Goal: Communication & Community: Answer question/provide support

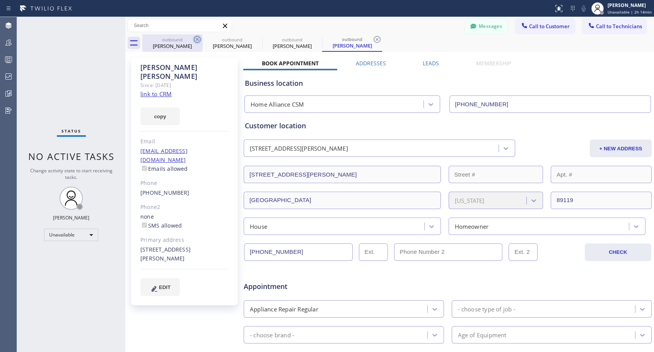
click at [197, 38] on icon at bounding box center [197, 39] width 9 height 9
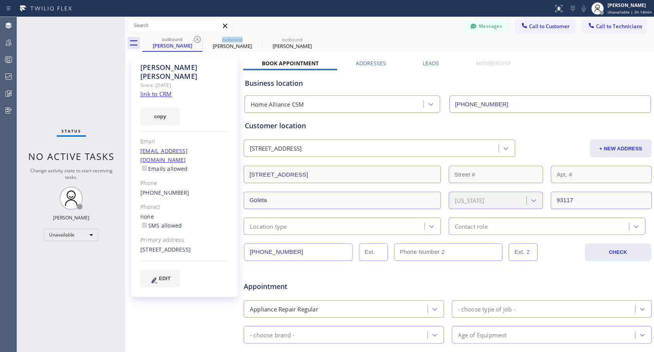
click at [197, 38] on icon at bounding box center [197, 39] width 9 height 9
click at [0, 0] on icon at bounding box center [0, 0] width 0 height 0
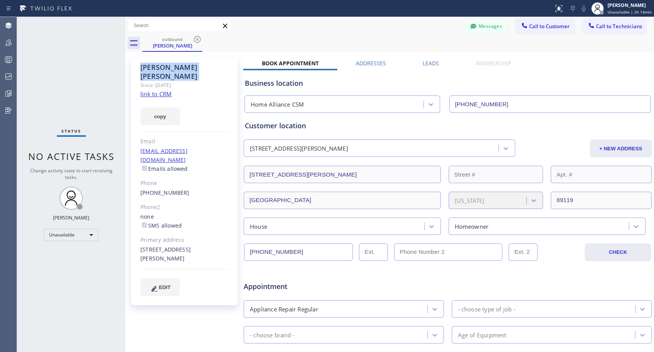
click at [197, 38] on icon at bounding box center [197, 39] width 9 height 9
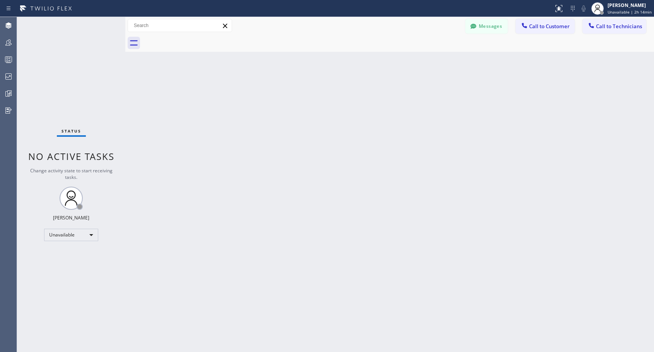
click at [197, 38] on div at bounding box center [398, 42] width 512 height 17
click at [540, 25] on span "Call to Customer" at bounding box center [549, 26] width 41 height 7
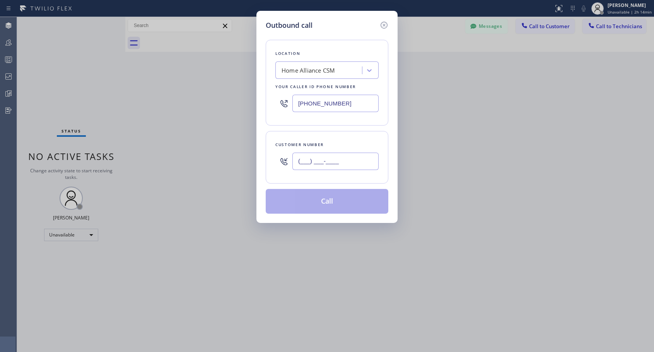
click at [329, 159] on input "(___) ___-____" at bounding box center [335, 161] width 86 height 17
paste input "415) 549-7443"
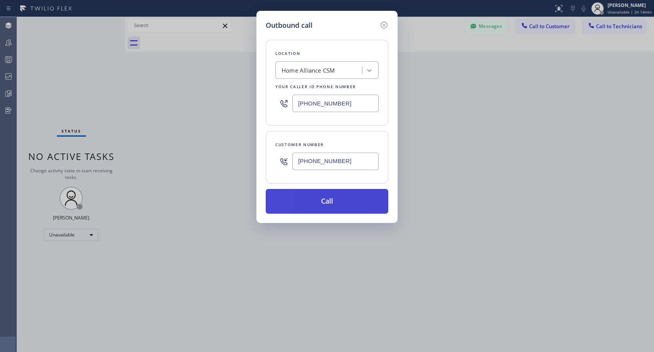
type input "[PHONE_NUMBER]"
click at [327, 204] on button "Call" at bounding box center [327, 201] width 123 height 25
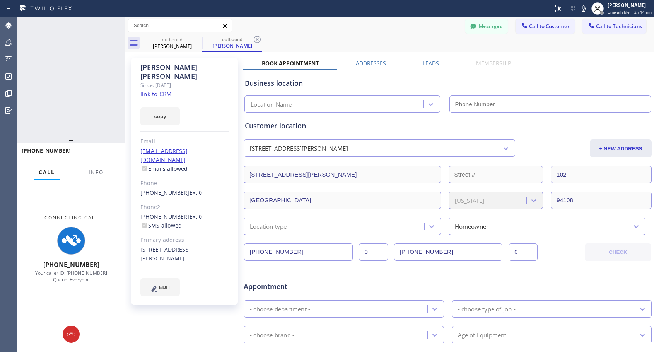
type input "[PHONE_NUMBER]"
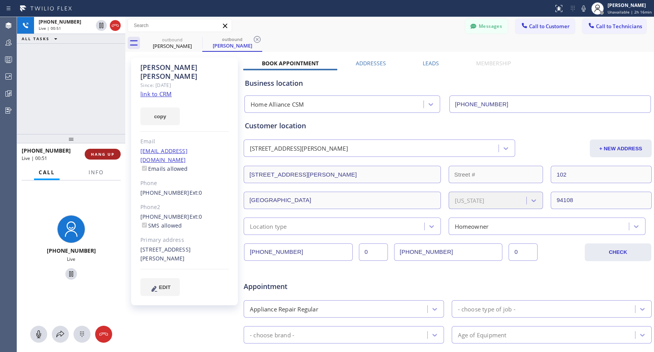
click at [103, 155] on span "HANG UP" at bounding box center [103, 154] width 24 height 5
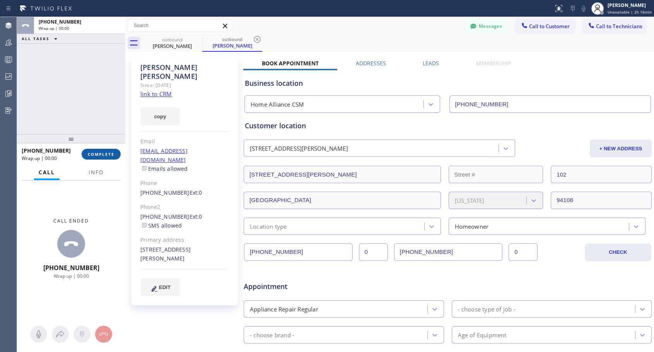
click at [103, 155] on span "COMPLETE" at bounding box center [101, 154] width 27 height 5
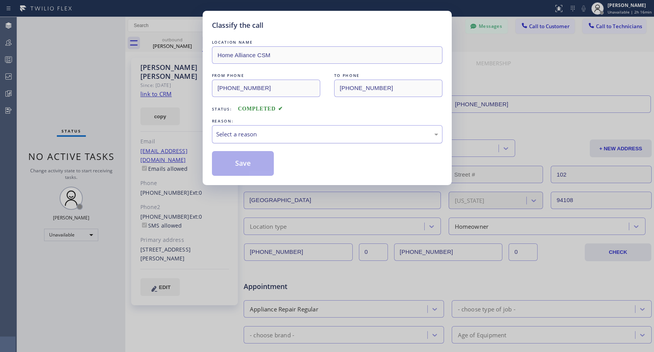
click at [293, 137] on div "Select a reason" at bounding box center [327, 134] width 222 height 9
click at [267, 163] on button "Save" at bounding box center [243, 163] width 62 height 25
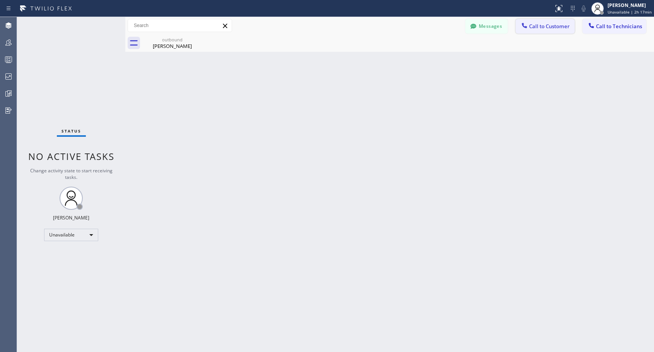
click at [546, 29] on span "Call to Customer" at bounding box center [549, 26] width 41 height 7
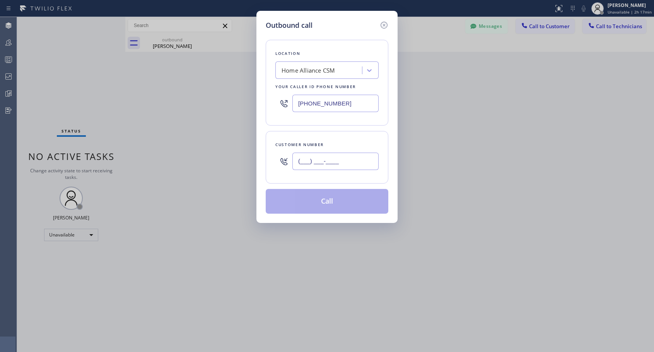
click at [365, 160] on input "(___) ___-____" at bounding box center [335, 161] width 86 height 17
paste input "929) 326-5357"
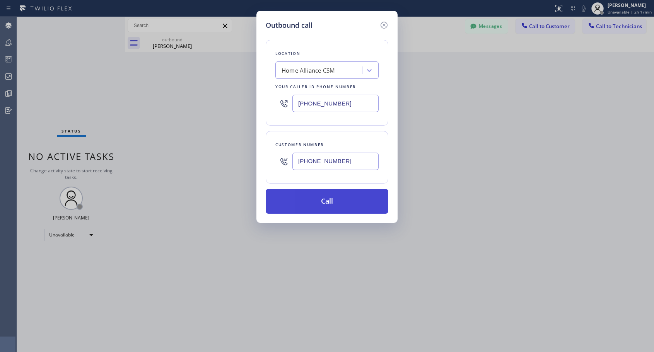
type input "[PHONE_NUMBER]"
click at [346, 206] on button "Call" at bounding box center [327, 201] width 123 height 25
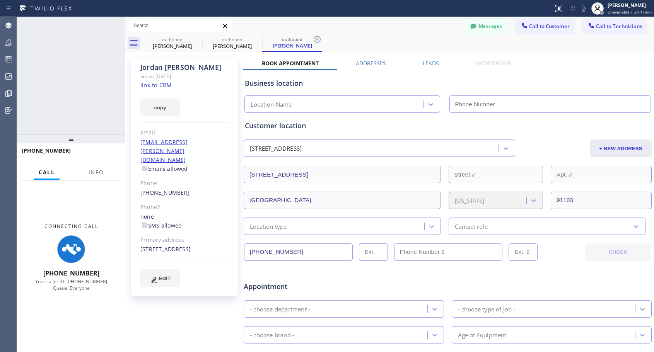
type input "[PHONE_NUMBER]"
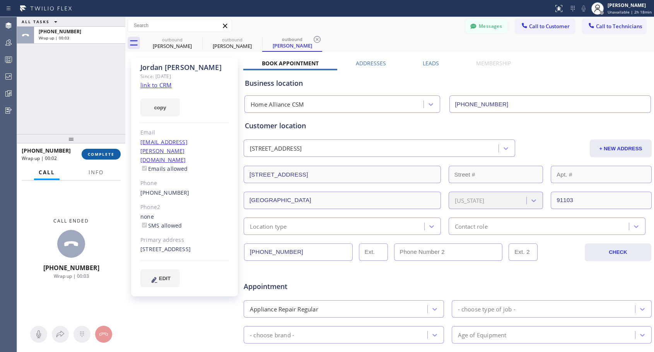
click at [108, 154] on span "COMPLETE" at bounding box center [101, 154] width 27 height 5
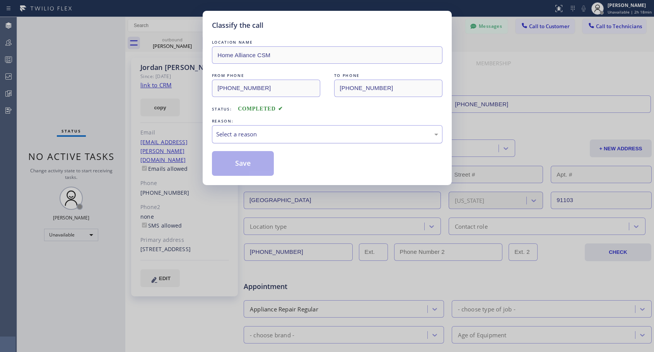
click at [302, 134] on div "Select a reason" at bounding box center [327, 134] width 222 height 9
click at [250, 164] on button "Save" at bounding box center [243, 163] width 62 height 25
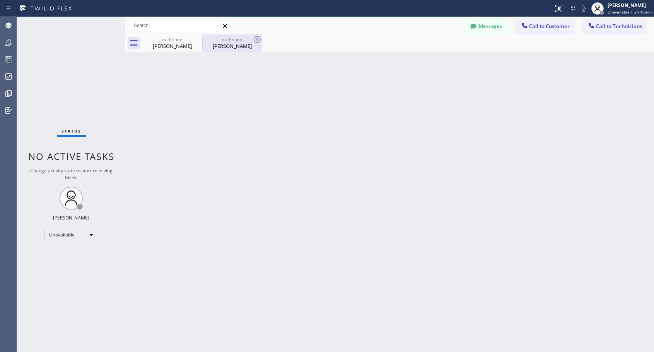
click at [231, 44] on div "[PERSON_NAME]" at bounding box center [232, 46] width 58 height 7
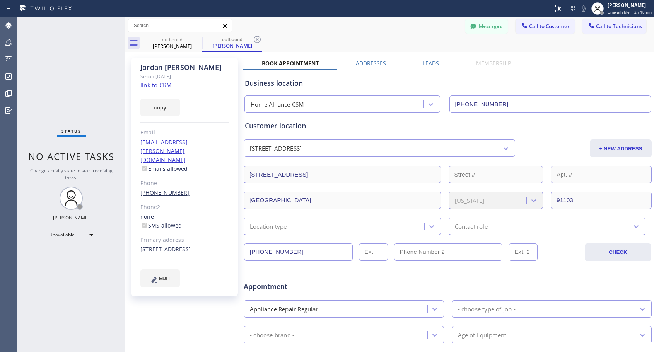
click at [168, 189] on link "[PHONE_NUMBER]" at bounding box center [164, 192] width 49 height 7
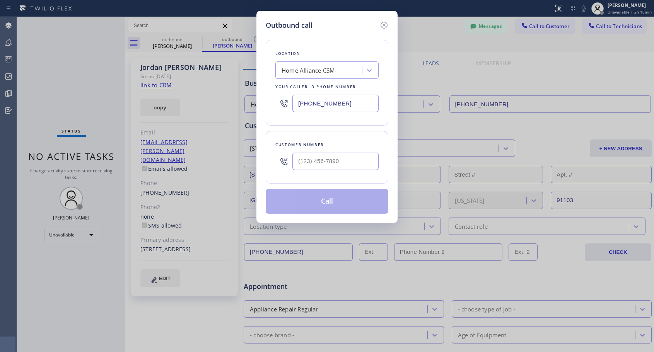
type input "[PHONE_NUMBER]"
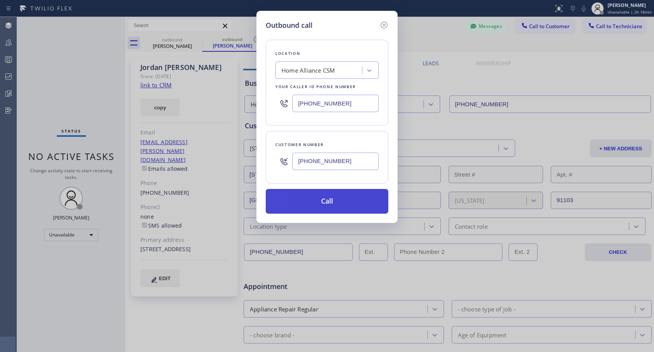
click at [318, 201] on button "Call" at bounding box center [327, 201] width 123 height 25
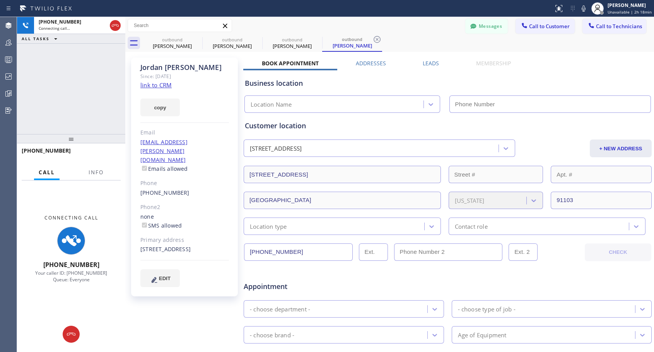
type input "[PHONE_NUMBER]"
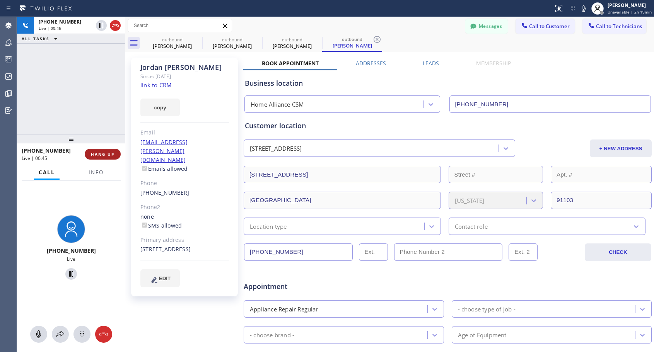
click at [102, 154] on span "HANG UP" at bounding box center [103, 154] width 24 height 5
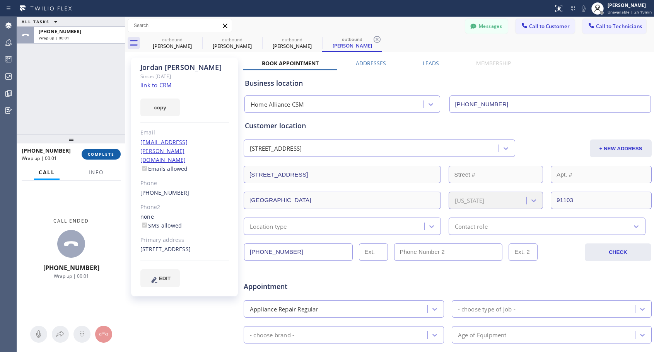
click at [102, 154] on span "COMPLETE" at bounding box center [101, 154] width 27 height 5
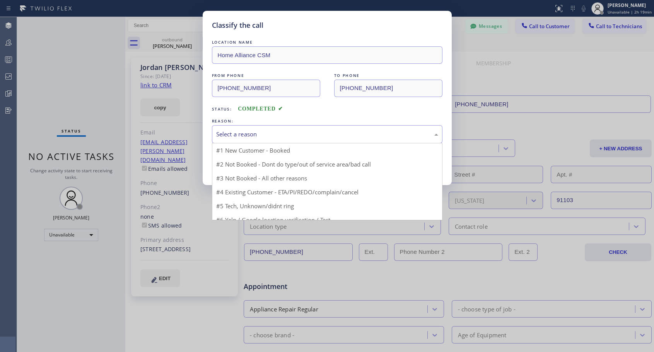
click at [293, 131] on div "Select a reason" at bounding box center [327, 134] width 222 height 9
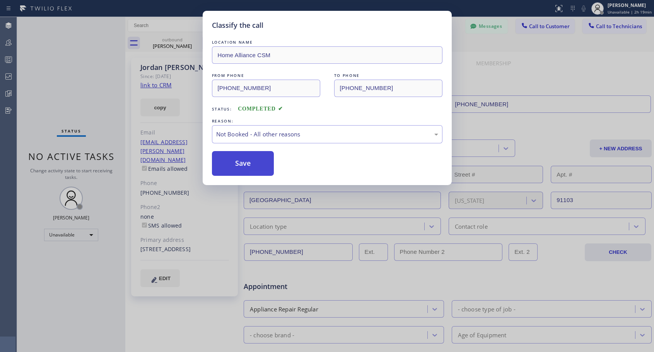
click at [266, 172] on button "Save" at bounding box center [243, 163] width 62 height 25
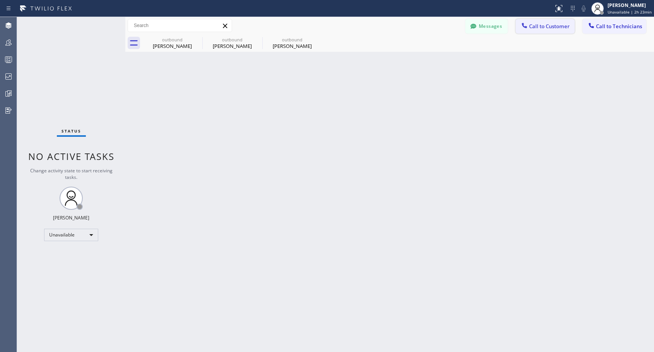
click at [545, 26] on span "Call to Customer" at bounding box center [549, 26] width 41 height 7
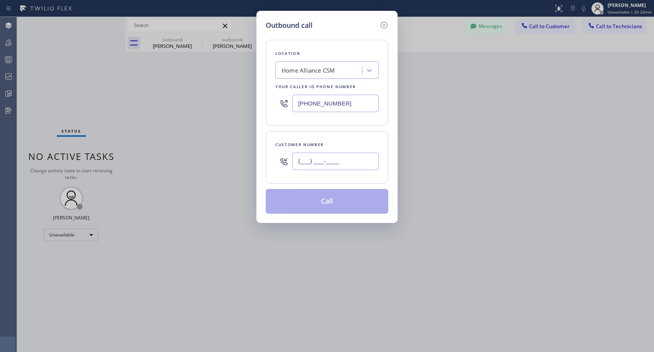
click at [370, 167] on input "(___) ___-____" at bounding box center [335, 161] width 86 height 17
paste input "415) 279-3507"
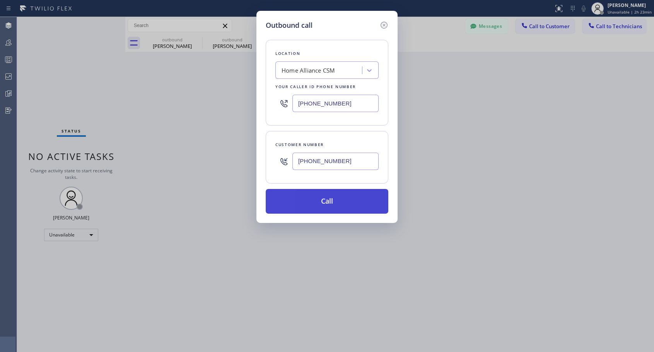
type input "[PHONE_NUMBER]"
click at [338, 201] on button "Call" at bounding box center [327, 201] width 123 height 25
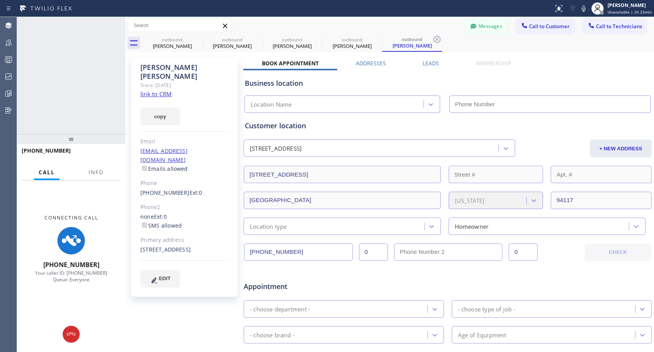
type input "[PHONE_NUMBER]"
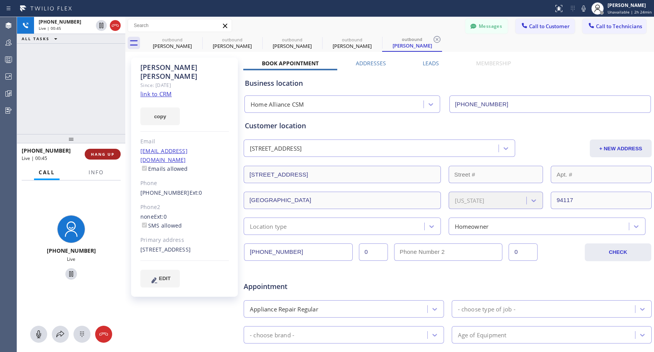
click at [101, 154] on span "HANG UP" at bounding box center [103, 154] width 24 height 5
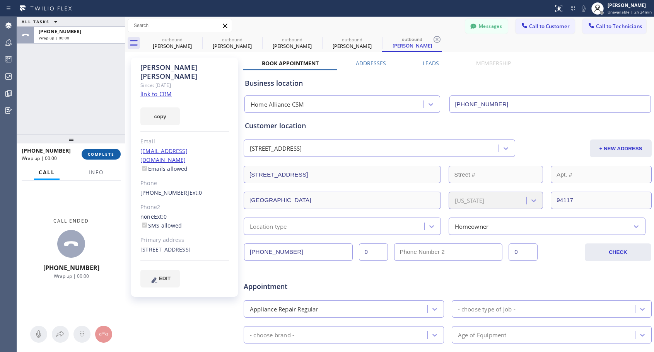
click at [101, 154] on span "COMPLETE" at bounding box center [101, 154] width 27 height 5
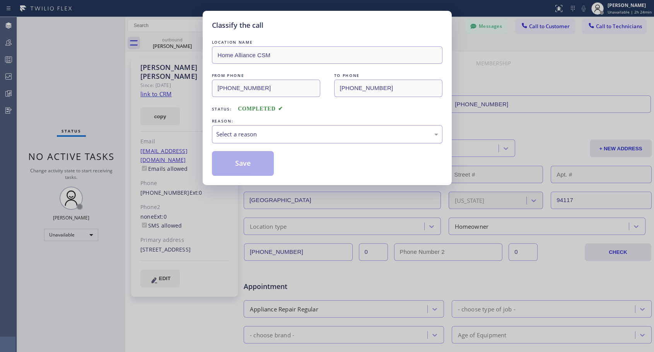
click at [224, 130] on div "Select a reason" at bounding box center [327, 134] width 222 height 9
drag, startPoint x: 234, startPoint y: 167, endPoint x: 242, endPoint y: 159, distance: 10.9
click at [235, 167] on button "Save" at bounding box center [243, 163] width 62 height 25
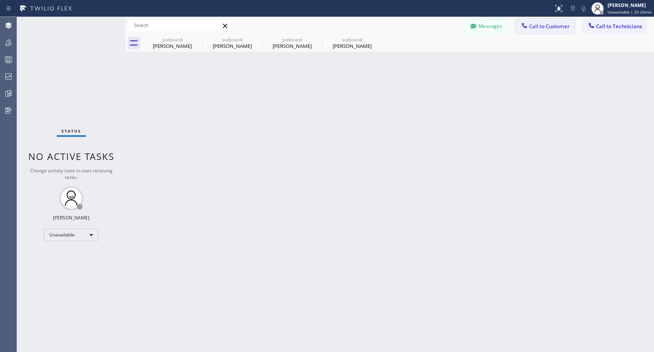
click at [536, 29] on span "Call to Customer" at bounding box center [549, 26] width 41 height 7
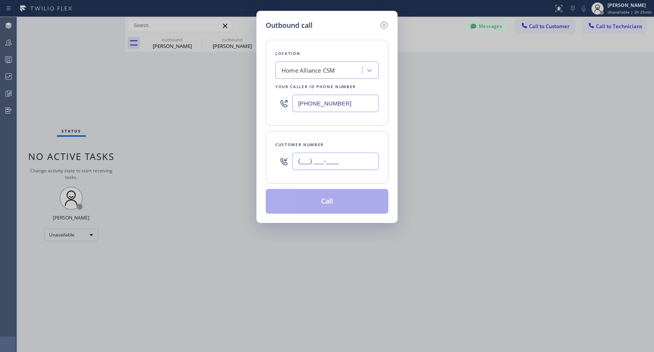
click at [351, 163] on input "(___) ___-____" at bounding box center [335, 161] width 86 height 17
paste input "215) 612-9094"
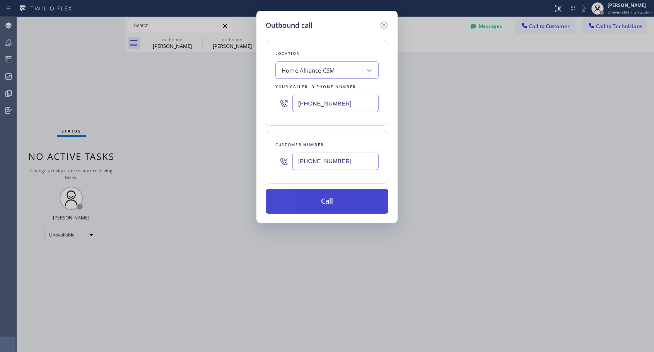
type input "[PHONE_NUMBER]"
click at [341, 203] on button "Call" at bounding box center [327, 201] width 123 height 25
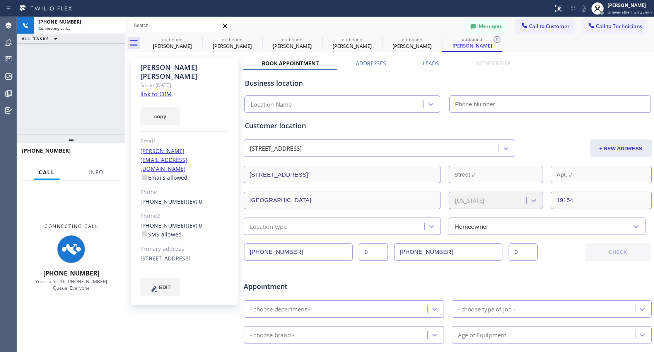
type input "[PHONE_NUMBER]"
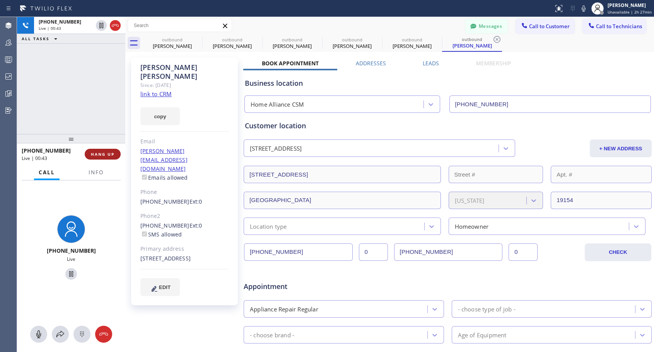
click at [102, 156] on span "HANG UP" at bounding box center [103, 154] width 24 height 5
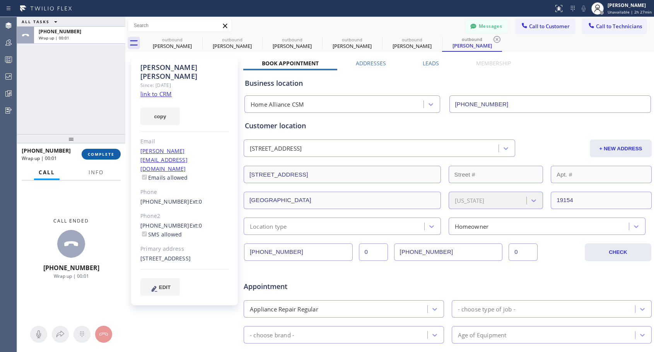
click at [102, 156] on span "COMPLETE" at bounding box center [101, 154] width 27 height 5
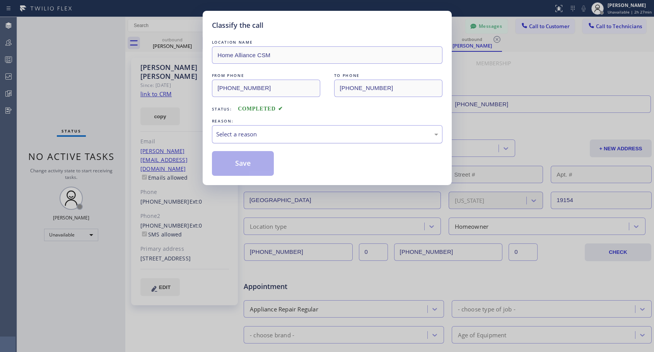
click at [311, 140] on div "Select a reason" at bounding box center [327, 134] width 230 height 18
click at [258, 166] on button "Save" at bounding box center [243, 163] width 62 height 25
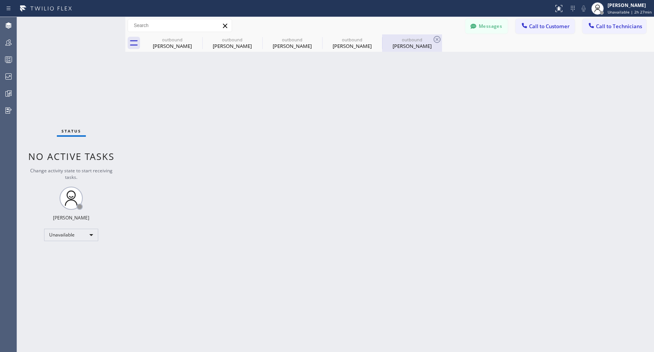
click at [398, 43] on div "[PERSON_NAME]" at bounding box center [412, 46] width 58 height 7
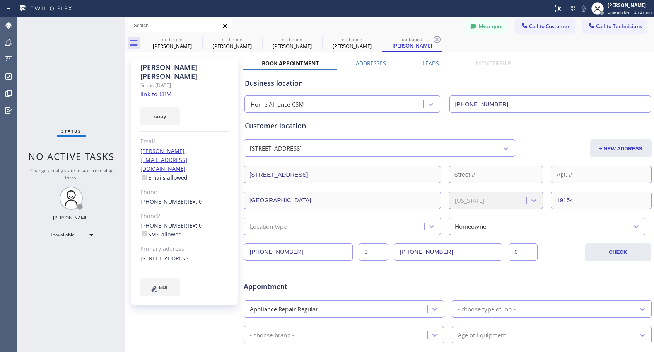
click at [167, 222] on link "[PHONE_NUMBER]" at bounding box center [164, 225] width 49 height 7
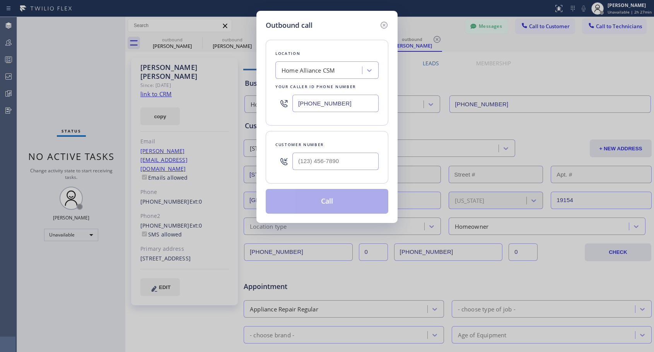
type input "[PHONE_NUMBER]"
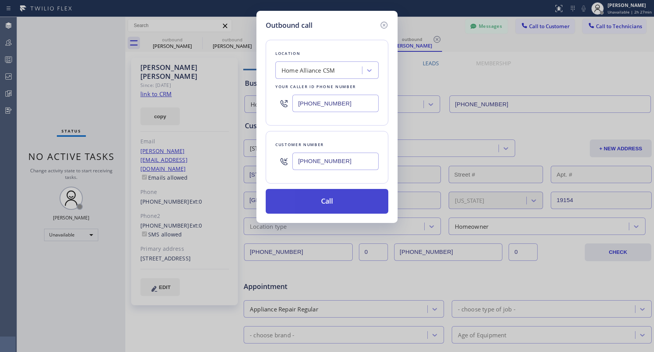
click at [328, 196] on button "Call" at bounding box center [327, 201] width 123 height 25
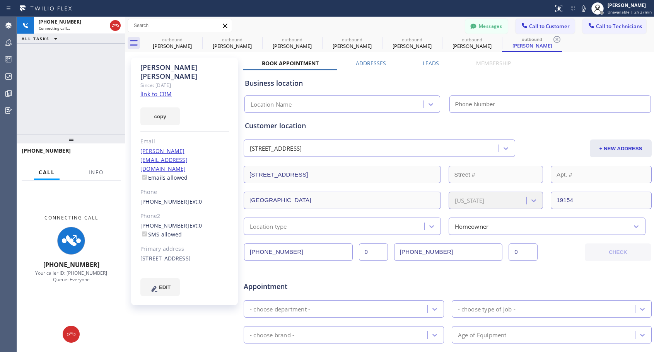
type input "[PHONE_NUMBER]"
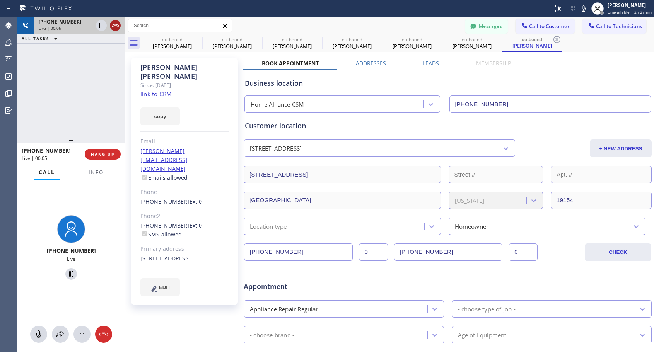
click at [113, 24] on icon at bounding box center [115, 25] width 9 height 9
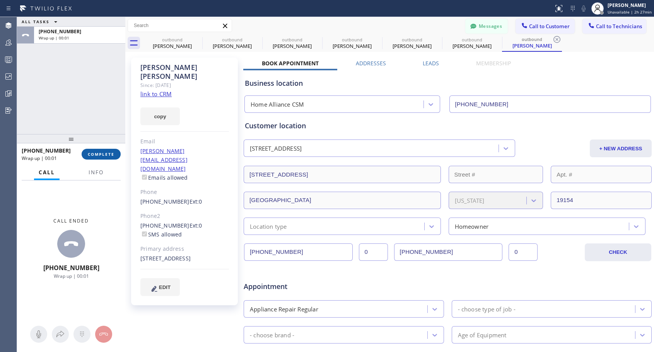
click at [111, 155] on span "COMPLETE" at bounding box center [101, 154] width 27 height 5
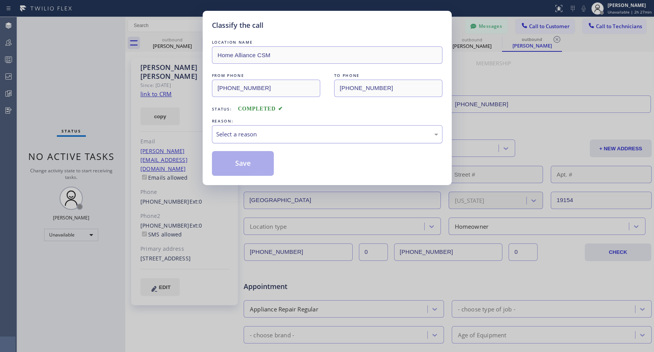
click at [285, 135] on div "Select a reason" at bounding box center [327, 134] width 222 height 9
drag, startPoint x: 256, startPoint y: 164, endPoint x: 257, endPoint y: 157, distance: 7.0
click at [256, 164] on button "Save" at bounding box center [243, 163] width 62 height 25
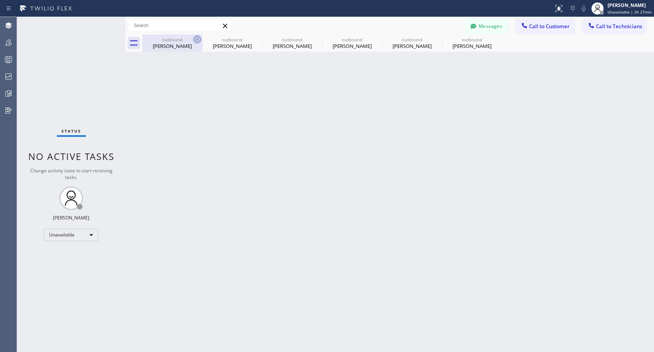
click at [198, 40] on icon at bounding box center [197, 39] width 7 height 7
click at [0, 0] on icon at bounding box center [0, 0] width 0 height 0
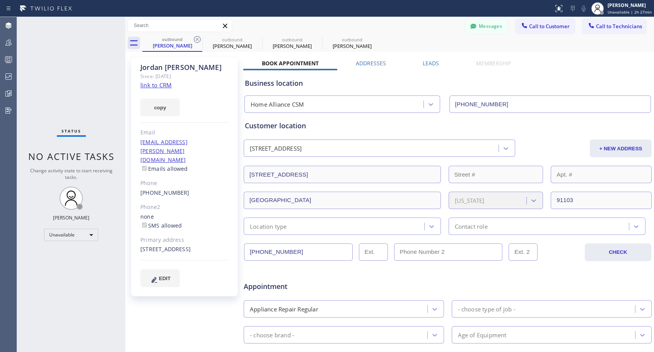
click at [198, 40] on icon at bounding box center [197, 39] width 7 height 7
click at [0, 0] on icon at bounding box center [0, 0] width 0 height 0
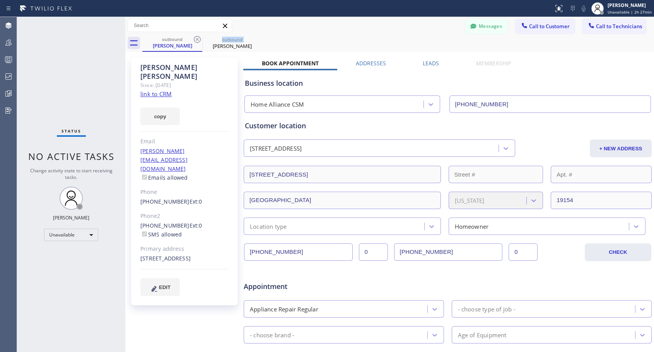
click at [198, 40] on icon at bounding box center [197, 39] width 7 height 7
click at [0, 0] on icon at bounding box center [0, 0] width 0 height 0
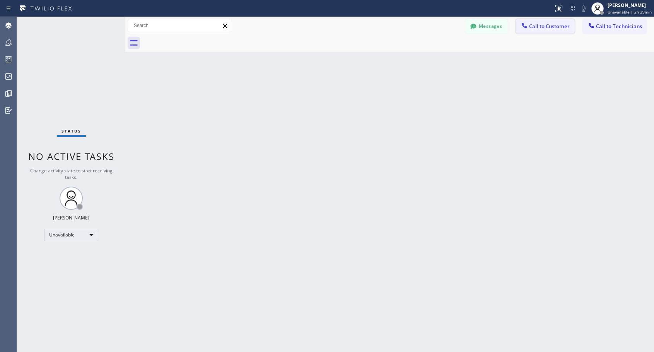
click at [558, 31] on button "Call to Customer" at bounding box center [544, 26] width 59 height 15
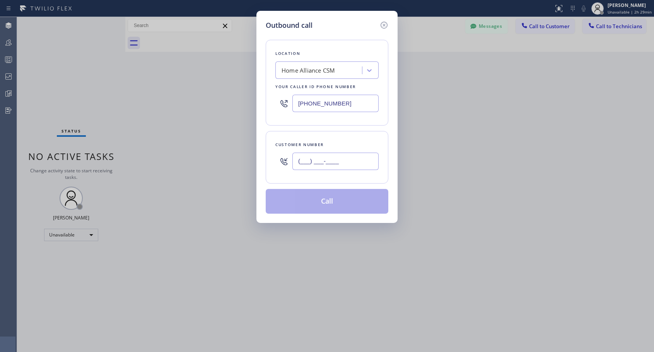
click at [341, 162] on input "(___) ___-____" at bounding box center [335, 161] width 86 height 17
paste input "949) 287-9339"
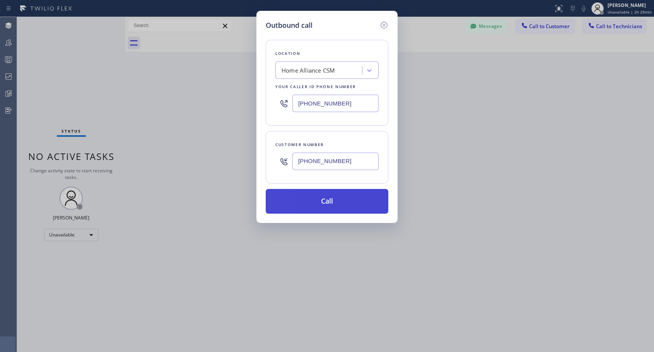
type input "[PHONE_NUMBER]"
click at [324, 206] on button "Call" at bounding box center [327, 201] width 123 height 25
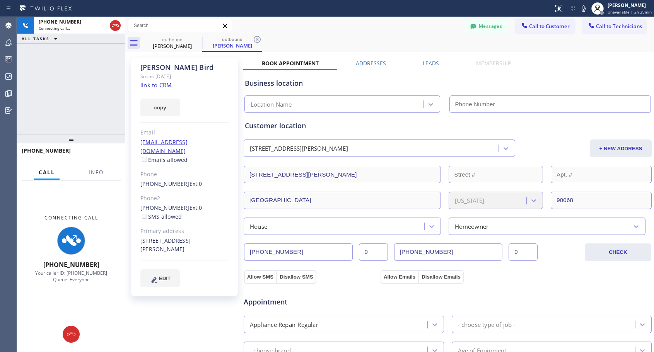
type input "[PHONE_NUMBER]"
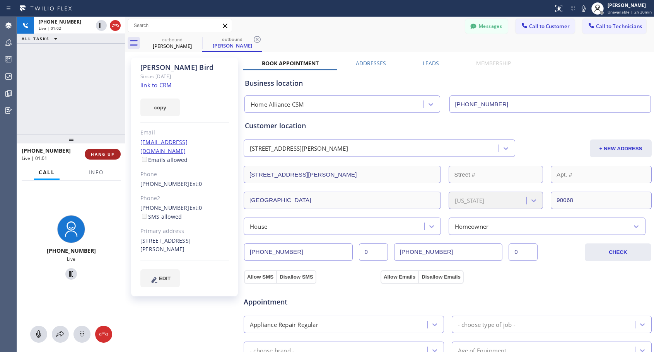
click at [99, 155] on span "HANG UP" at bounding box center [103, 154] width 24 height 5
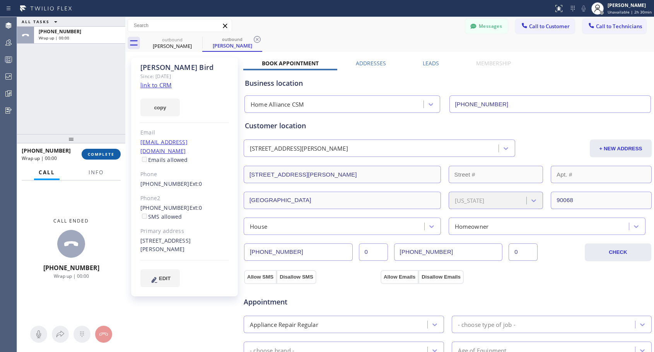
click at [99, 155] on span "COMPLETE" at bounding box center [101, 154] width 27 height 5
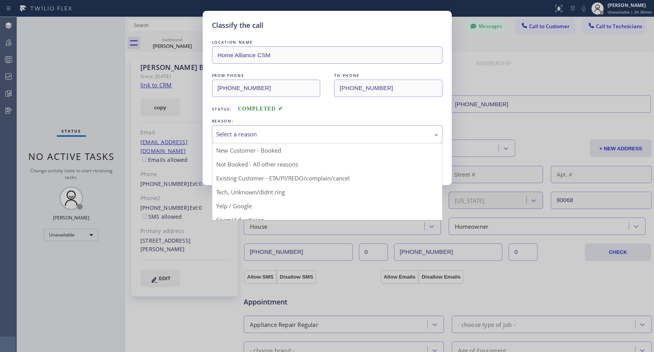
click at [264, 136] on div "Select a reason" at bounding box center [327, 134] width 222 height 9
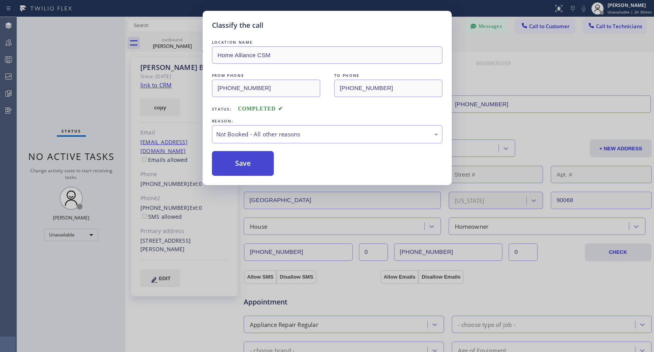
click at [237, 163] on button "Save" at bounding box center [243, 163] width 62 height 25
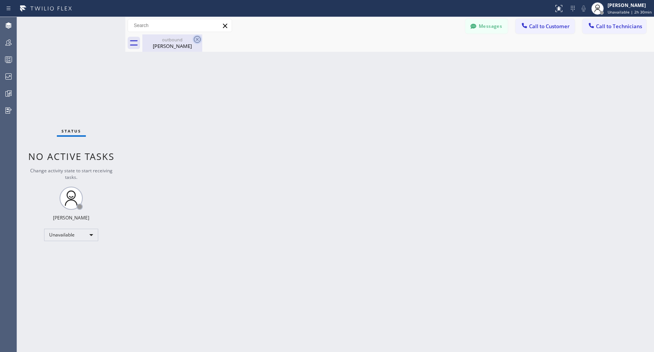
click at [198, 40] on icon at bounding box center [197, 39] width 7 height 7
click at [541, 27] on span "Call to Customer" at bounding box center [549, 26] width 41 height 7
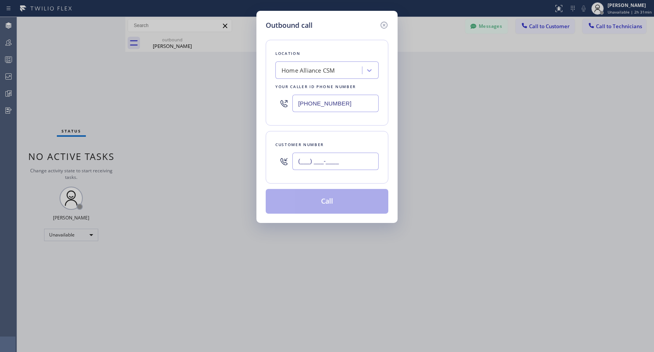
click at [355, 155] on input "(___) ___-____" at bounding box center [335, 161] width 86 height 17
paste input "212) 414-8731"
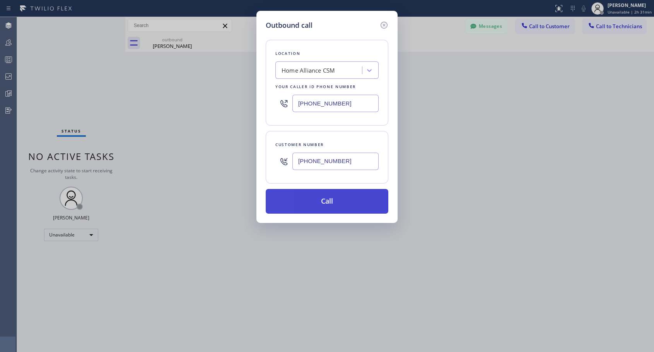
type input "[PHONE_NUMBER]"
click at [332, 204] on button "Call" at bounding box center [327, 201] width 123 height 25
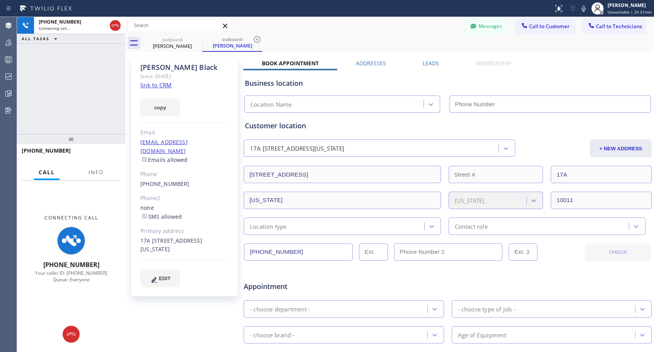
type input "[PHONE_NUMBER]"
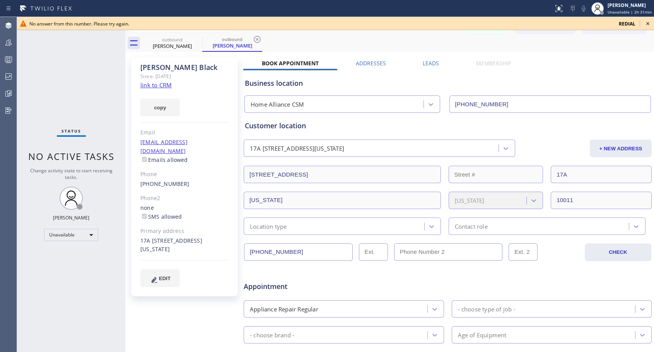
drag, startPoint x: 647, startPoint y: 24, endPoint x: 643, endPoint y: 24, distance: 3.9
click at [646, 24] on icon at bounding box center [647, 23] width 9 height 9
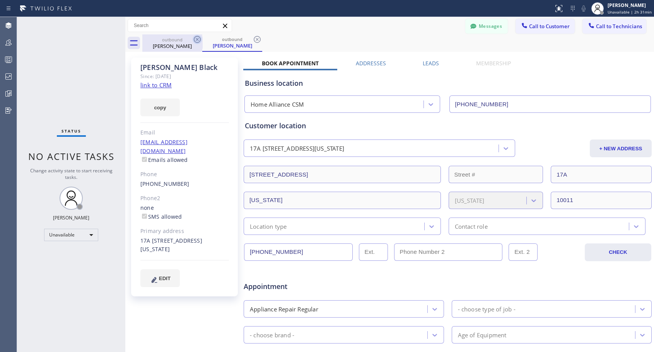
click at [198, 39] on icon at bounding box center [197, 39] width 7 height 7
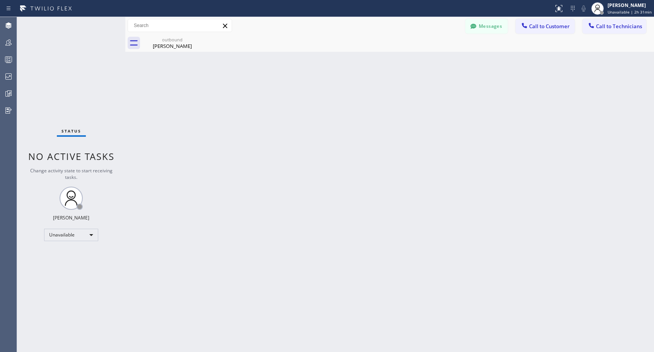
click at [0, 0] on icon at bounding box center [0, 0] width 0 height 0
click at [559, 29] on span "Call to Customer" at bounding box center [549, 26] width 41 height 7
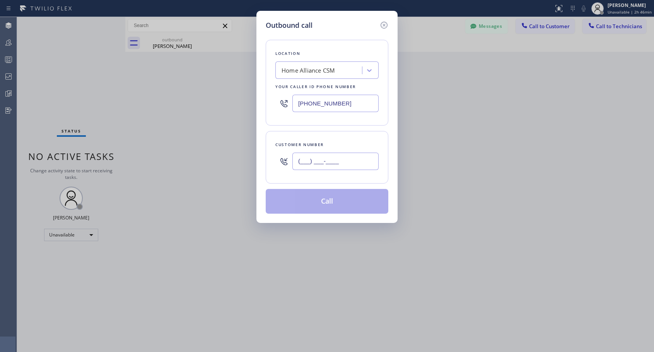
click at [340, 160] on input "(___) ___-____" at bounding box center [335, 161] width 86 height 17
paste input "206) 619-4539"
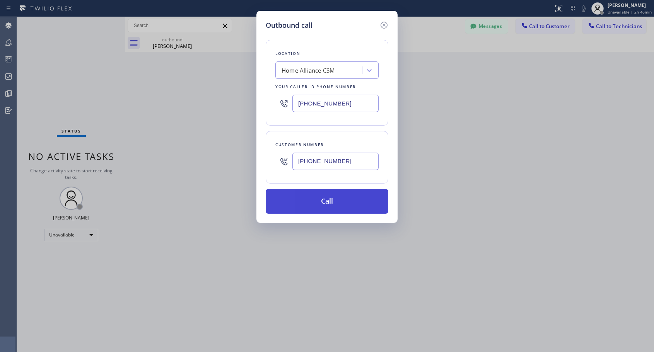
type input "[PHONE_NUMBER]"
click at [319, 205] on button "Call" at bounding box center [327, 201] width 123 height 25
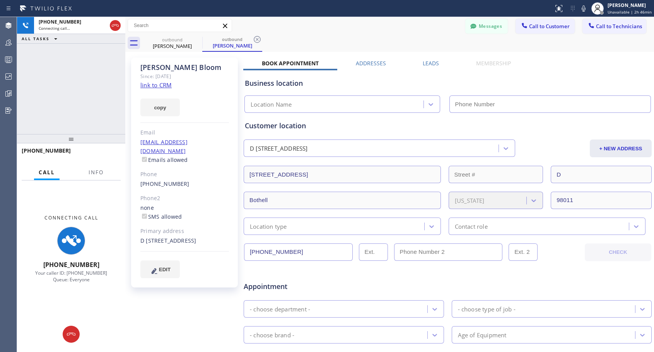
type input "[PHONE_NUMBER]"
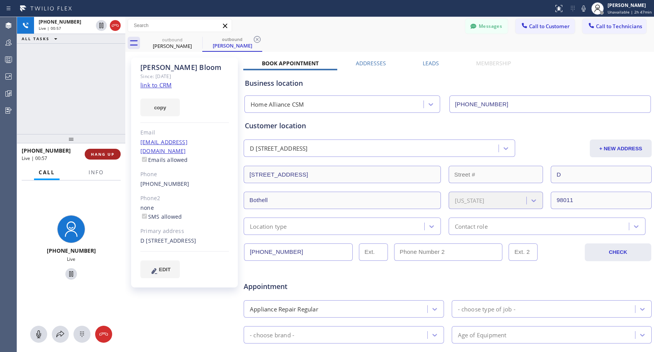
click at [106, 155] on span "HANG UP" at bounding box center [103, 154] width 24 height 5
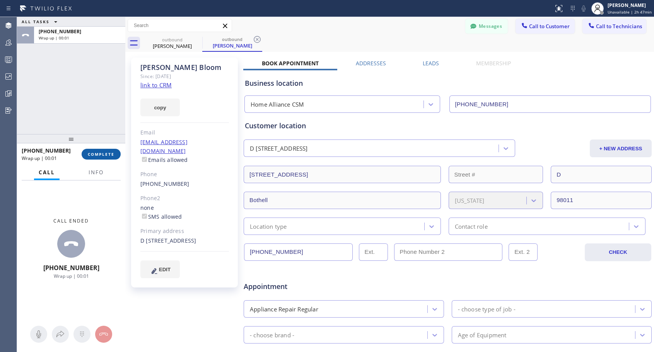
click at [106, 155] on span "COMPLETE" at bounding box center [101, 154] width 27 height 5
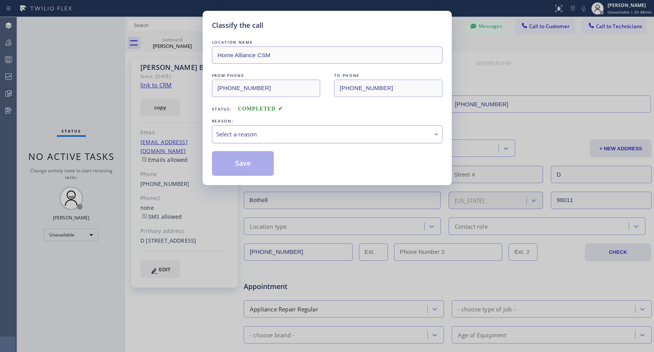
click at [275, 136] on div "Select a reason" at bounding box center [327, 134] width 222 height 9
click at [227, 164] on button "Save" at bounding box center [243, 163] width 62 height 25
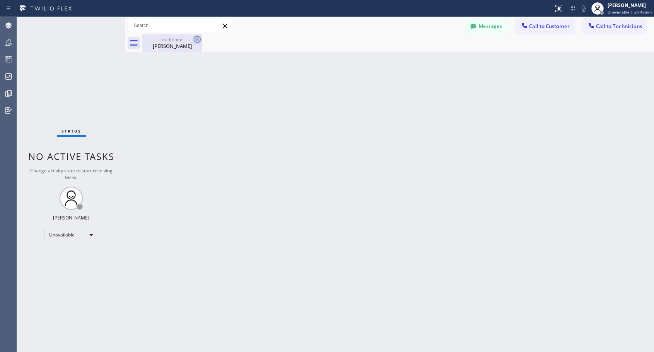
click at [199, 39] on icon at bounding box center [197, 39] width 9 height 9
click at [543, 26] on span "Call to Customer" at bounding box center [549, 26] width 41 height 7
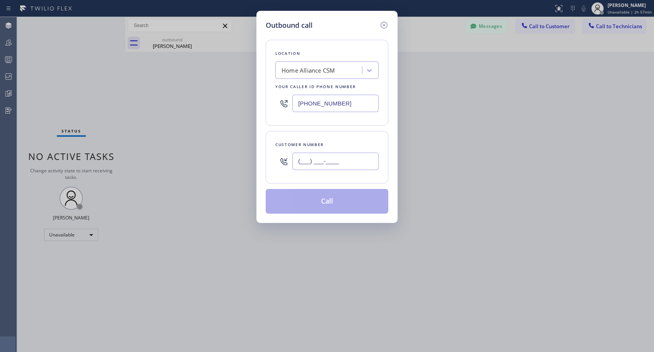
click at [305, 158] on input "(___) ___-____" at bounding box center [335, 161] width 86 height 17
paste input "435) 590-5710"
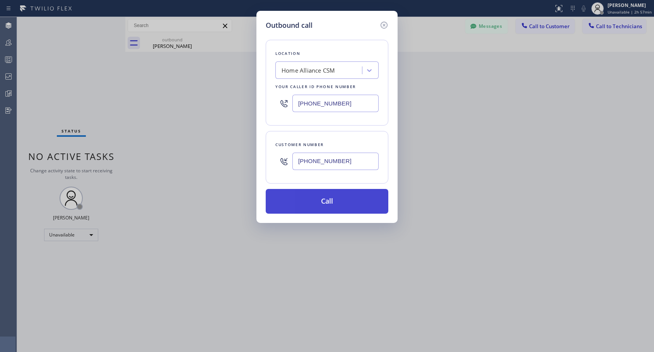
type input "[PHONE_NUMBER]"
click at [325, 203] on button "Call" at bounding box center [327, 201] width 123 height 25
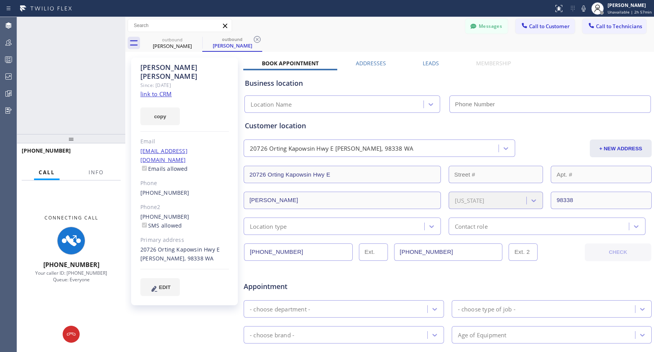
type input "[PHONE_NUMBER]"
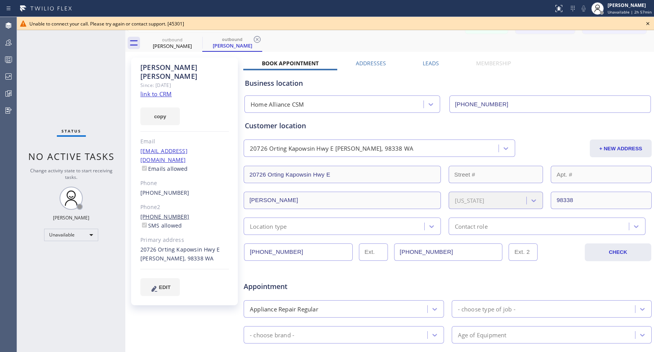
click at [170, 213] on link "[PHONE_NUMBER]" at bounding box center [164, 216] width 49 height 7
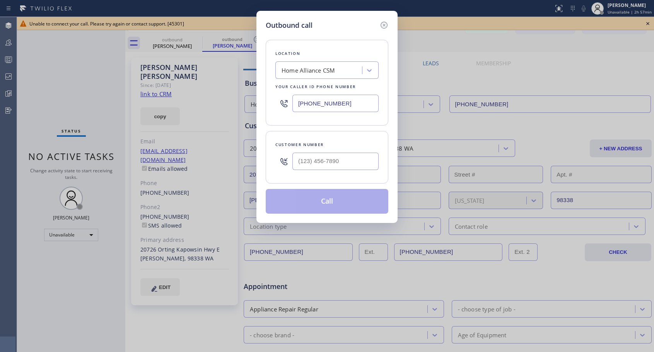
type input "[PHONE_NUMBER]"
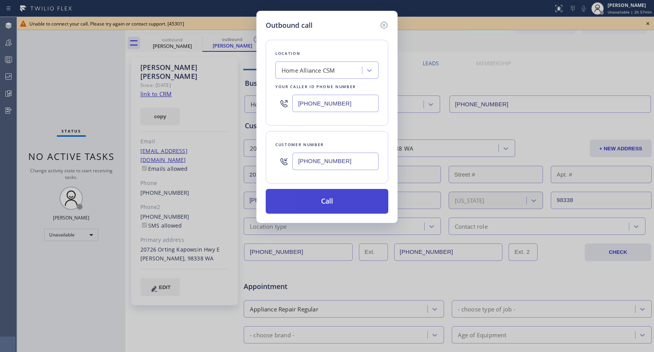
click at [330, 200] on button "Call" at bounding box center [327, 201] width 123 height 25
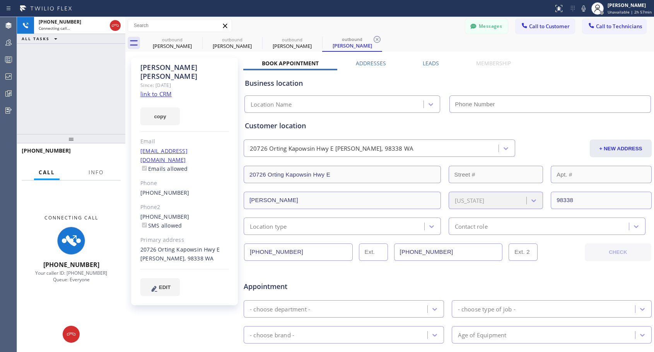
type input "[PHONE_NUMBER]"
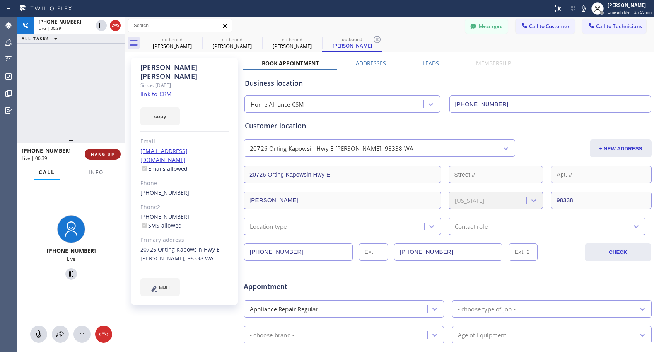
click at [106, 156] on span "HANG UP" at bounding box center [103, 154] width 24 height 5
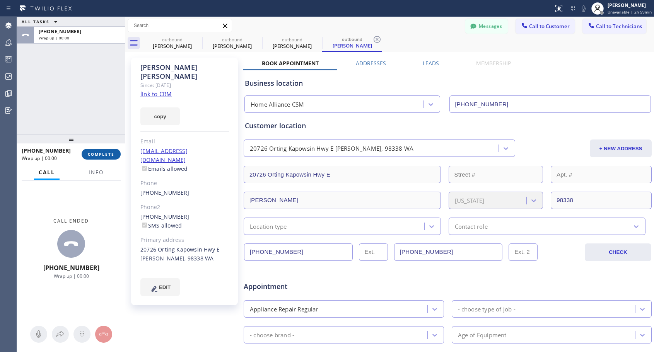
click at [107, 154] on span "COMPLETE" at bounding box center [101, 154] width 27 height 5
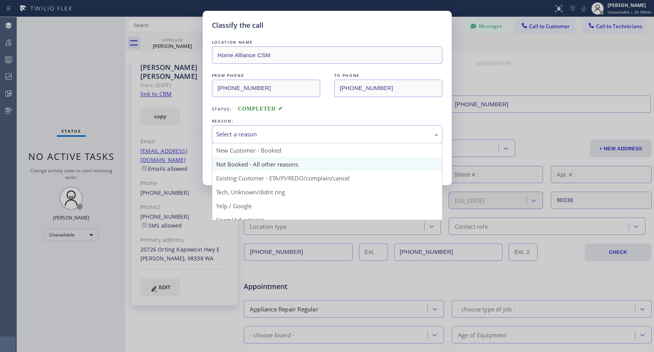
drag, startPoint x: 271, startPoint y: 135, endPoint x: 246, endPoint y: 163, distance: 37.8
click at [271, 136] on div "Select a reason" at bounding box center [327, 134] width 222 height 9
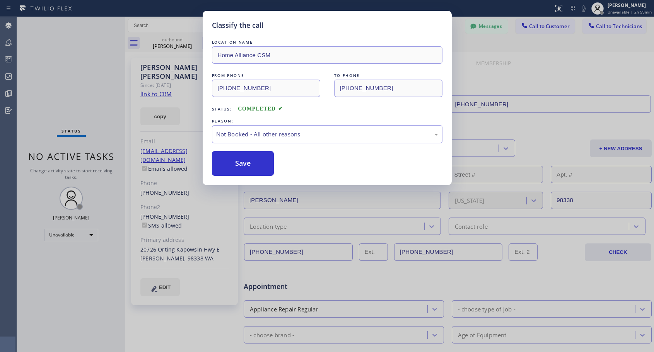
click at [245, 163] on button "Save" at bounding box center [243, 163] width 62 height 25
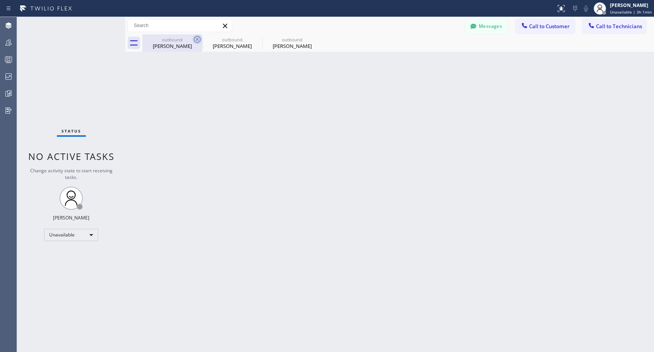
click at [196, 39] on icon at bounding box center [197, 39] width 9 height 9
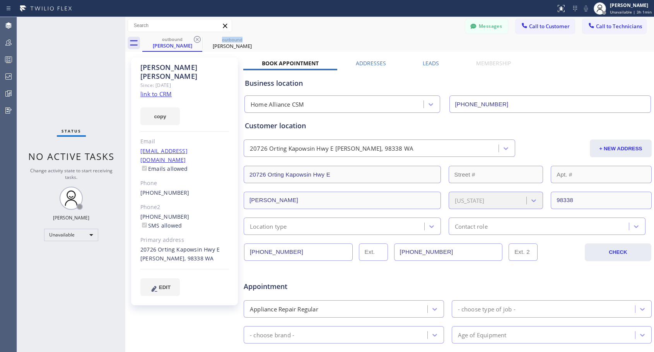
click at [196, 39] on icon at bounding box center [197, 39] width 9 height 9
click at [0, 0] on icon at bounding box center [0, 0] width 0 height 0
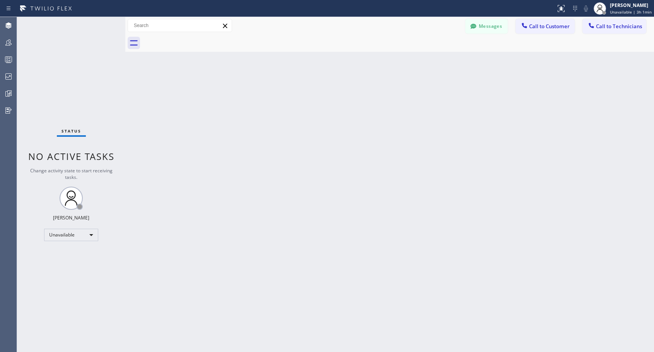
click at [196, 39] on div at bounding box center [398, 42] width 512 height 17
click at [542, 29] on span "Call to Customer" at bounding box center [549, 26] width 41 height 7
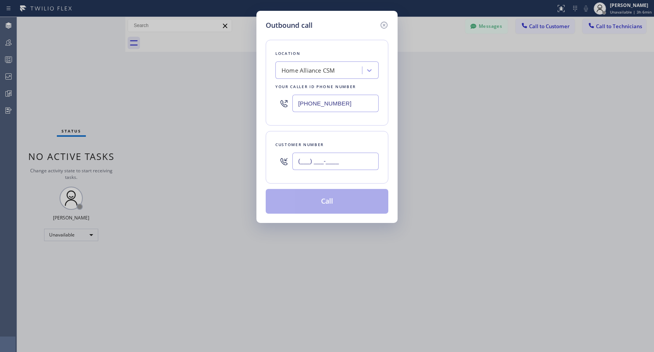
click at [322, 164] on input "(___) ___-____" at bounding box center [335, 161] width 86 height 17
paste input "310) 890-4452"
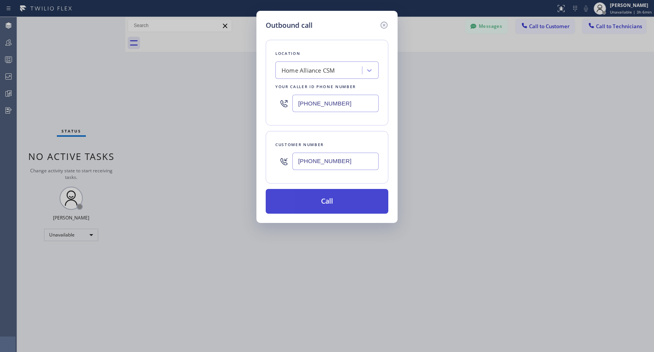
type input "[PHONE_NUMBER]"
click at [331, 204] on button "Call" at bounding box center [327, 201] width 123 height 25
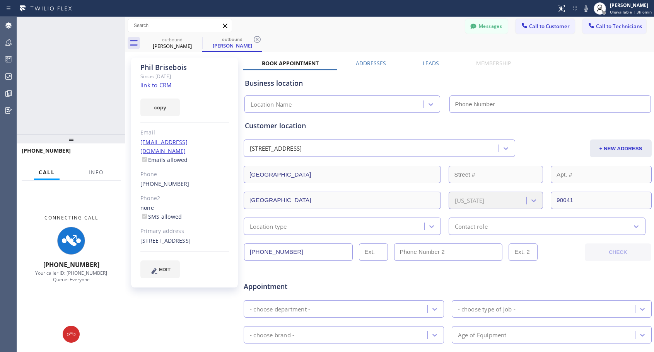
type input "[PHONE_NUMBER]"
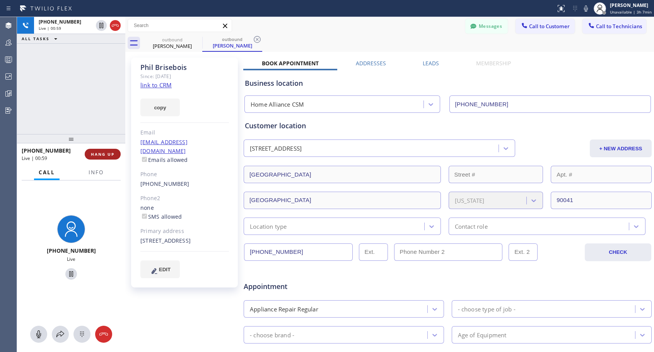
click at [107, 155] on span "HANG UP" at bounding box center [103, 154] width 24 height 5
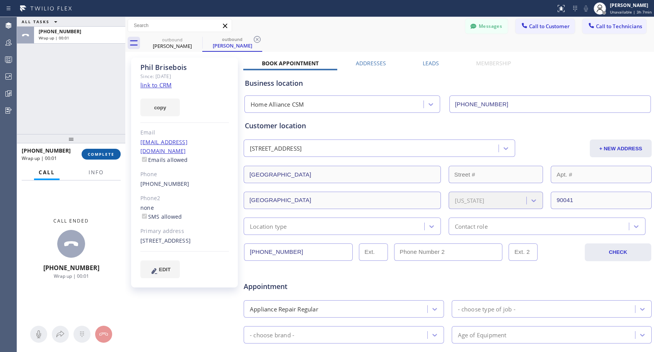
click at [107, 155] on span "COMPLETE" at bounding box center [101, 154] width 27 height 5
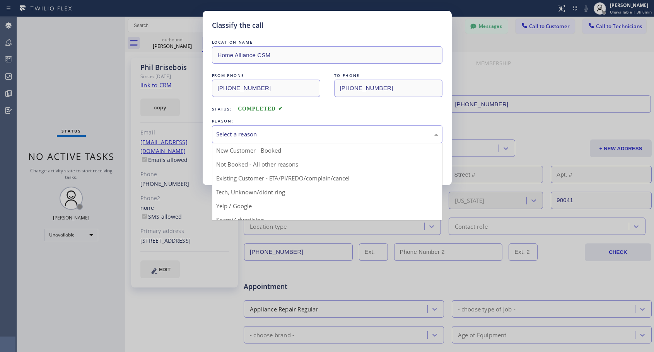
click at [307, 138] on div "Select a reason" at bounding box center [327, 134] width 222 height 9
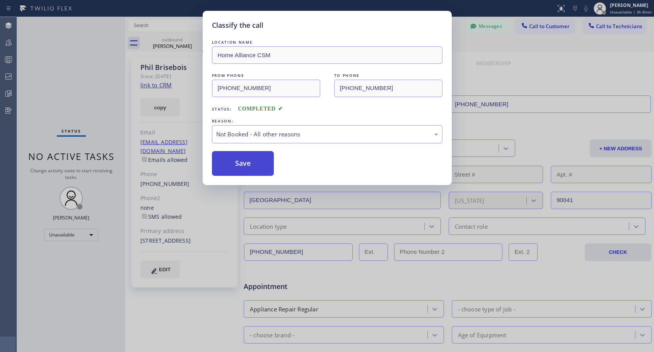
click at [246, 166] on button "Save" at bounding box center [243, 163] width 62 height 25
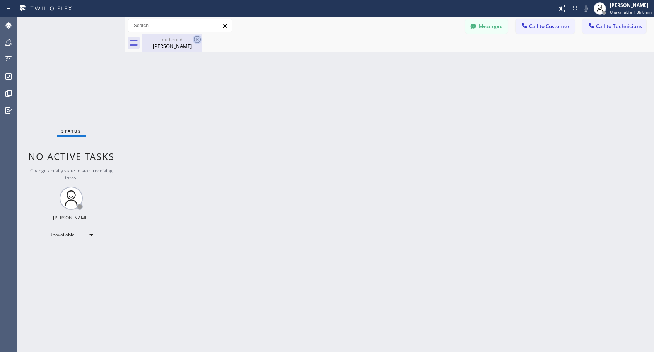
click at [197, 39] on icon at bounding box center [197, 39] width 7 height 7
click at [543, 30] on button "Call to Customer" at bounding box center [544, 26] width 59 height 15
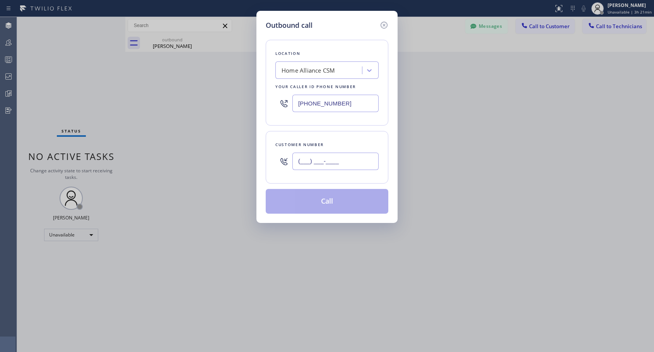
click at [355, 158] on input "(___) ___-____" at bounding box center [335, 161] width 86 height 17
paste input "425) 319-0776"
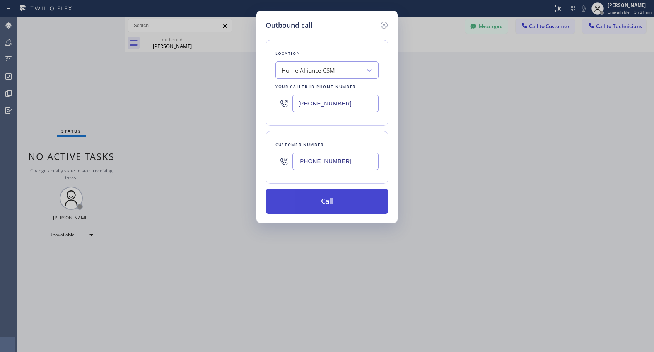
type input "[PHONE_NUMBER]"
click at [342, 201] on button "Call" at bounding box center [327, 201] width 123 height 25
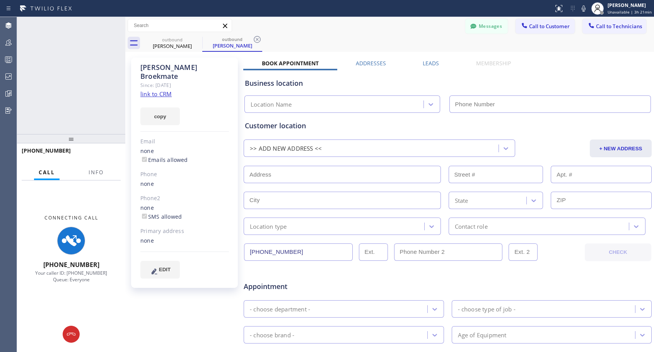
type input "[PHONE_NUMBER]"
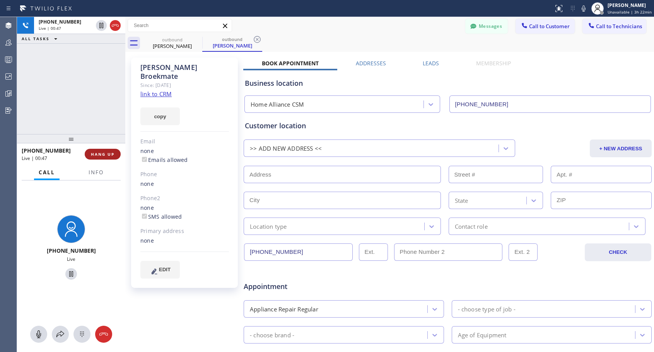
click at [99, 158] on button "HANG UP" at bounding box center [103, 154] width 36 height 11
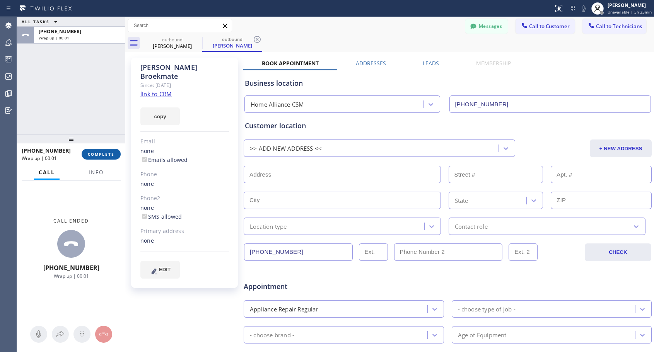
click at [101, 154] on span "COMPLETE" at bounding box center [101, 154] width 27 height 5
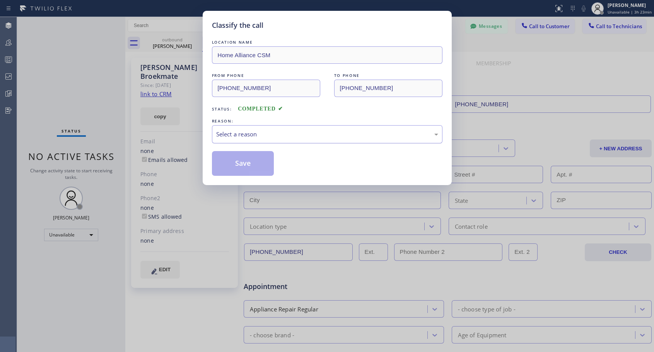
click at [308, 142] on div "Select a reason" at bounding box center [327, 134] width 230 height 18
click at [287, 163] on div "Save" at bounding box center [327, 163] width 230 height 25
click at [260, 165] on button "Save" at bounding box center [243, 163] width 62 height 25
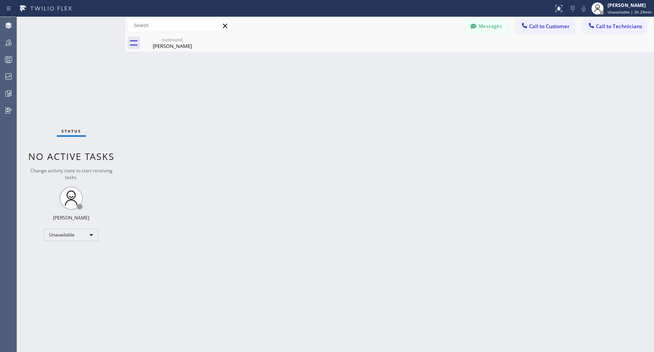
drag, startPoint x: 536, startPoint y: 29, endPoint x: 516, endPoint y: 48, distance: 27.4
click at [537, 29] on span "Call to Customer" at bounding box center [549, 26] width 41 height 7
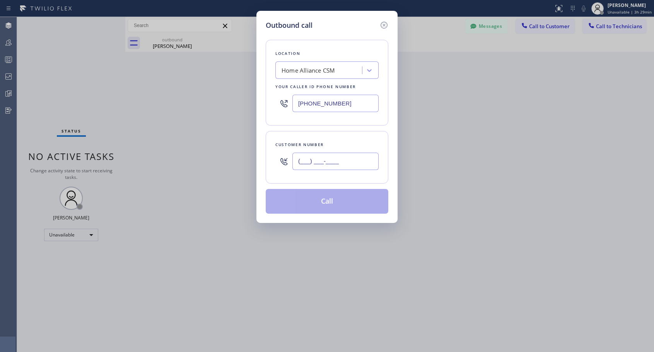
click at [366, 163] on input "(___) ___-____" at bounding box center [335, 161] width 86 height 17
paste input "858) 531-5806"
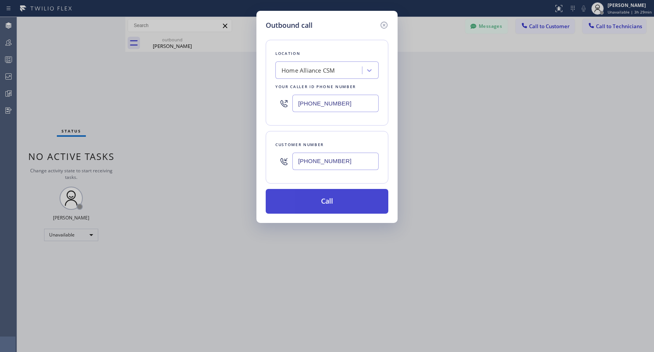
type input "[PHONE_NUMBER]"
click at [345, 203] on button "Call" at bounding box center [327, 201] width 123 height 25
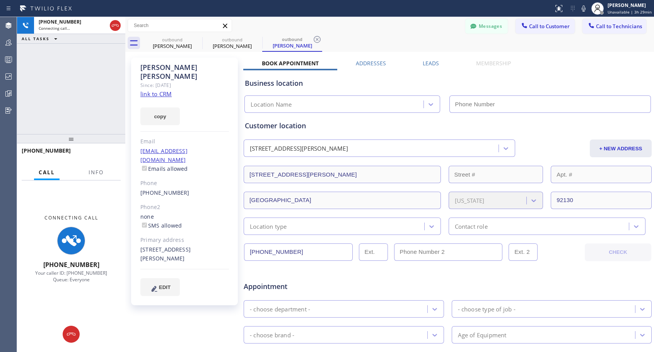
type input "[PHONE_NUMBER]"
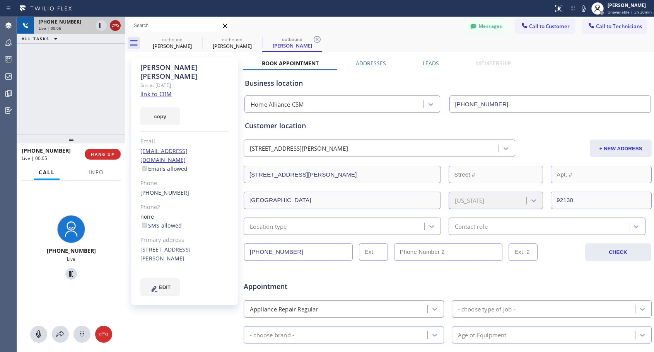
click at [117, 26] on icon at bounding box center [115, 25] width 9 height 9
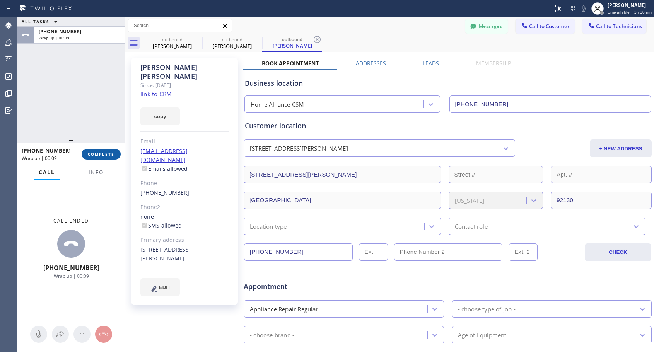
click at [112, 155] on span "COMPLETE" at bounding box center [101, 154] width 27 height 5
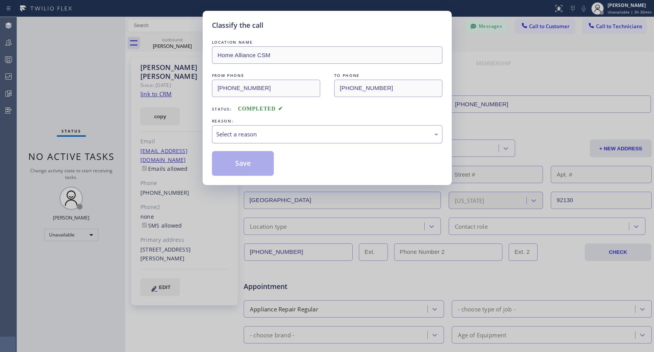
click at [302, 132] on div "Select a reason" at bounding box center [327, 134] width 222 height 9
click at [260, 164] on button "Save" at bounding box center [243, 163] width 62 height 25
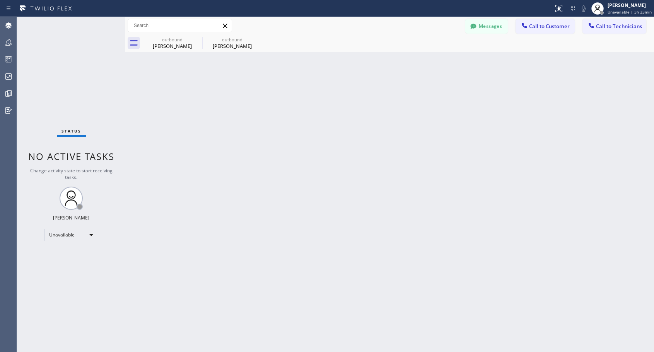
click at [543, 28] on span "Call to Customer" at bounding box center [549, 26] width 41 height 7
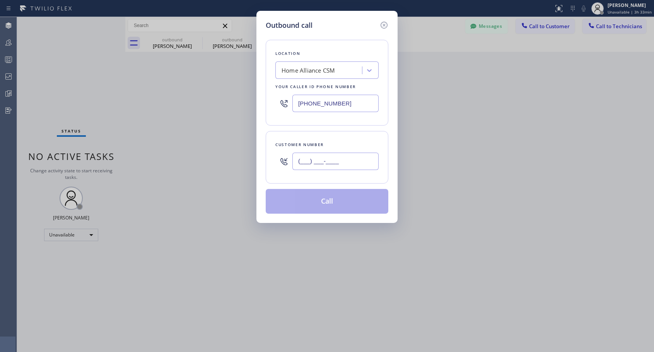
click at [331, 161] on input "(___) ___-____" at bounding box center [335, 161] width 86 height 17
paste input "310) 245-2374"
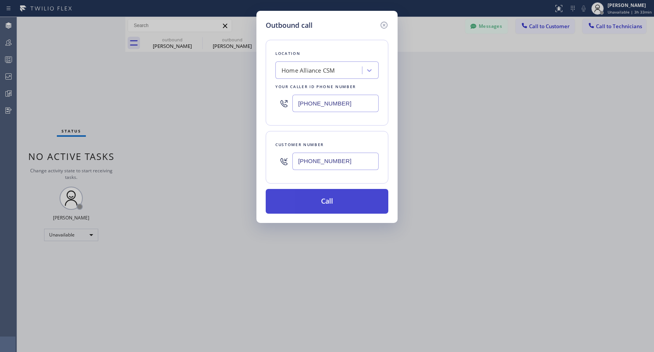
type input "[PHONE_NUMBER]"
click at [321, 201] on button "Call" at bounding box center [327, 201] width 123 height 25
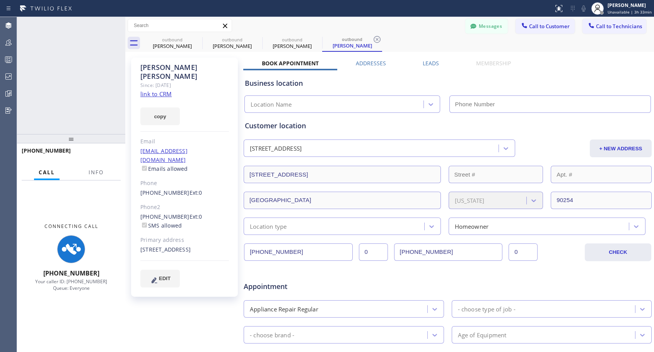
type input "[PHONE_NUMBER]"
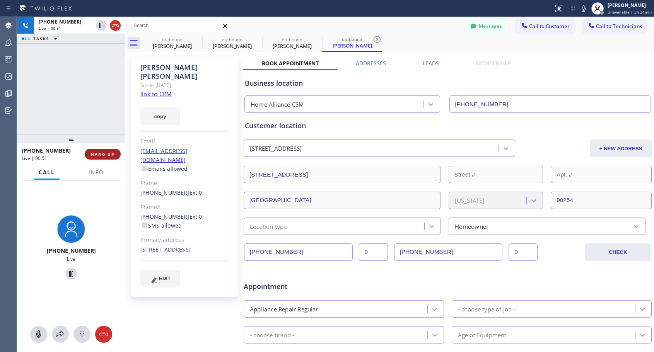
click at [116, 155] on button "HANG UP" at bounding box center [103, 154] width 36 height 11
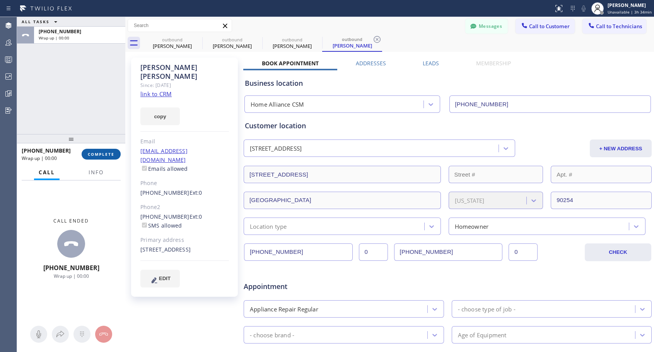
click at [109, 154] on span "COMPLETE" at bounding box center [101, 154] width 27 height 5
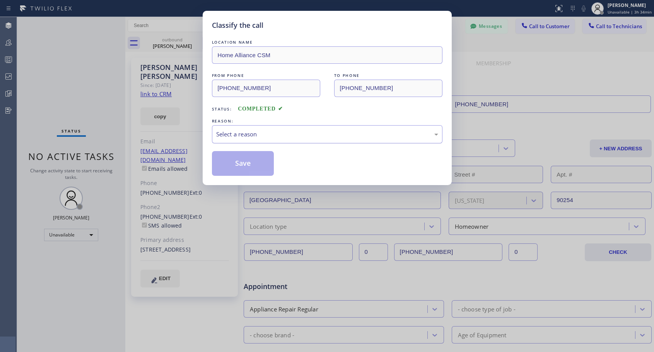
click at [287, 135] on div "Select a reason" at bounding box center [327, 134] width 222 height 9
click at [264, 162] on button "Save" at bounding box center [243, 163] width 62 height 25
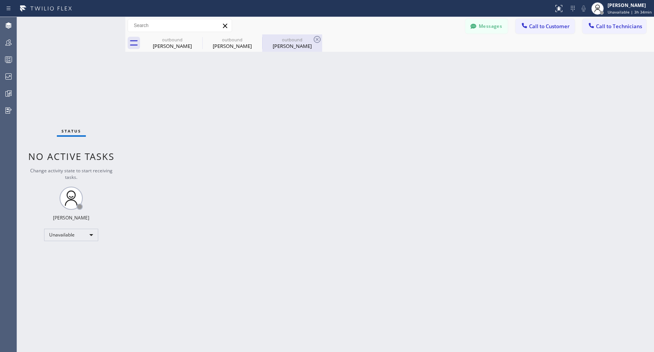
click at [285, 44] on div "[PERSON_NAME]" at bounding box center [292, 46] width 58 height 7
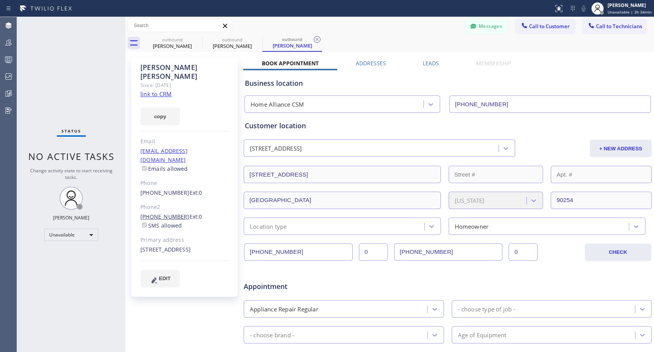
click at [160, 213] on link "[PHONE_NUMBER]" at bounding box center [164, 216] width 49 height 7
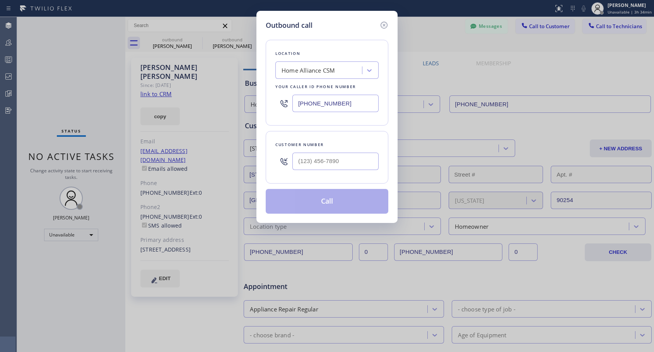
type input "[PHONE_NUMBER]"
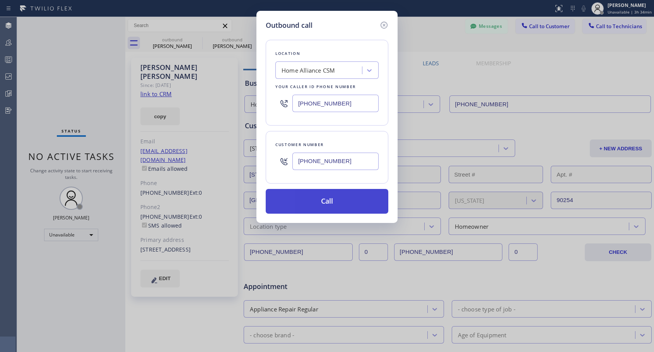
click at [330, 201] on button "Call" at bounding box center [327, 201] width 123 height 25
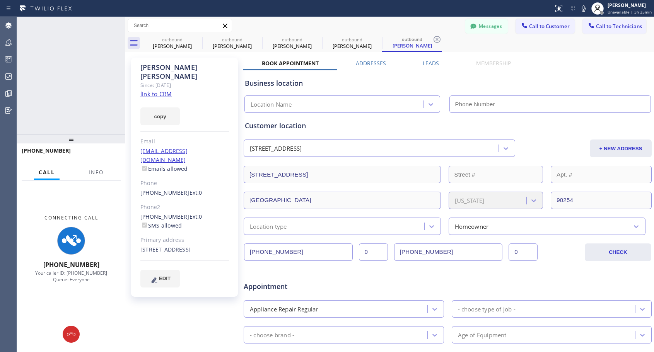
type input "[PHONE_NUMBER]"
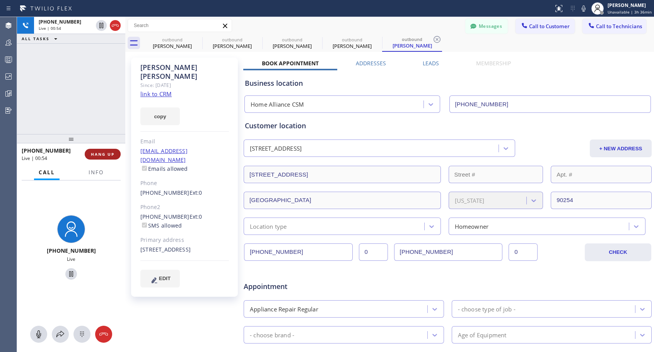
click at [116, 152] on button "HANG UP" at bounding box center [103, 154] width 36 height 11
click at [116, 155] on button "HANG UP" at bounding box center [103, 154] width 36 height 11
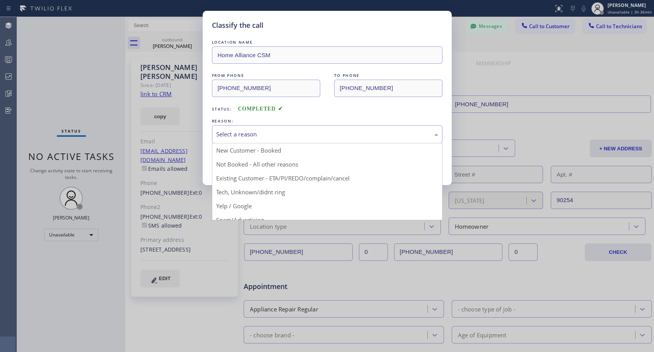
click at [247, 132] on div "Select a reason" at bounding box center [327, 134] width 222 height 9
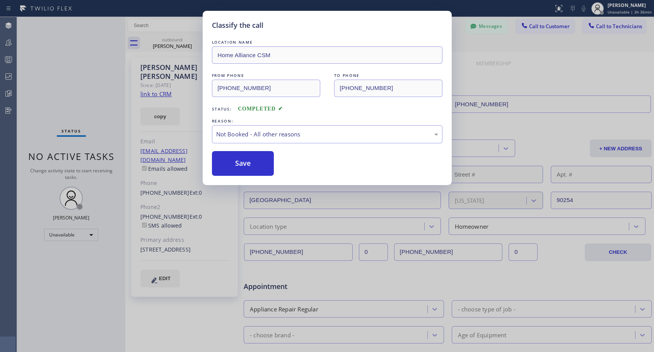
click at [235, 162] on button "Save" at bounding box center [243, 163] width 62 height 25
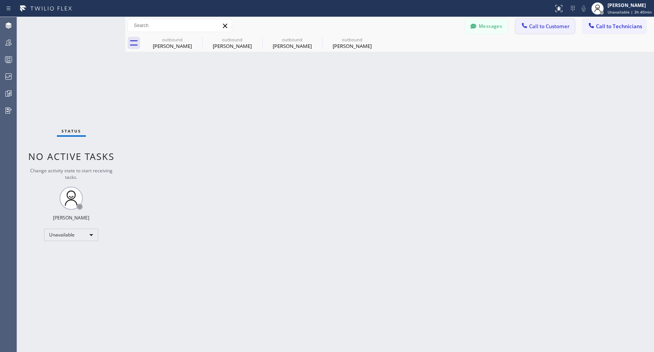
click at [537, 28] on span "Call to Customer" at bounding box center [549, 26] width 41 height 7
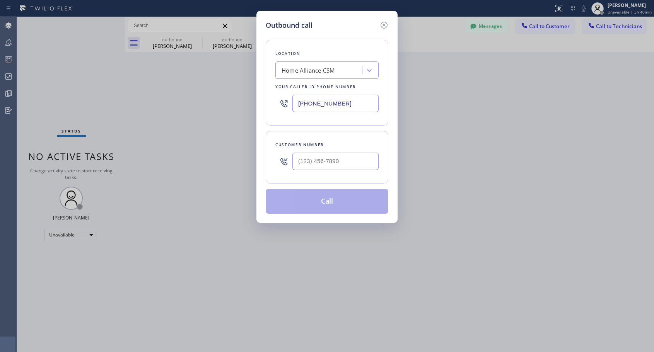
click at [344, 174] on div "Customer number" at bounding box center [327, 157] width 123 height 53
click at [349, 165] on input "(___) ___-____" at bounding box center [335, 161] width 86 height 17
paste input "442) 306-2494"
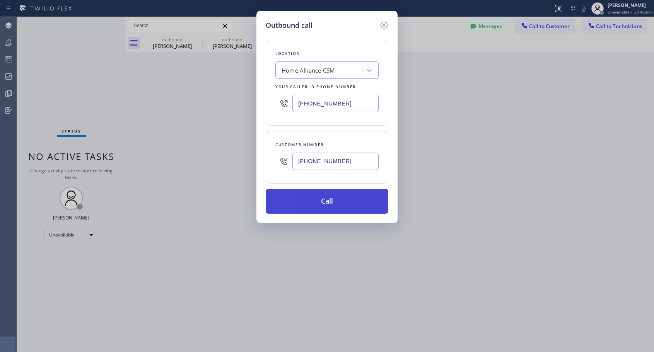
type input "[PHONE_NUMBER]"
click at [341, 201] on button "Call" at bounding box center [327, 201] width 123 height 25
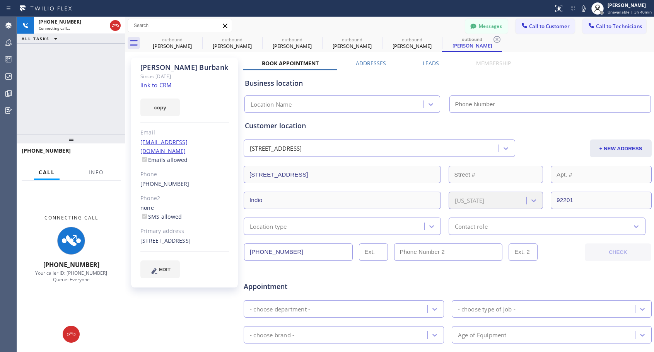
type input "[PHONE_NUMBER]"
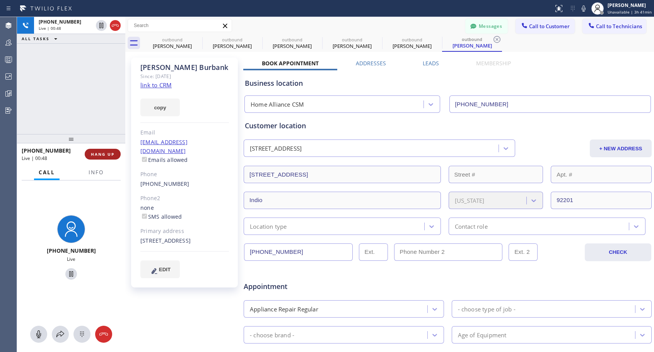
click at [108, 152] on span "HANG UP" at bounding box center [103, 154] width 24 height 5
click at [108, 153] on span "HANG UP" at bounding box center [103, 154] width 24 height 5
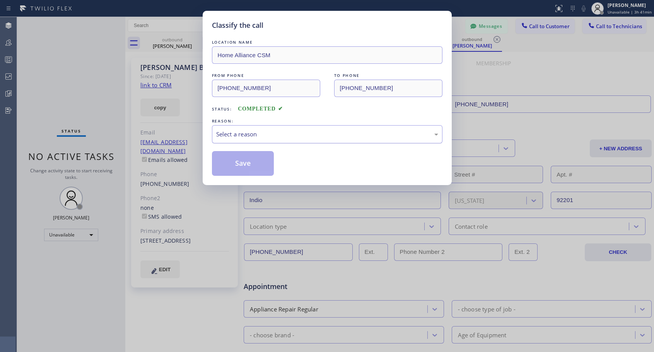
click at [335, 138] on div "Select a reason" at bounding box center [327, 134] width 222 height 9
click at [256, 165] on button "Save" at bounding box center [243, 163] width 62 height 25
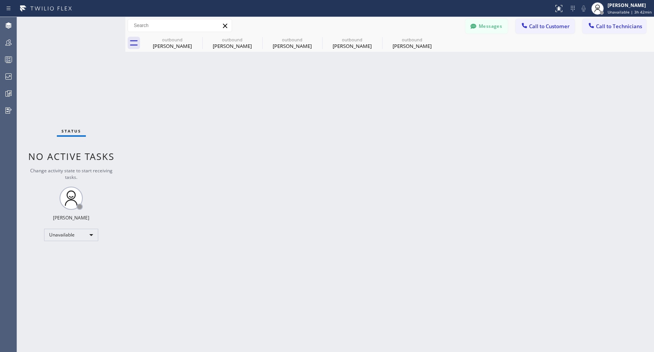
drag, startPoint x: 538, startPoint y: 26, endPoint x: 530, endPoint y: 34, distance: 12.3
click at [539, 26] on span "Call to Customer" at bounding box center [549, 26] width 41 height 7
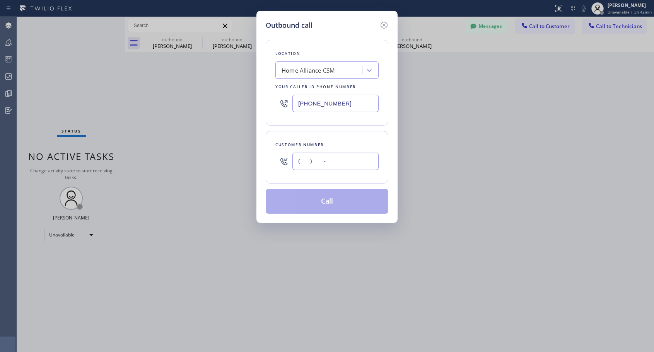
click at [321, 164] on input "(___) ___-____" at bounding box center [335, 161] width 86 height 17
paste input "612) 599-6683"
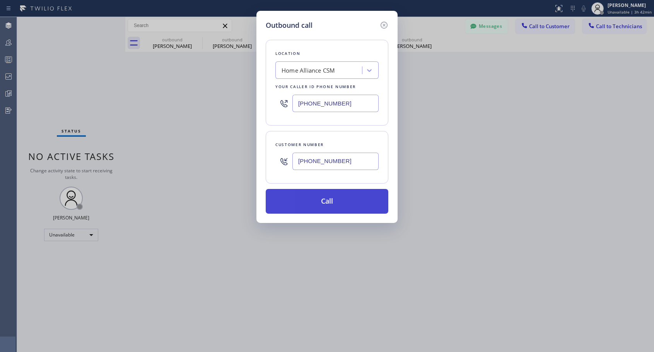
type input "[PHONE_NUMBER]"
click at [326, 203] on button "Call" at bounding box center [327, 201] width 123 height 25
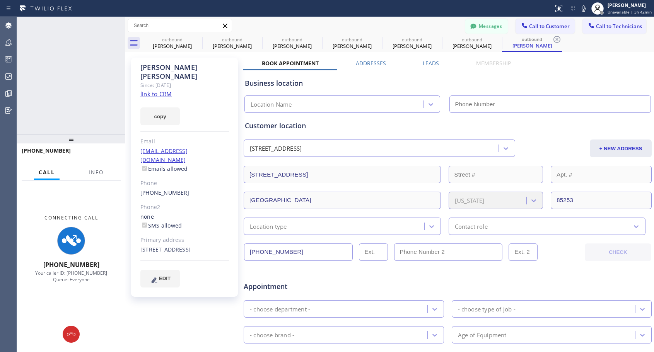
type input "[PHONE_NUMBER]"
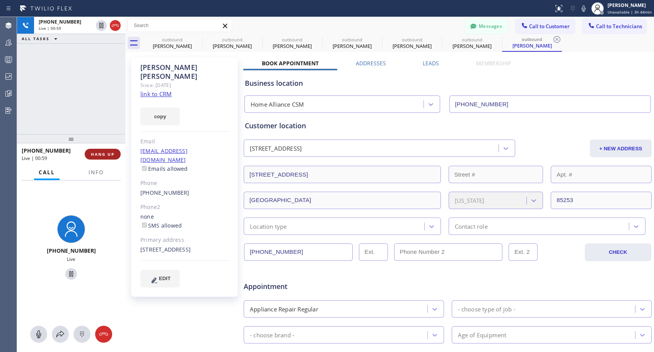
click at [111, 155] on span "HANG UP" at bounding box center [103, 154] width 24 height 5
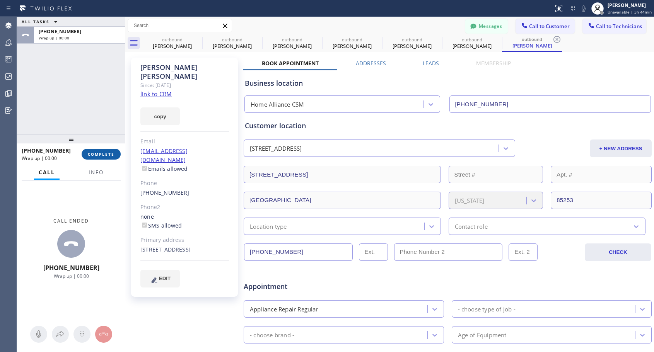
click at [111, 155] on span "COMPLETE" at bounding box center [101, 154] width 27 height 5
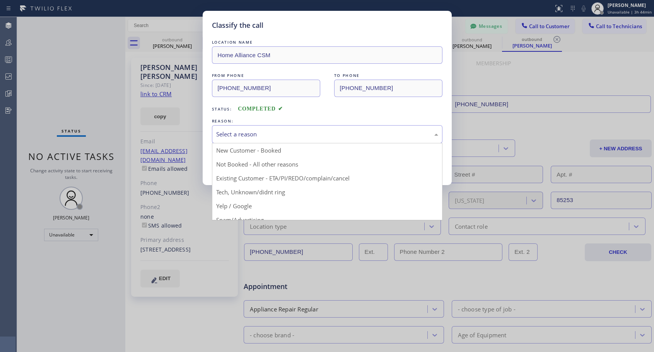
click at [261, 132] on div "Select a reason" at bounding box center [327, 134] width 222 height 9
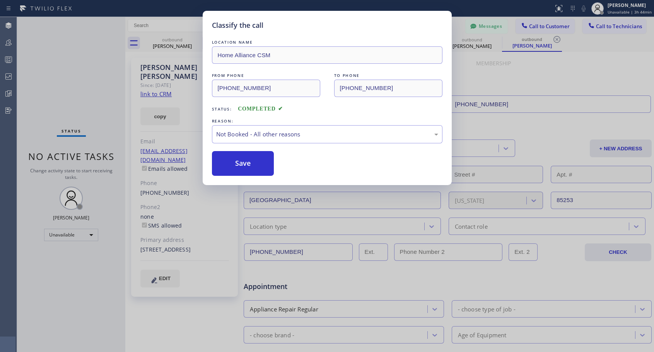
click at [246, 166] on button "Save" at bounding box center [243, 163] width 62 height 25
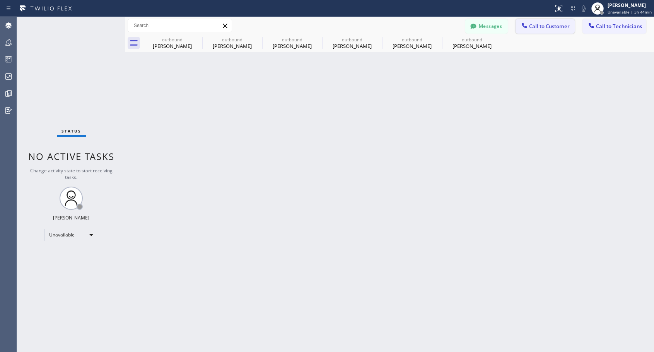
click at [535, 31] on button "Call to Customer" at bounding box center [544, 26] width 59 height 15
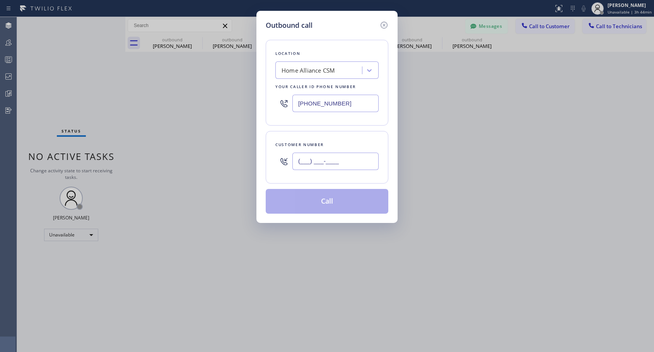
click at [342, 158] on input "(___) ___-____" at bounding box center [335, 161] width 86 height 17
paste input "817) 880-5611"
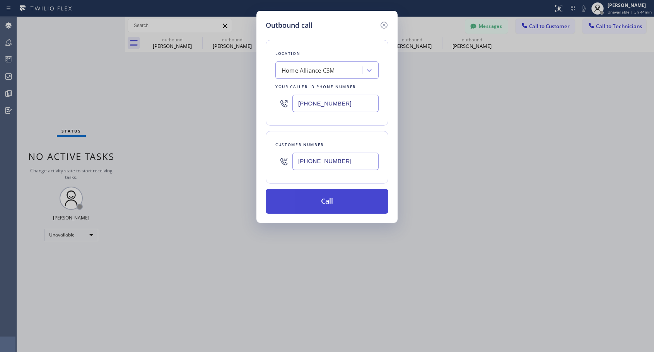
type input "[PHONE_NUMBER]"
click at [329, 202] on button "Call" at bounding box center [327, 201] width 123 height 25
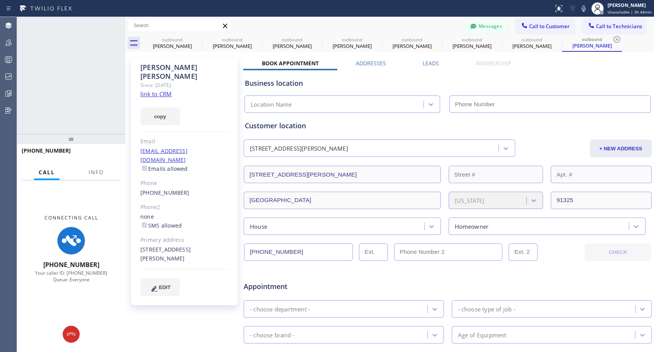
type input "[PHONE_NUMBER]"
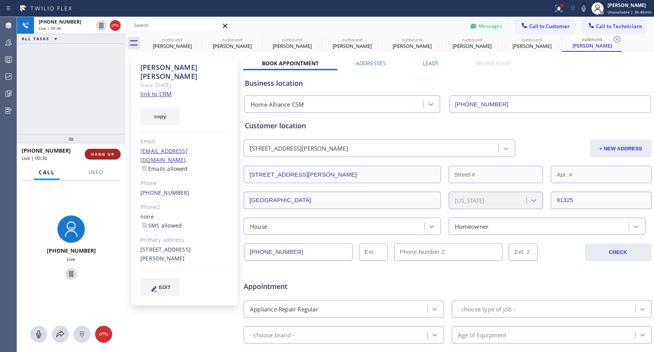
click at [100, 157] on span "HANG UP" at bounding box center [103, 154] width 24 height 5
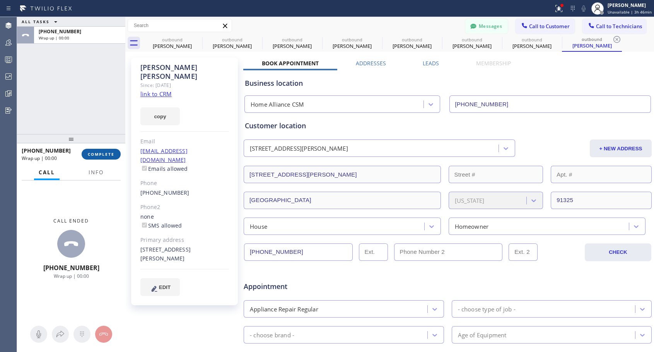
click at [100, 157] on span "COMPLETE" at bounding box center [101, 154] width 27 height 5
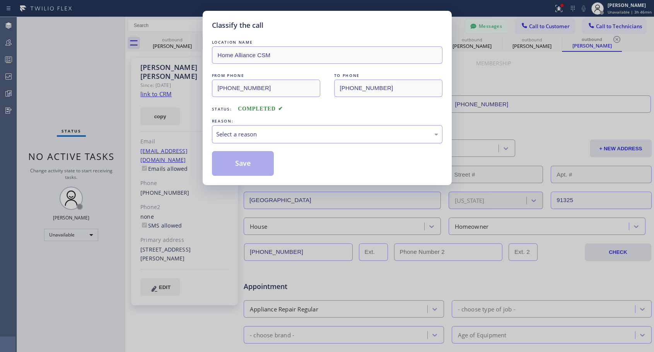
click at [305, 128] on div "Select a reason" at bounding box center [327, 134] width 230 height 18
click at [239, 163] on button "Save" at bounding box center [243, 163] width 62 height 25
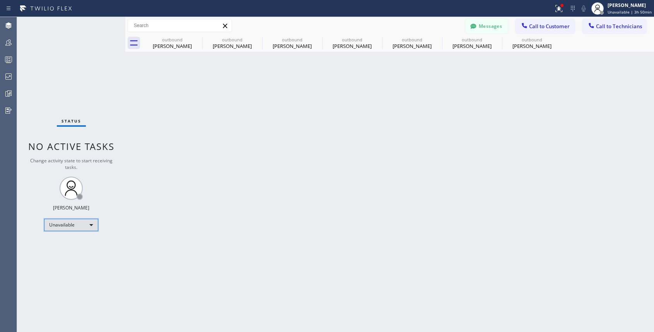
click at [93, 222] on div "Unavailable" at bounding box center [71, 225] width 54 height 12
drag, startPoint x: 401, startPoint y: 96, endPoint x: 414, endPoint y: 83, distance: 17.5
click at [402, 96] on div at bounding box center [327, 166] width 654 height 332
click at [532, 29] on span "Call to Customer" at bounding box center [549, 26] width 41 height 7
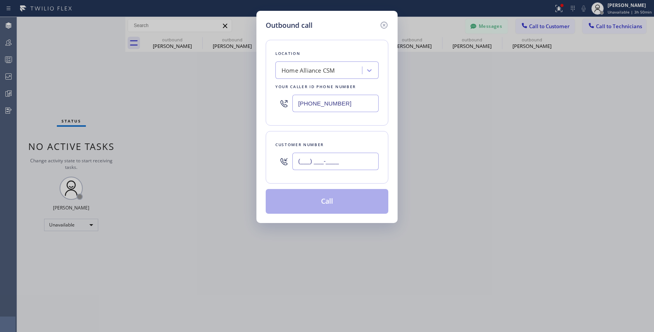
click at [302, 163] on input "(___) ___-____" at bounding box center [335, 161] width 86 height 17
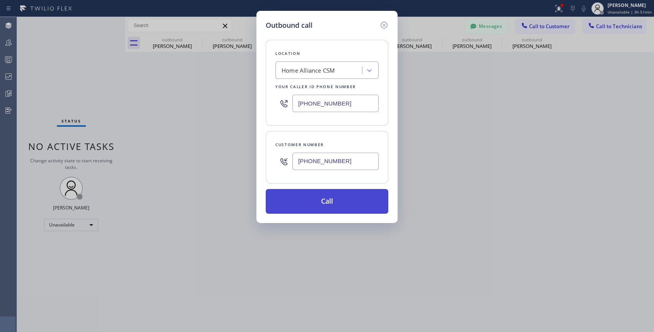
type input "[PHONE_NUMBER]"
click at [329, 195] on button "Call" at bounding box center [327, 201] width 123 height 25
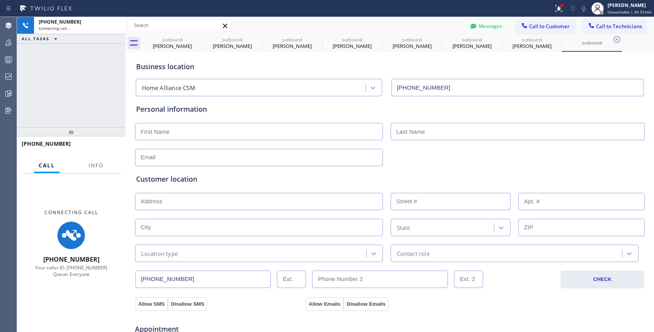
type input "[PHONE_NUMBER]"
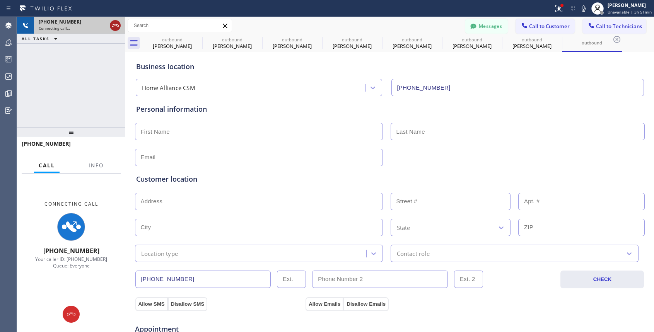
click at [118, 25] on icon at bounding box center [115, 25] width 9 height 9
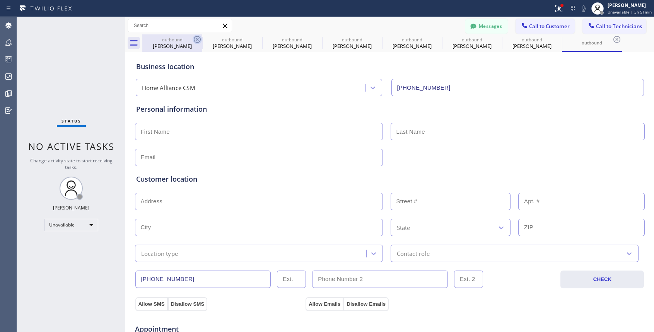
click at [198, 36] on icon at bounding box center [197, 39] width 9 height 9
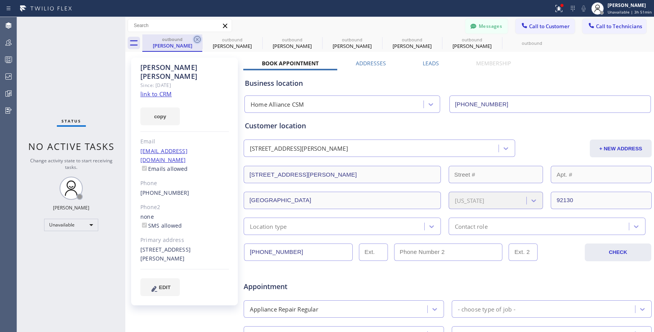
click at [198, 36] on icon at bounding box center [197, 39] width 9 height 9
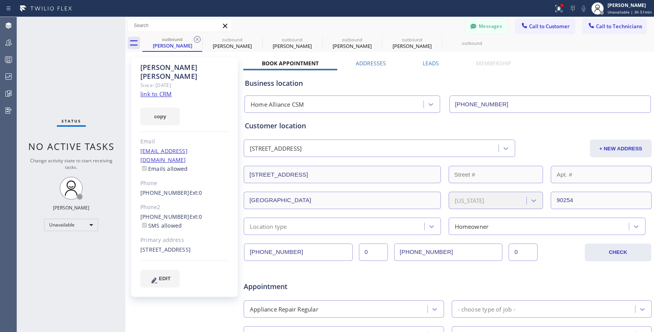
click at [198, 36] on icon at bounding box center [197, 39] width 9 height 9
click at [0, 0] on icon at bounding box center [0, 0] width 0 height 0
click at [198, 36] on icon at bounding box center [197, 39] width 9 height 9
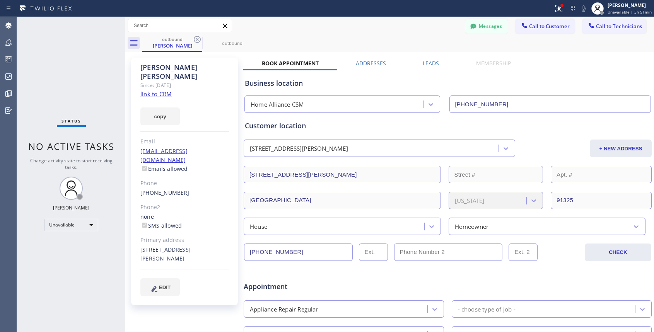
click at [198, 36] on icon at bounding box center [197, 39] width 9 height 9
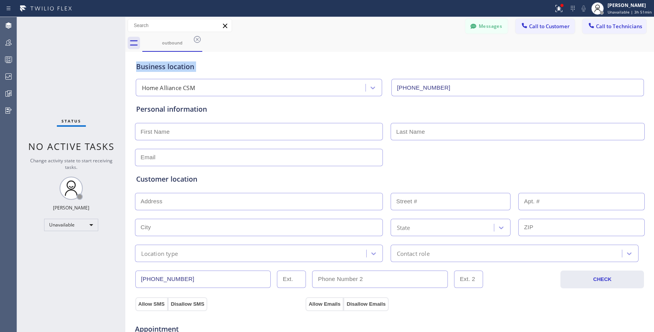
click at [198, 36] on icon at bounding box center [197, 39] width 9 height 9
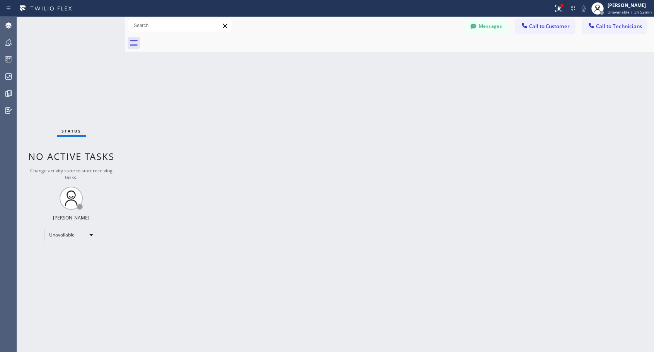
drag, startPoint x: 547, startPoint y: 27, endPoint x: 526, endPoint y: 46, distance: 27.6
click at [547, 27] on span "Call to Customer" at bounding box center [549, 26] width 41 height 7
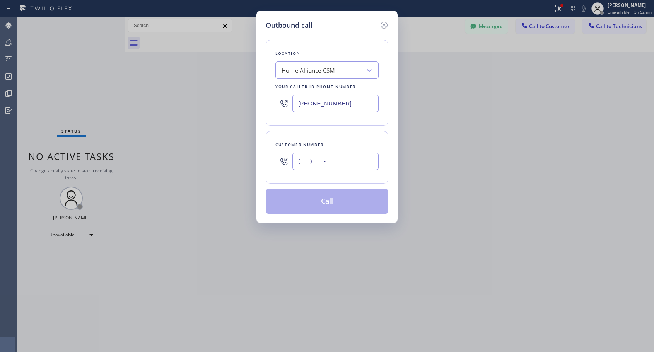
click at [343, 154] on input "(___) ___-____" at bounding box center [335, 161] width 86 height 17
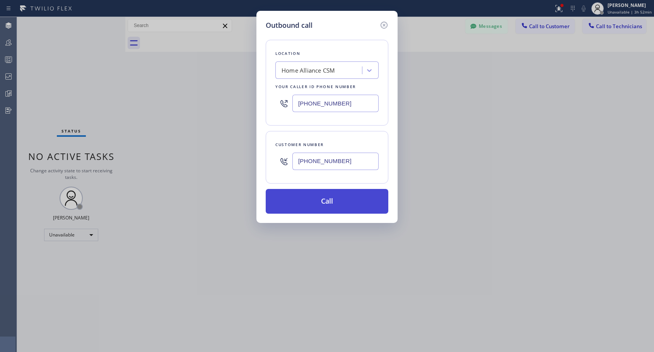
type input "[PHONE_NUMBER]"
click at [350, 198] on button "Call" at bounding box center [327, 201] width 123 height 25
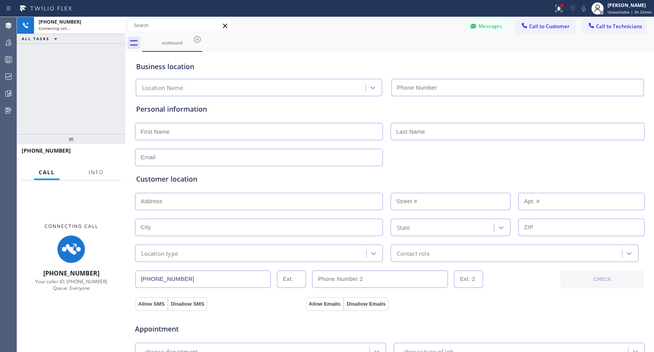
type input "[PHONE_NUMBER]"
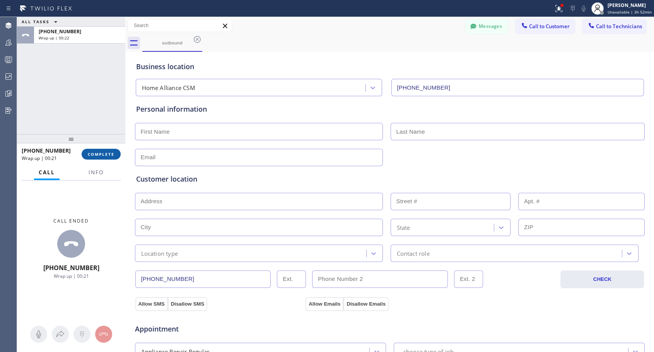
click at [96, 157] on span "COMPLETE" at bounding box center [101, 154] width 27 height 5
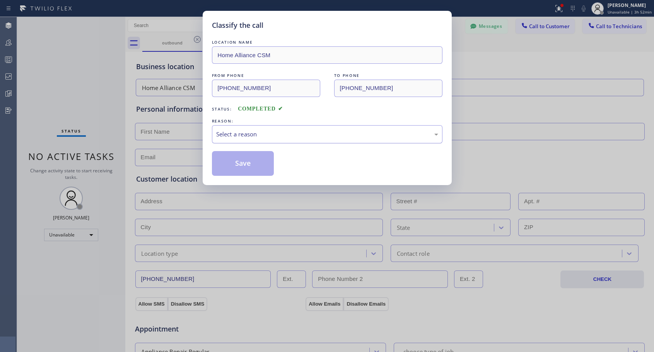
click at [280, 136] on div "Select a reason" at bounding box center [327, 134] width 222 height 9
click at [258, 164] on button "Save" at bounding box center [243, 163] width 62 height 25
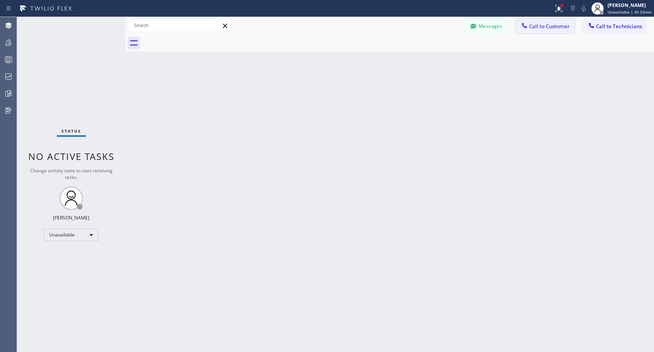
click at [549, 26] on span "Call to Customer" at bounding box center [549, 26] width 41 height 7
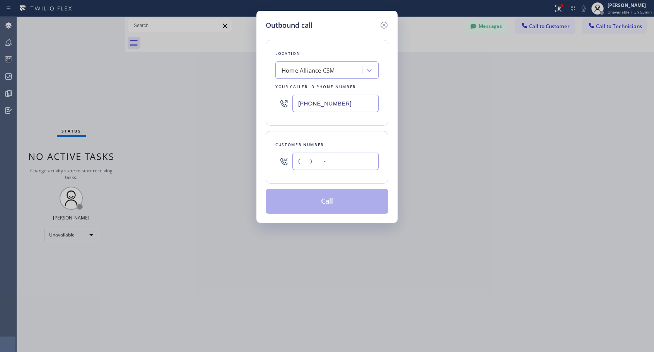
click at [334, 164] on input "(___) ___-____" at bounding box center [335, 161] width 86 height 17
paste input "310) 245-2374"
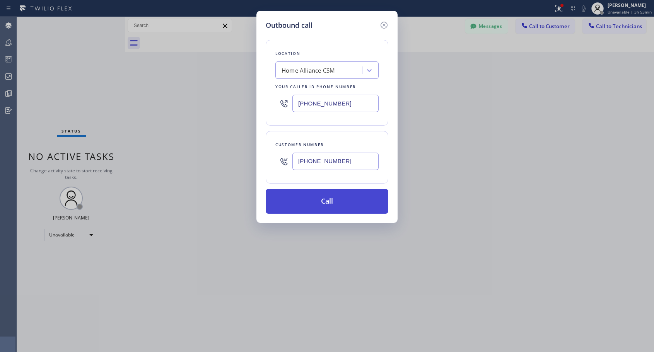
type input "[PHONE_NUMBER]"
click at [324, 205] on button "Call" at bounding box center [327, 201] width 123 height 25
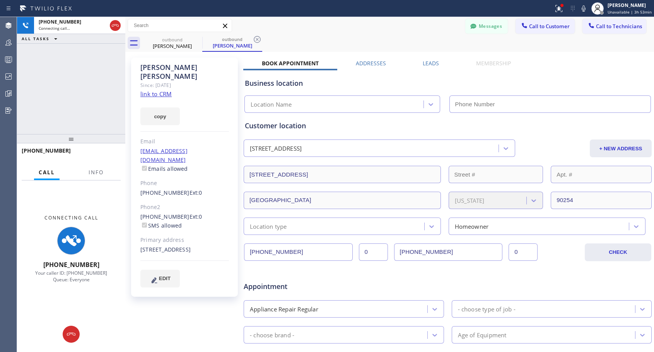
type input "[PHONE_NUMBER]"
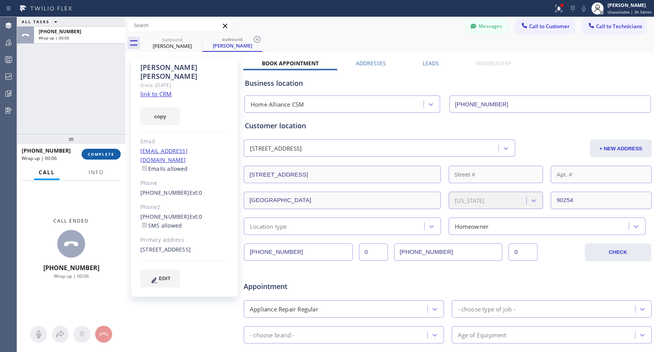
click at [113, 152] on span "COMPLETE" at bounding box center [101, 154] width 27 height 5
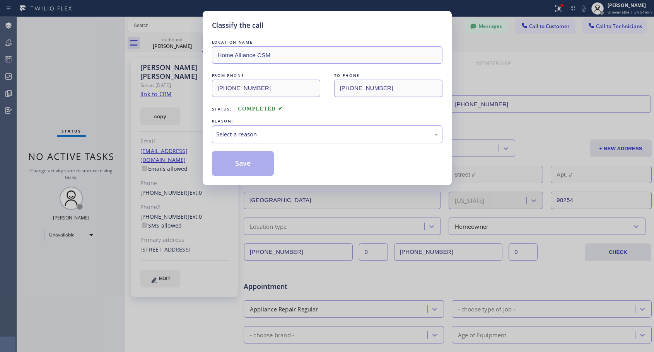
click at [113, 152] on div "Classify the call LOCATION NAME Home Alliance CSM FROM PHONE [PHONE_NUMBER] TO …" at bounding box center [327, 176] width 654 height 352
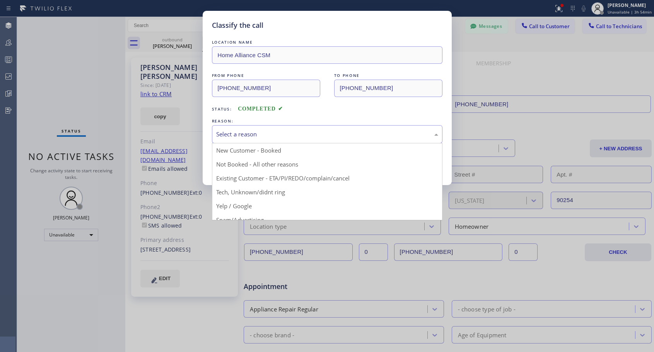
click at [235, 131] on div "Select a reason" at bounding box center [327, 134] width 222 height 9
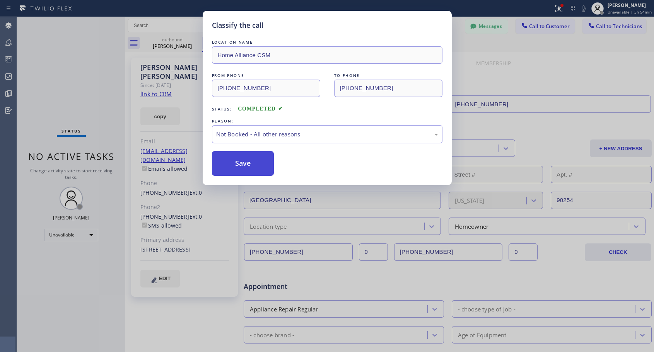
click at [237, 169] on button "Save" at bounding box center [243, 163] width 62 height 25
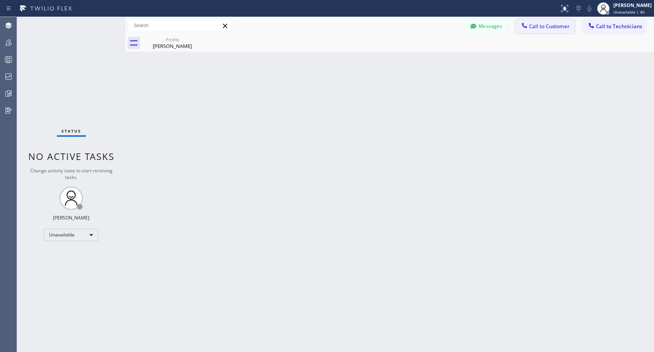
click at [545, 30] on button "Call to Customer" at bounding box center [544, 26] width 59 height 15
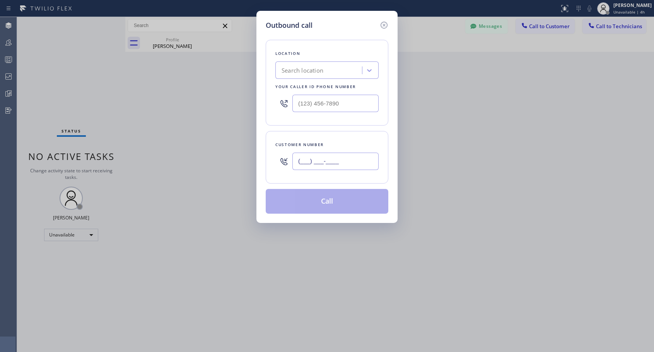
click at [314, 160] on input "(___) ___-____" at bounding box center [335, 161] width 86 height 17
paste input "650) 740-0455"
type input "[PHONE_NUMBER]"
click at [299, 103] on input "(___) ___-____" at bounding box center [335, 103] width 86 height 17
paste input "818) 614-5337"
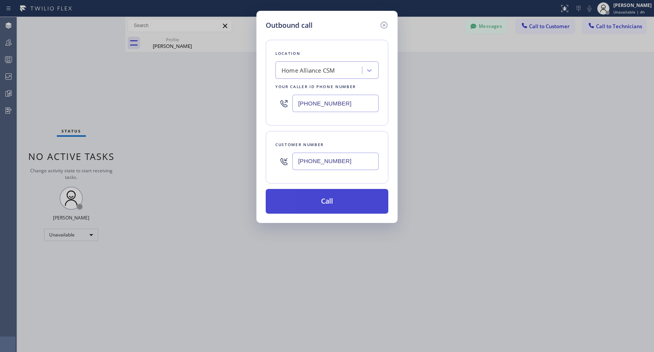
type input "[PHONE_NUMBER]"
click at [328, 201] on button "Call" at bounding box center [327, 201] width 123 height 25
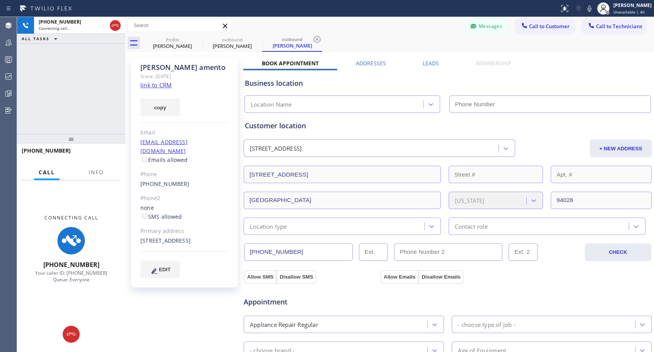
type input "[PHONE_NUMBER]"
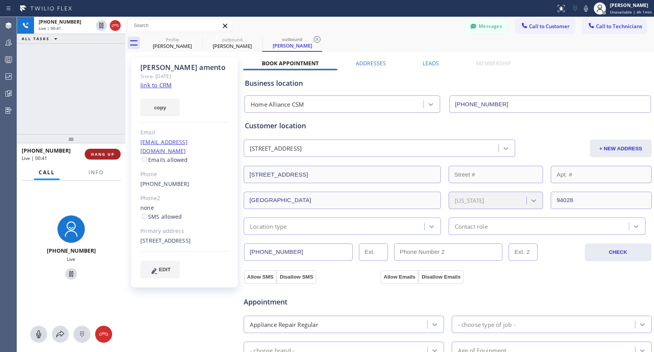
click at [95, 154] on span "HANG UP" at bounding box center [103, 154] width 24 height 5
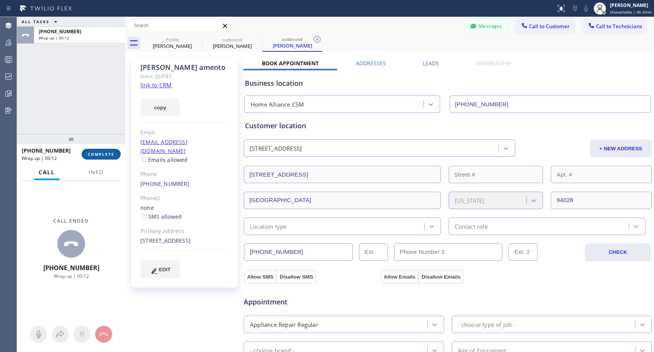
click at [96, 153] on span "COMPLETE" at bounding box center [101, 154] width 27 height 5
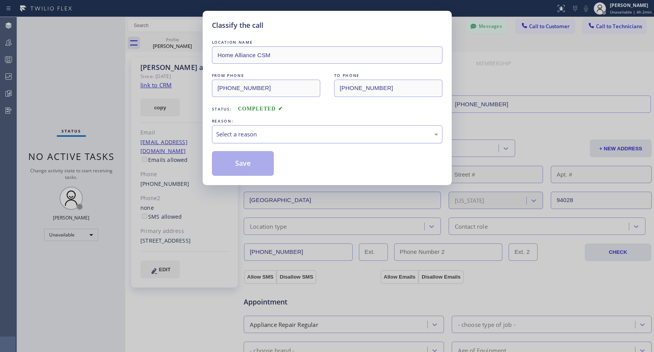
click at [259, 131] on div "Select a reason" at bounding box center [327, 134] width 222 height 9
click at [232, 162] on button "Save" at bounding box center [243, 163] width 62 height 25
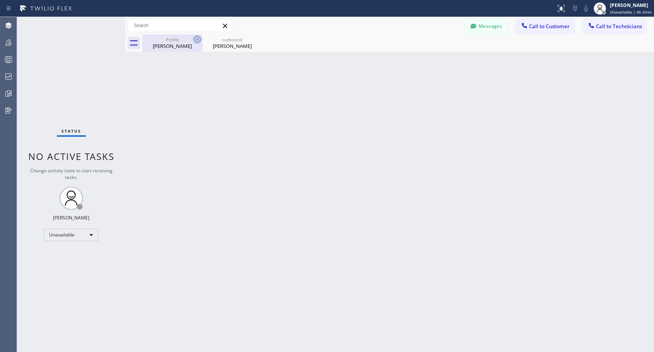
click at [198, 39] on icon at bounding box center [197, 39] width 7 height 7
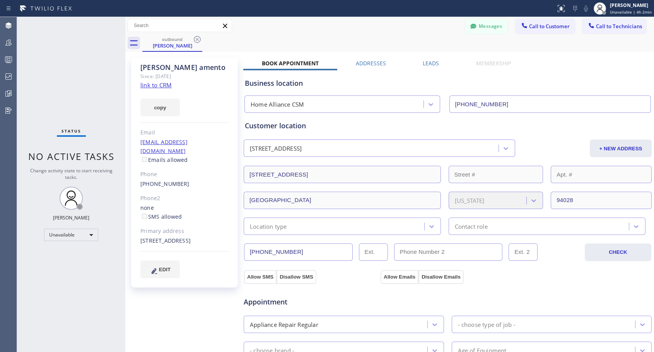
click at [198, 39] on icon at bounding box center [197, 39] width 7 height 7
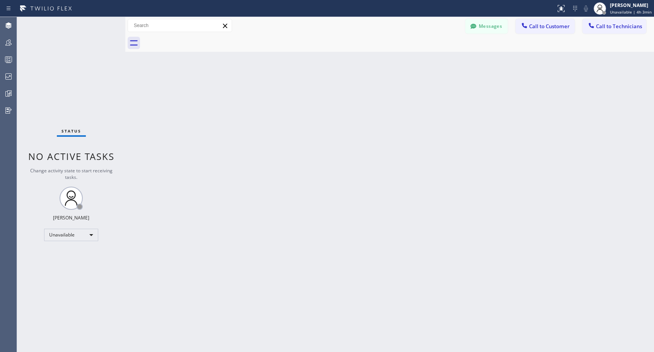
click at [241, 59] on div "Back to Dashboard Change Sender ID Customers Technicians NH Nathaniel Hill 03/0…" at bounding box center [389, 184] width 529 height 335
drag, startPoint x: 546, startPoint y: 26, endPoint x: 368, endPoint y: 95, distance: 191.4
click at [546, 26] on span "Call to Customer" at bounding box center [549, 26] width 41 height 7
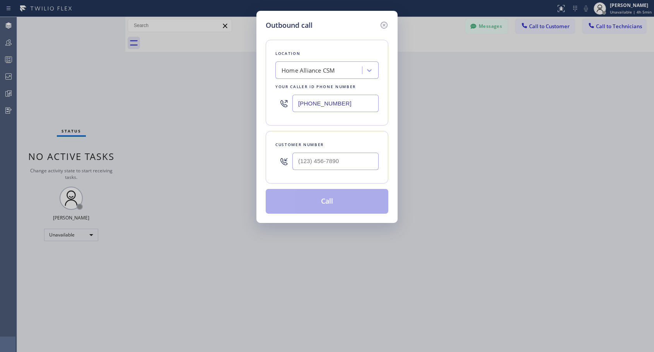
click at [314, 152] on div at bounding box center [335, 161] width 86 height 25
click at [314, 160] on input "(___) ___-____" at bounding box center [335, 161] width 86 height 17
paste input "323) 403-8354"
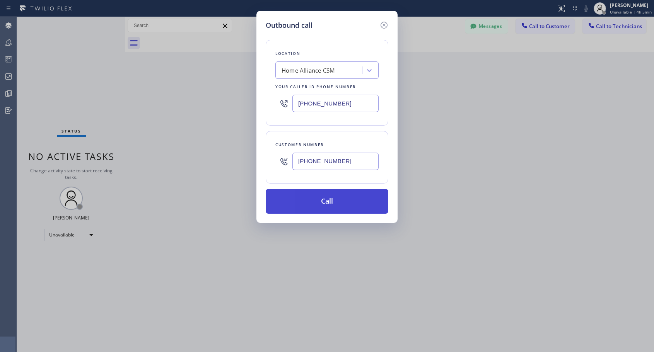
type input "(323) 403-8354"
click at [328, 207] on button "Call" at bounding box center [327, 201] width 123 height 25
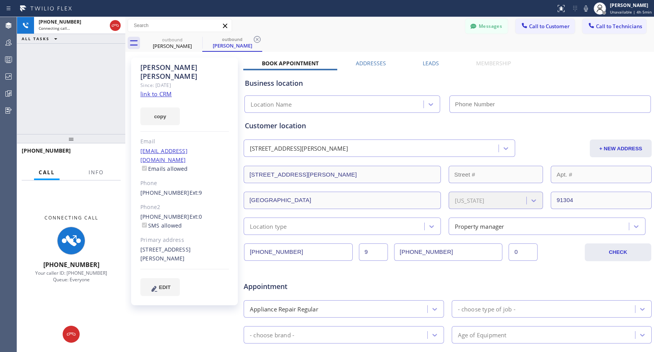
type input "[PHONE_NUMBER]"
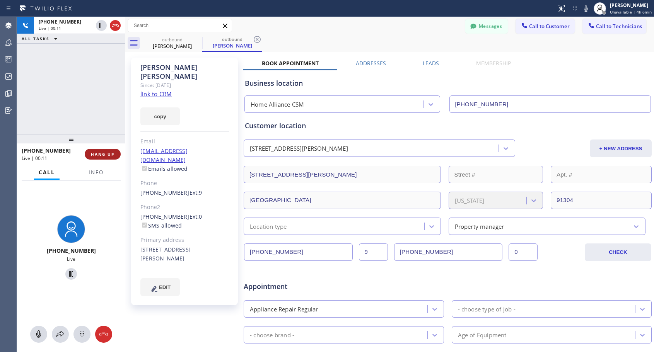
click at [100, 155] on span "HANG UP" at bounding box center [103, 154] width 24 height 5
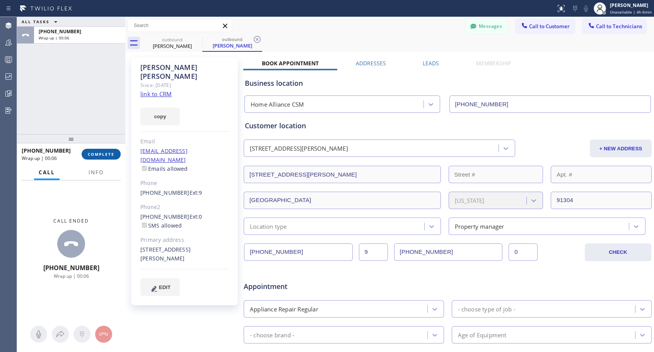
click at [108, 154] on span "COMPLETE" at bounding box center [101, 154] width 27 height 5
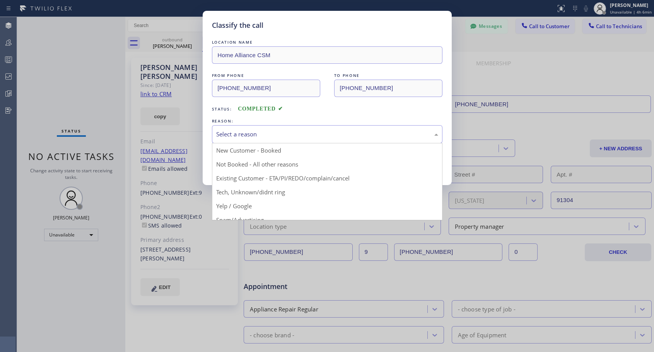
click at [316, 136] on div "Select a reason" at bounding box center [327, 134] width 222 height 9
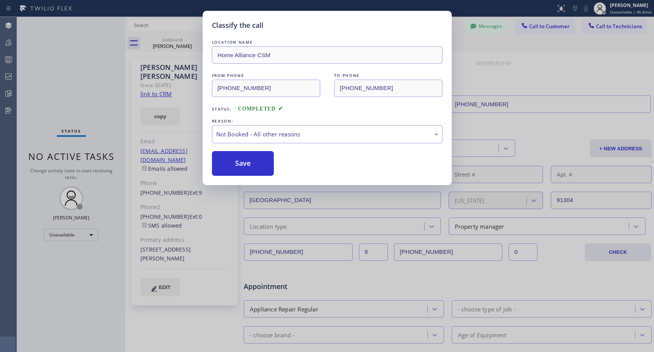
drag, startPoint x: 255, startPoint y: 163, endPoint x: 267, endPoint y: 193, distance: 32.6
click at [255, 163] on button "Save" at bounding box center [243, 163] width 62 height 25
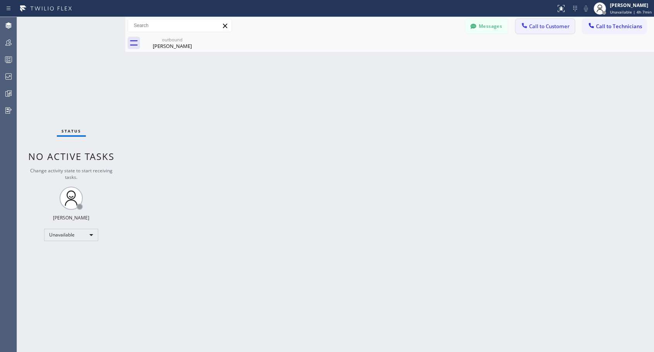
click at [539, 27] on span "Call to Customer" at bounding box center [549, 26] width 41 height 7
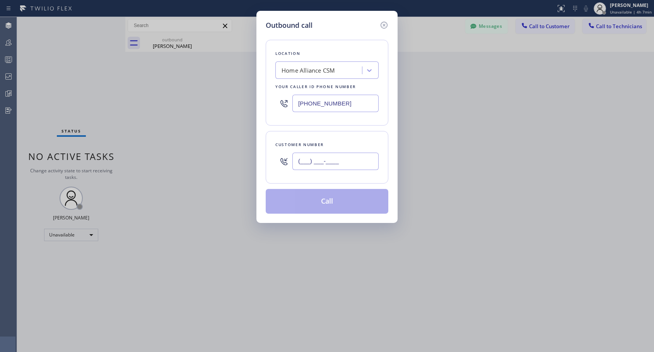
click at [343, 162] on input "(___) ___-____" at bounding box center [335, 161] width 86 height 17
paste input "610) 324-7444"
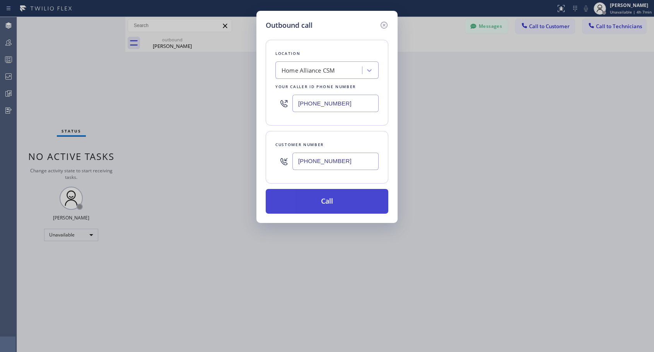
type input "(610) 324-7444"
click at [330, 206] on button "Call" at bounding box center [327, 201] width 123 height 25
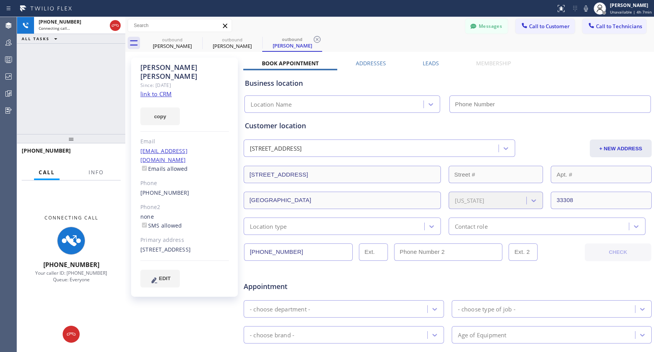
type input "[PHONE_NUMBER]"
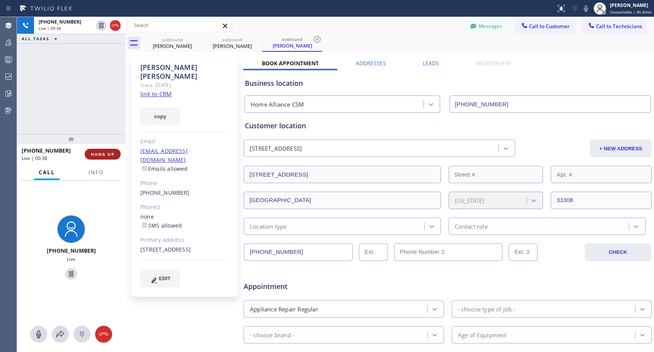
click at [106, 154] on span "HANG UP" at bounding box center [103, 154] width 24 height 5
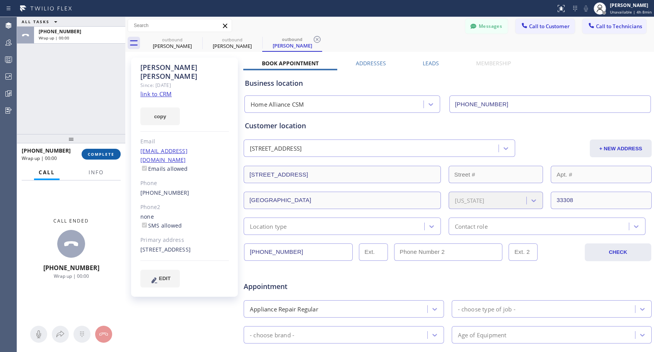
click at [106, 154] on span "COMPLETE" at bounding box center [101, 154] width 27 height 5
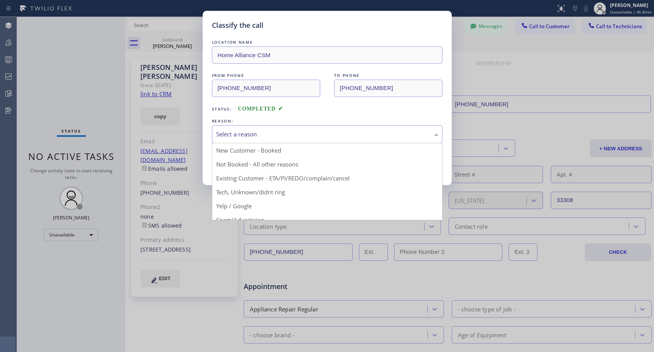
drag, startPoint x: 289, startPoint y: 133, endPoint x: 259, endPoint y: 157, distance: 38.7
click at [289, 133] on div "Select a reason" at bounding box center [327, 134] width 222 height 9
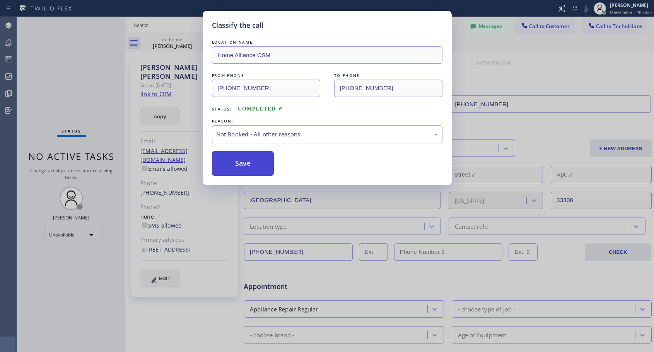
click at [251, 164] on button "Save" at bounding box center [243, 163] width 62 height 25
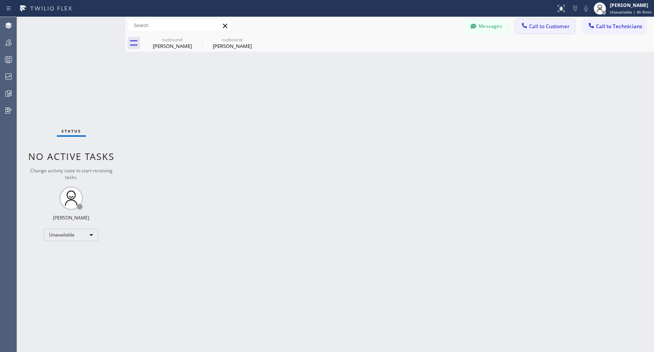
click at [546, 28] on span "Call to Customer" at bounding box center [549, 26] width 41 height 7
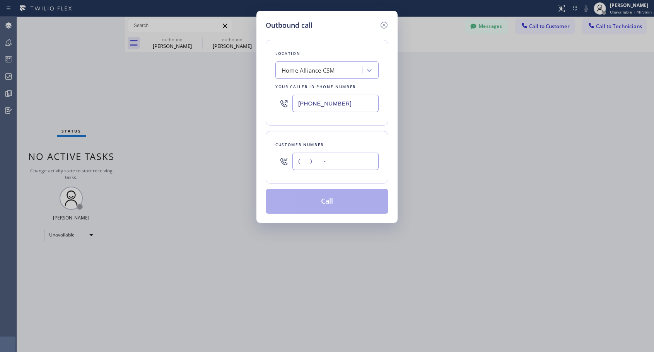
click at [346, 163] on input "(___) ___-____" at bounding box center [335, 161] width 86 height 17
paste input "786) 440-8936"
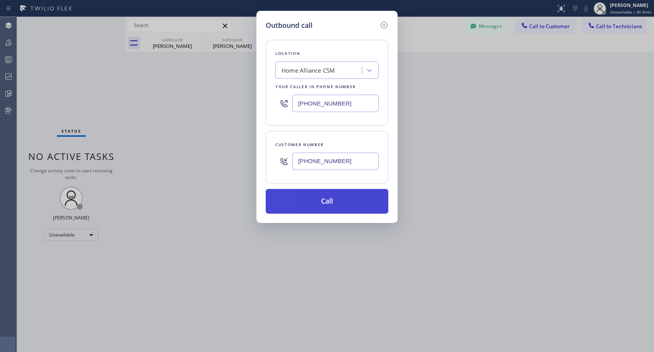
type input "(786) 440-8936"
click at [341, 203] on button "Call" at bounding box center [327, 201] width 123 height 25
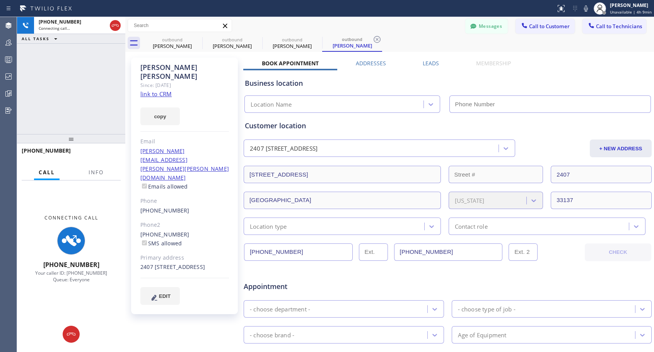
type input "[PHONE_NUMBER]"
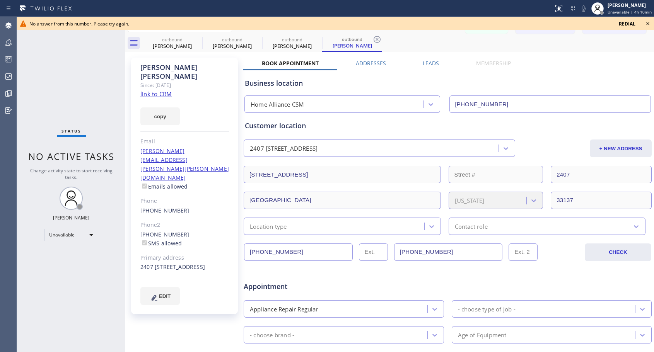
click at [648, 23] on icon at bounding box center [647, 23] width 9 height 9
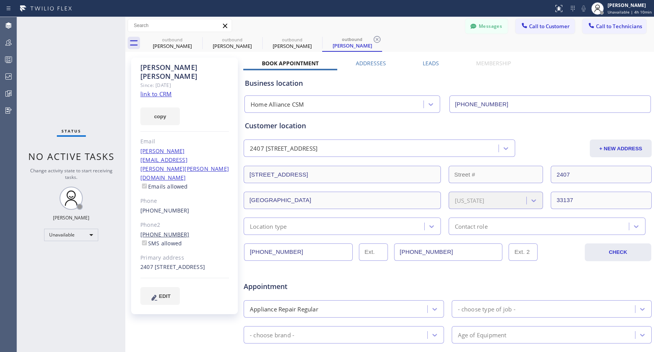
click at [171, 231] on link "(786) 953-2318" at bounding box center [164, 234] width 49 height 7
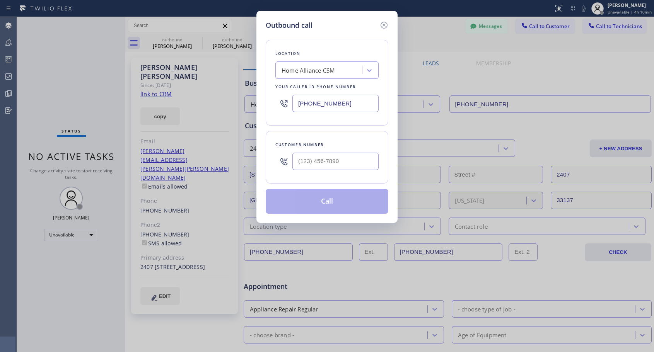
type input "(786) 953-2318"
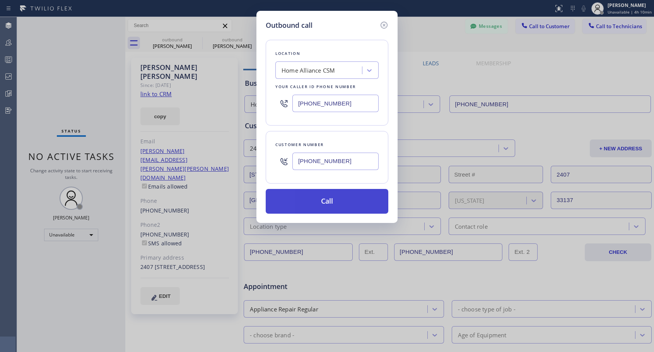
click at [323, 201] on button "Call" at bounding box center [327, 201] width 123 height 25
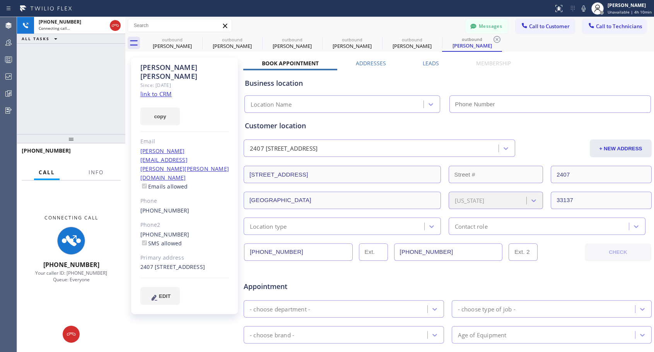
type input "[PHONE_NUMBER]"
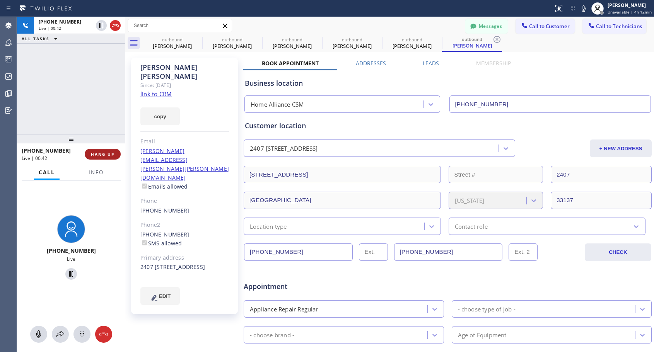
click at [102, 155] on span "HANG UP" at bounding box center [103, 154] width 24 height 5
click at [102, 152] on span "HANG UP" at bounding box center [103, 154] width 24 height 5
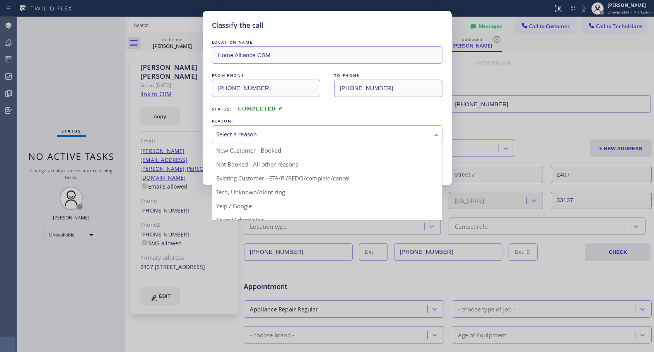
click at [296, 131] on div "Select a reason" at bounding box center [327, 134] width 222 height 9
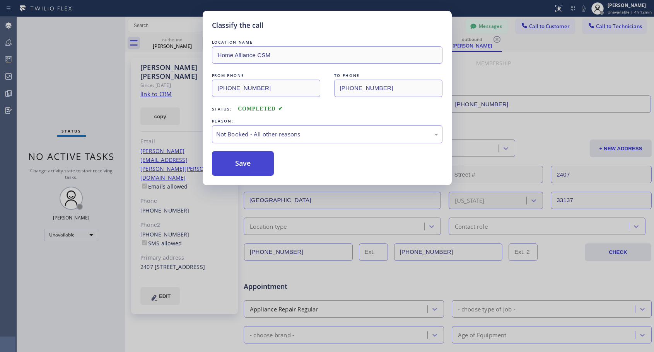
click at [259, 166] on button "Save" at bounding box center [243, 163] width 62 height 25
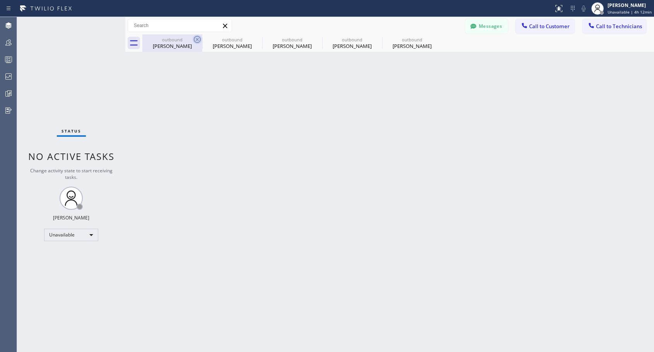
click at [197, 41] on icon at bounding box center [197, 39] width 9 height 9
click at [0, 0] on icon at bounding box center [0, 0] width 0 height 0
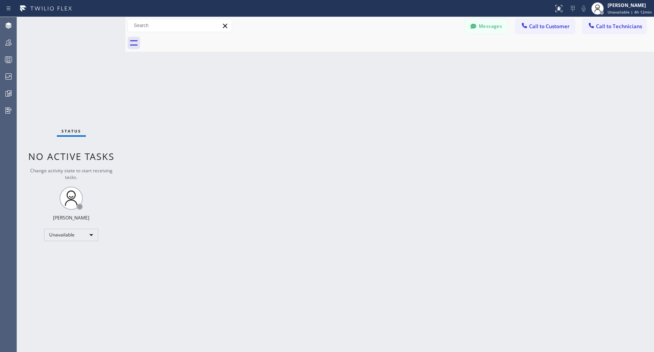
click at [197, 41] on div at bounding box center [398, 42] width 512 height 17
click at [542, 26] on span "Call to Customer" at bounding box center [549, 26] width 41 height 7
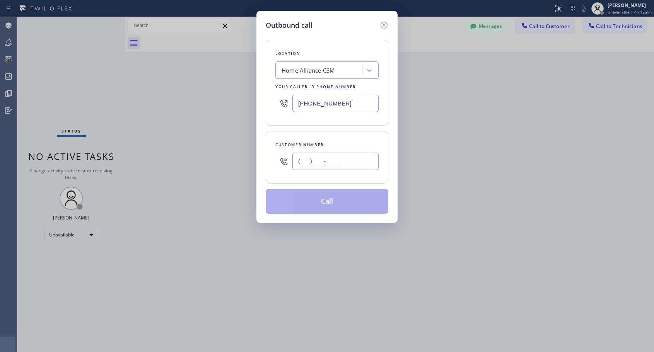
click at [331, 161] on input "(___) ___-____" at bounding box center [335, 161] width 86 height 17
paste input "425) 241-5176"
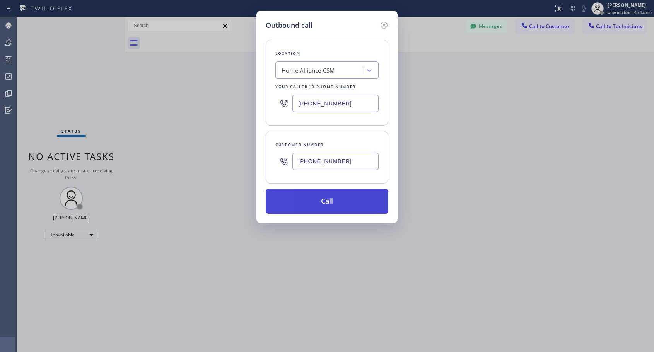
type input "(425) 241-5176"
click at [326, 208] on button "Call" at bounding box center [327, 201] width 123 height 25
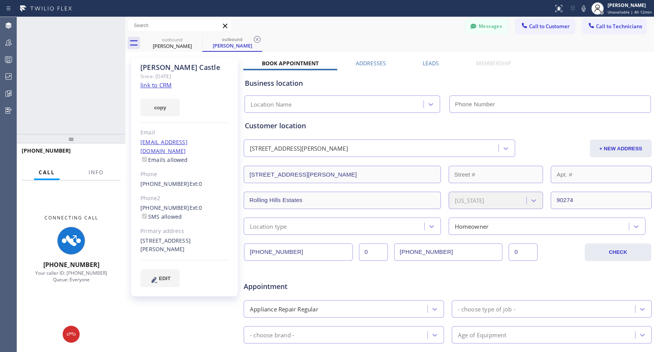
type input "[PHONE_NUMBER]"
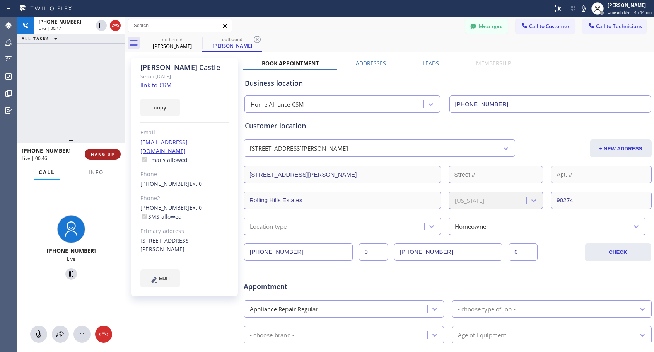
click at [108, 154] on span "HANG UP" at bounding box center [103, 154] width 24 height 5
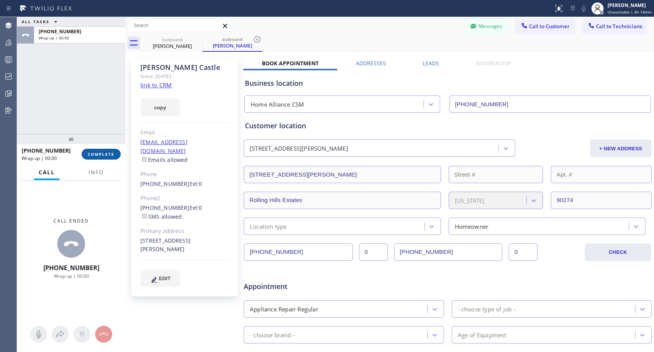
click at [108, 153] on span "COMPLETE" at bounding box center [101, 154] width 27 height 5
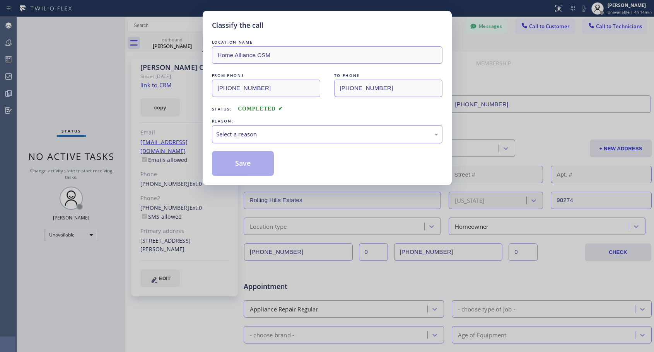
click at [315, 137] on div "Select a reason" at bounding box center [327, 134] width 222 height 9
click at [281, 164] on div "Save" at bounding box center [327, 163] width 230 height 25
click at [266, 167] on button "Save" at bounding box center [243, 163] width 62 height 25
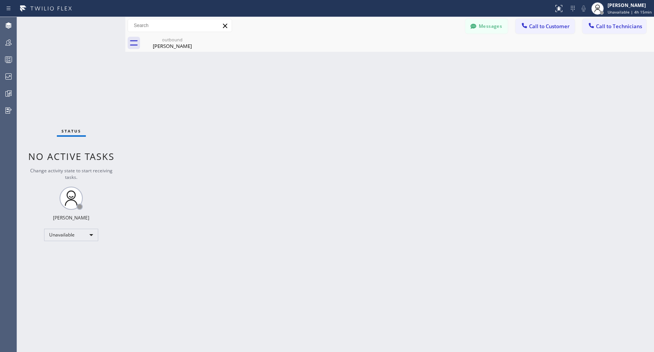
drag, startPoint x: 540, startPoint y: 30, endPoint x: 532, endPoint y: 35, distance: 9.2
click at [539, 31] on button "Call to Customer" at bounding box center [544, 26] width 59 height 15
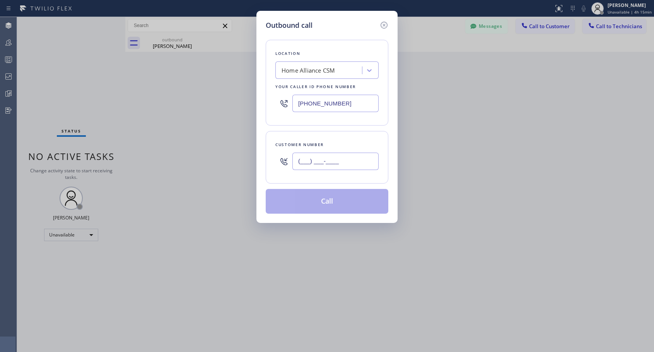
click at [317, 157] on input "(___) ___-____" at bounding box center [335, 161] width 86 height 17
paste input "619) 301-6424"
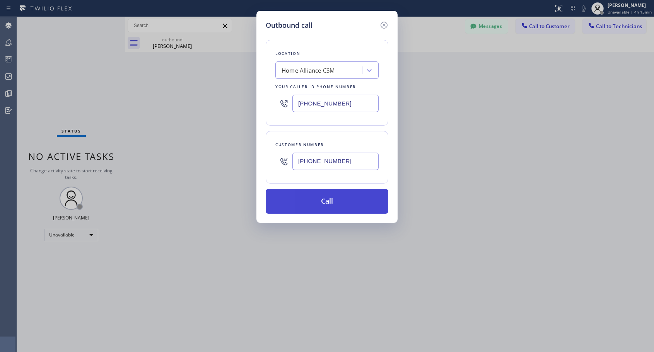
type input "(619) 301-6424"
click at [326, 206] on button "Call" at bounding box center [327, 201] width 123 height 25
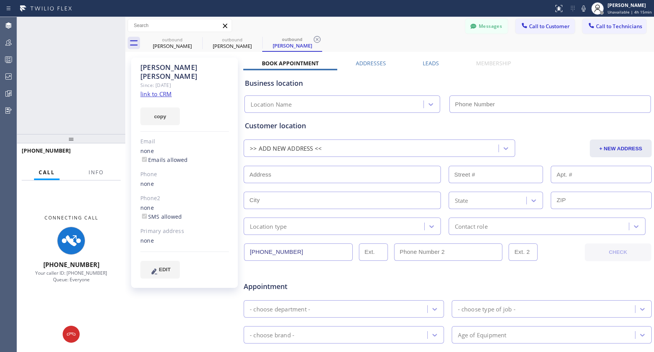
type input "[PHONE_NUMBER]"
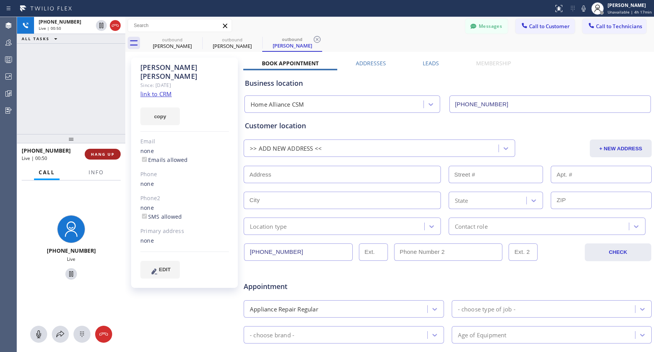
click at [98, 152] on span "HANG UP" at bounding box center [103, 154] width 24 height 5
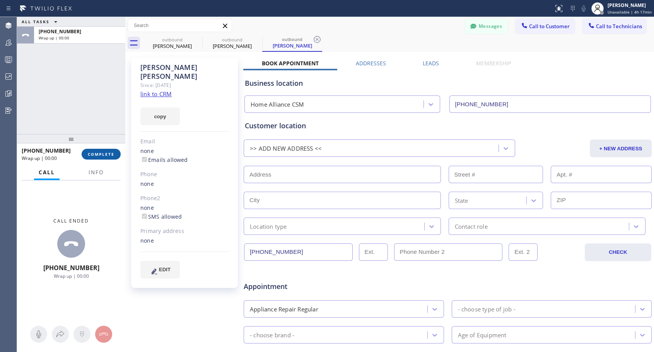
drag, startPoint x: 102, startPoint y: 153, endPoint x: 106, endPoint y: 157, distance: 5.7
click at [103, 154] on span "COMPLETE" at bounding box center [101, 154] width 27 height 5
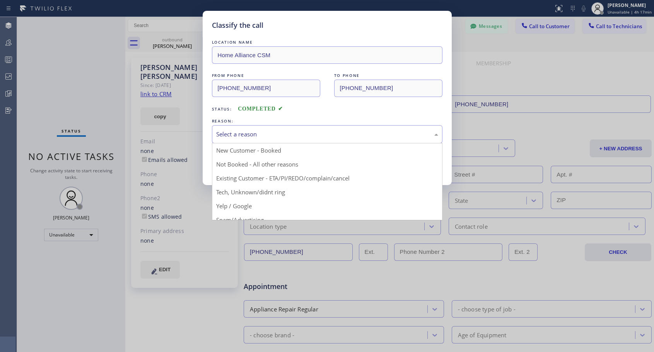
click at [300, 134] on div "Select a reason" at bounding box center [327, 134] width 222 height 9
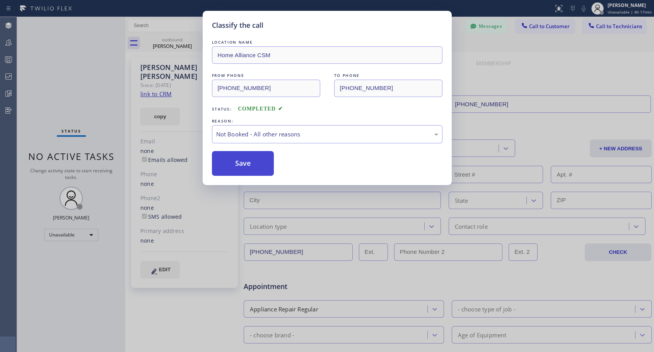
click at [244, 165] on button "Save" at bounding box center [243, 163] width 62 height 25
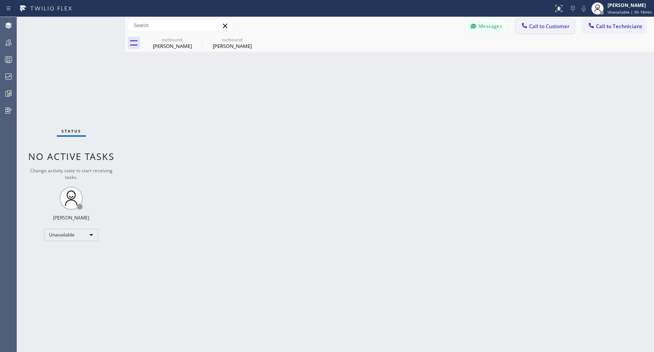
click at [550, 25] on span "Call to Customer" at bounding box center [549, 26] width 41 height 7
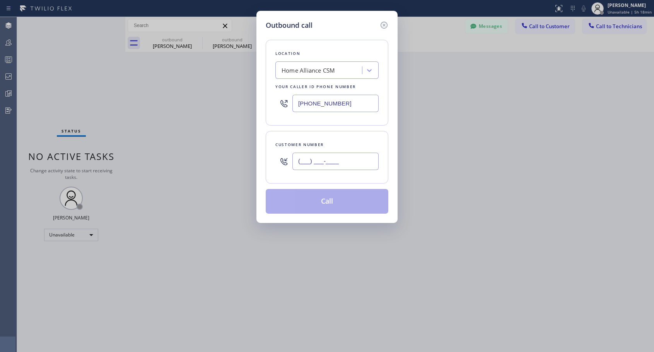
click at [315, 164] on input "(___) ___-____" at bounding box center [335, 161] width 86 height 17
paste input "267) 226-8674"
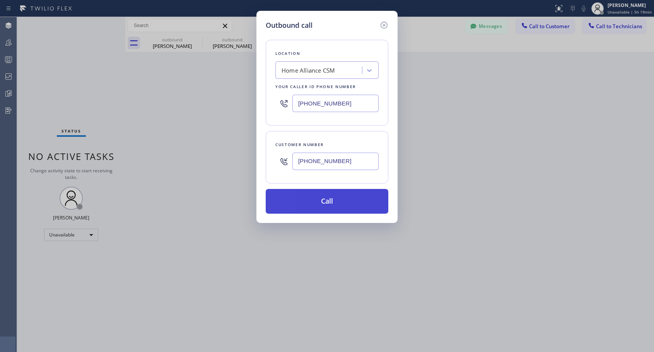
type input "(267) 226-8674"
click at [328, 206] on button "Call" at bounding box center [327, 201] width 123 height 25
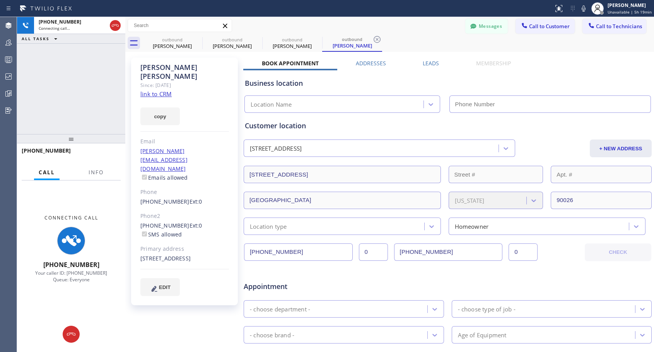
type input "[PHONE_NUMBER]"
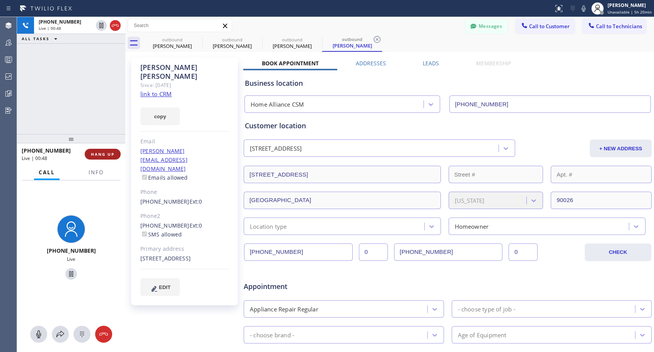
click at [97, 157] on button "HANG UP" at bounding box center [103, 154] width 36 height 11
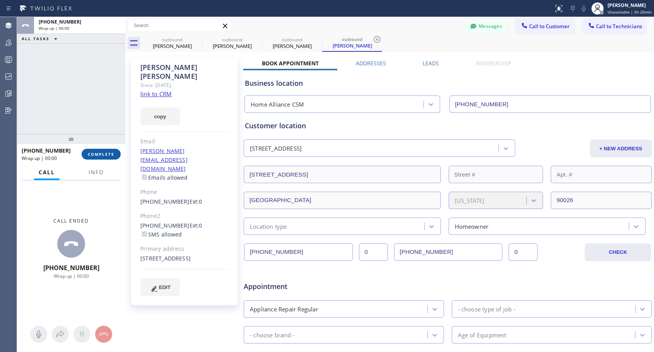
click at [97, 157] on button "COMPLETE" at bounding box center [101, 154] width 39 height 11
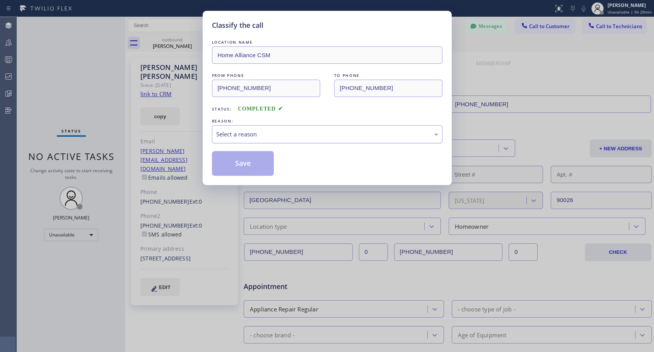
drag, startPoint x: 286, startPoint y: 131, endPoint x: 277, endPoint y: 138, distance: 11.2
click at [286, 131] on div "Select a reason" at bounding box center [327, 134] width 222 height 9
click at [241, 167] on button "Save" at bounding box center [243, 163] width 62 height 25
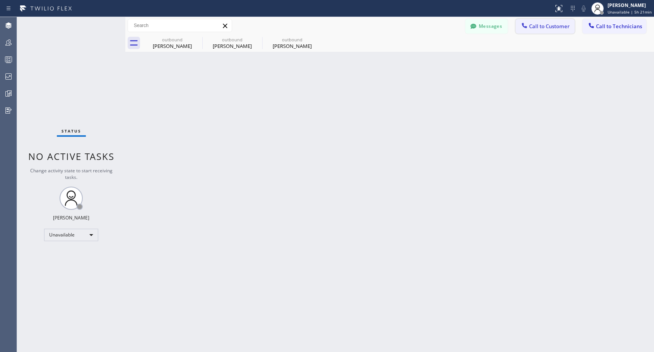
click at [549, 28] on span "Call to Customer" at bounding box center [549, 26] width 41 height 7
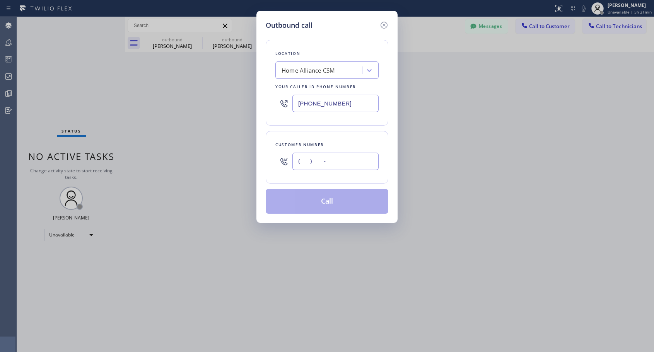
click at [302, 169] on input "(___) ___-____" at bounding box center [335, 161] width 86 height 17
paste input "708) 870-9809"
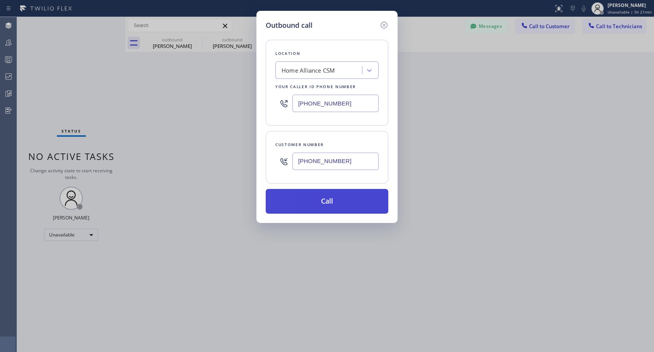
type input "(708) 870-9809"
click at [324, 198] on button "Call" at bounding box center [327, 201] width 123 height 25
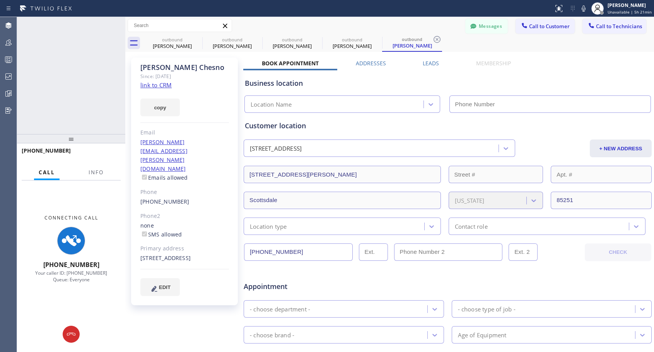
type input "[PHONE_NUMBER]"
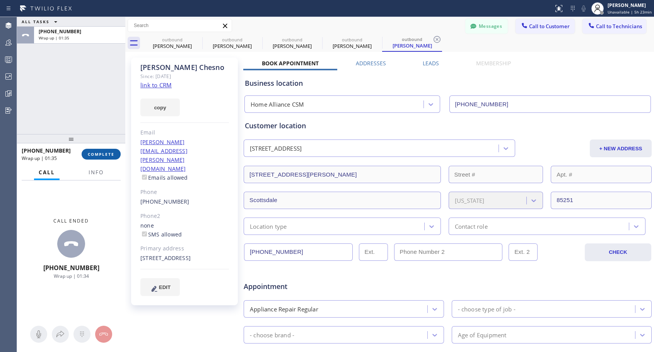
click at [112, 154] on span "COMPLETE" at bounding box center [101, 154] width 27 height 5
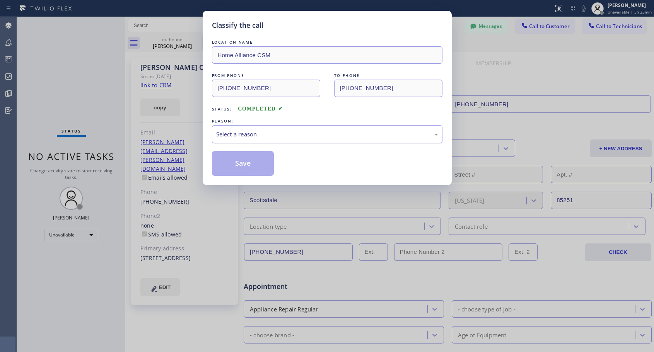
drag, startPoint x: 276, startPoint y: 133, endPoint x: 273, endPoint y: 138, distance: 6.7
click at [276, 133] on div "Select a reason" at bounding box center [327, 134] width 222 height 9
click at [253, 164] on button "Save" at bounding box center [243, 163] width 62 height 25
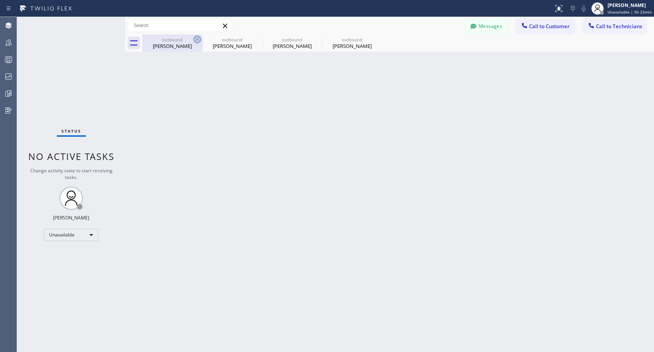
click at [194, 38] on icon at bounding box center [197, 39] width 7 height 7
click at [0, 0] on icon at bounding box center [0, 0] width 0 height 0
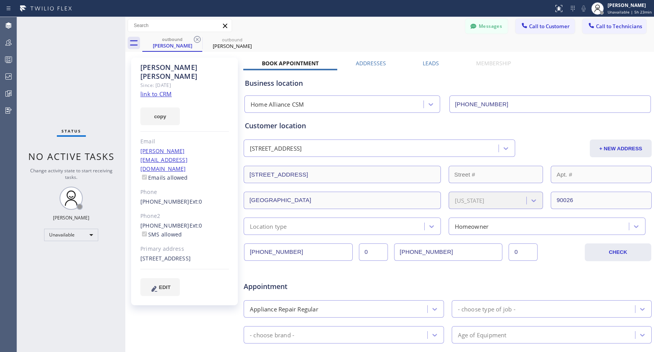
click at [194, 38] on icon at bounding box center [197, 39] width 7 height 7
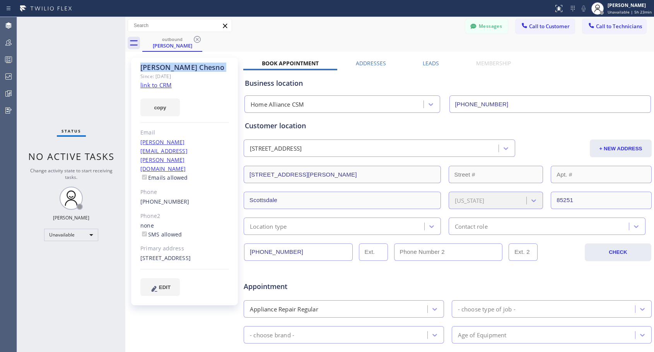
click at [194, 38] on icon at bounding box center [197, 39] width 7 height 7
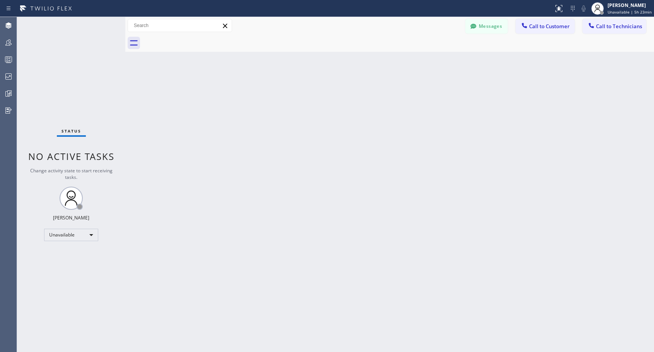
click at [194, 38] on div at bounding box center [398, 42] width 512 height 17
click at [551, 29] on span "Call to Customer" at bounding box center [549, 26] width 41 height 7
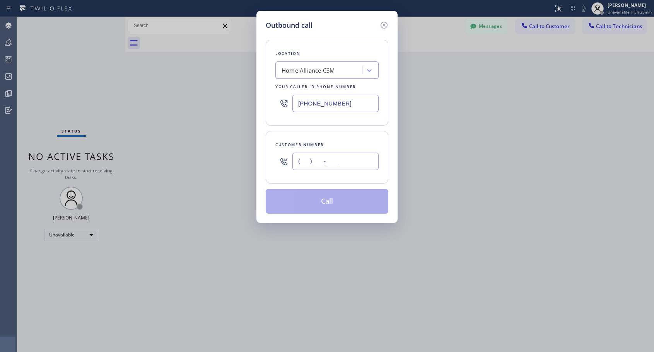
click at [363, 161] on input "(___) ___-____" at bounding box center [335, 161] width 86 height 17
paste input "415) 609-1497"
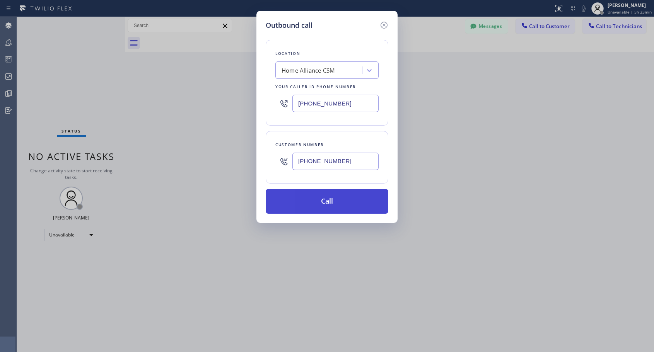
type input "(415) 609-1497"
click at [332, 203] on button "Call" at bounding box center [327, 201] width 123 height 25
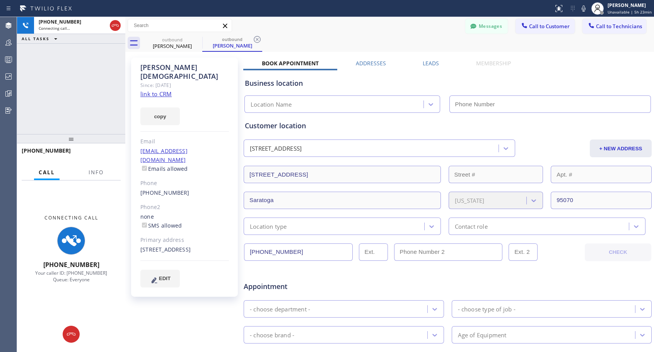
type input "[PHONE_NUMBER]"
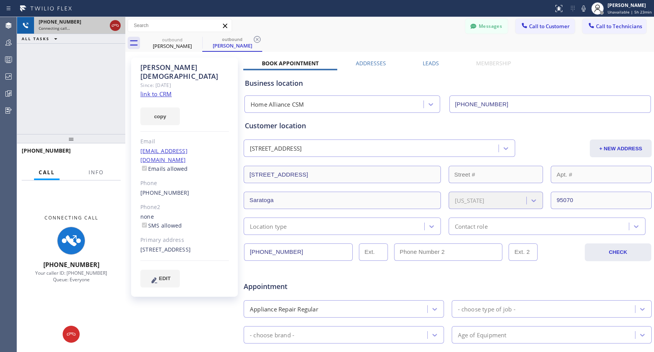
click at [113, 26] on icon at bounding box center [115, 25] width 9 height 9
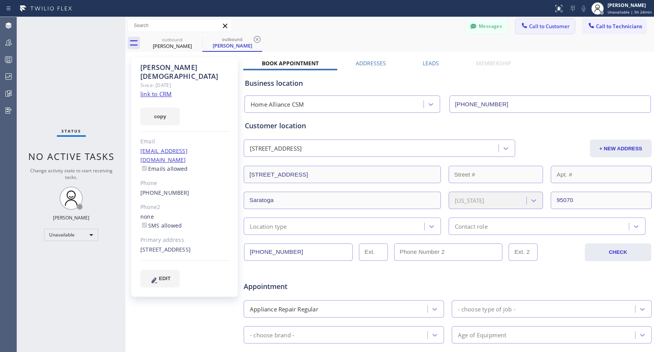
click at [537, 27] on span "Call to Customer" at bounding box center [549, 26] width 41 height 7
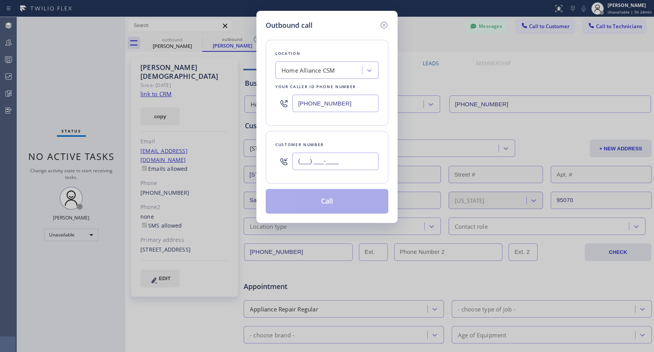
click at [317, 156] on input "(___) ___-____" at bounding box center [335, 161] width 86 height 17
paste input "843) 518-8605"
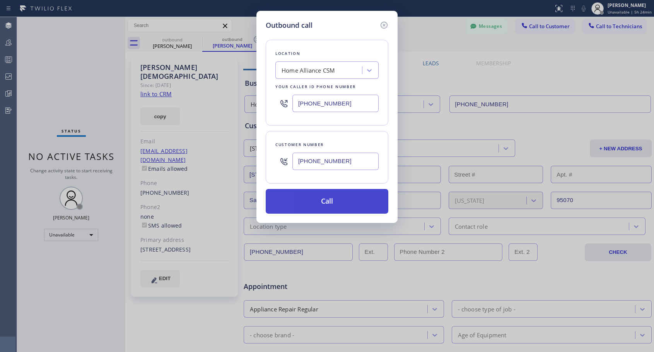
type input "(843) 518-8605"
click at [333, 200] on button "Call" at bounding box center [327, 201] width 123 height 25
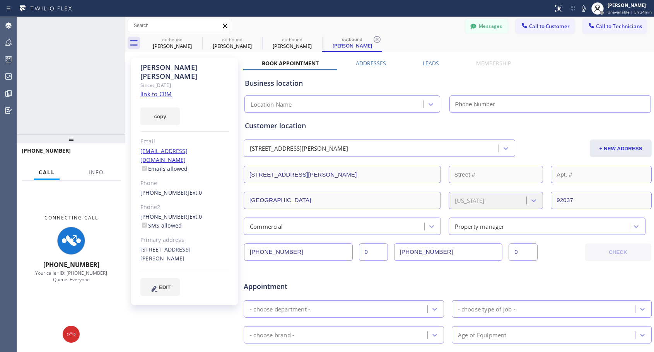
type input "[PHONE_NUMBER]"
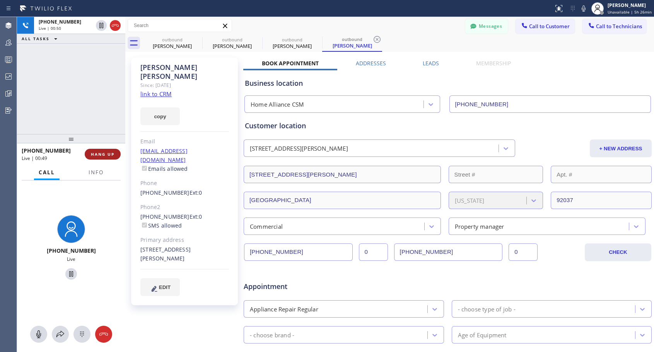
click at [102, 153] on span "HANG UP" at bounding box center [103, 154] width 24 height 5
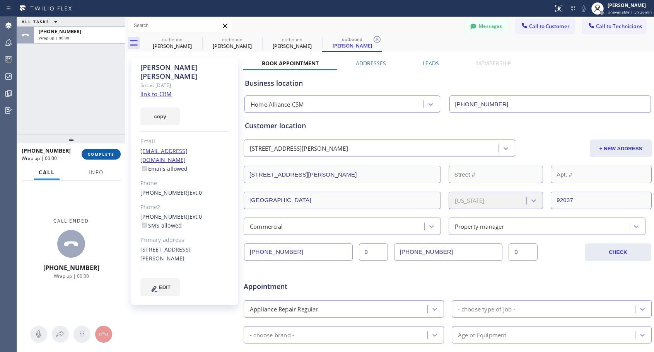
click at [102, 153] on span "COMPLETE" at bounding box center [101, 154] width 27 height 5
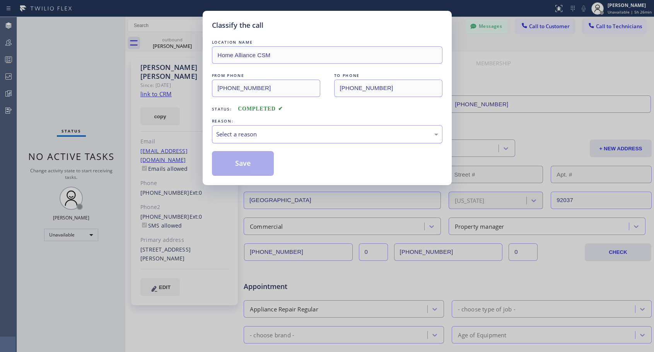
click at [292, 134] on div "Select a reason" at bounding box center [327, 134] width 222 height 9
click at [234, 163] on button "Save" at bounding box center [243, 163] width 62 height 25
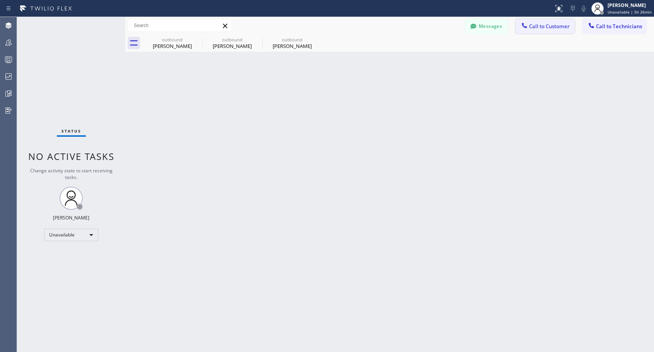
click at [529, 29] on div at bounding box center [524, 26] width 9 height 9
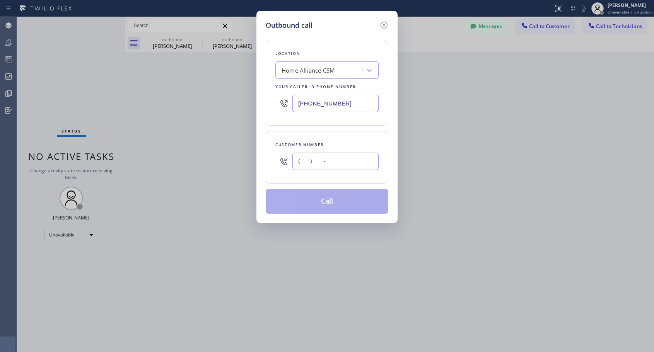
click at [353, 162] on input "(___) ___-____" at bounding box center [335, 161] width 86 height 17
paste input "480) 580-7600"
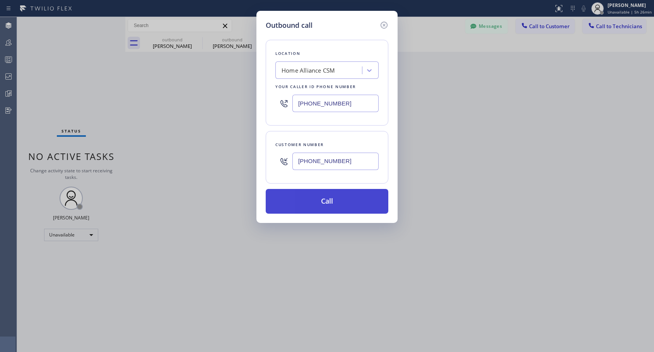
type input "(480) 580-7600"
click at [336, 203] on button "Call" at bounding box center [327, 201] width 123 height 25
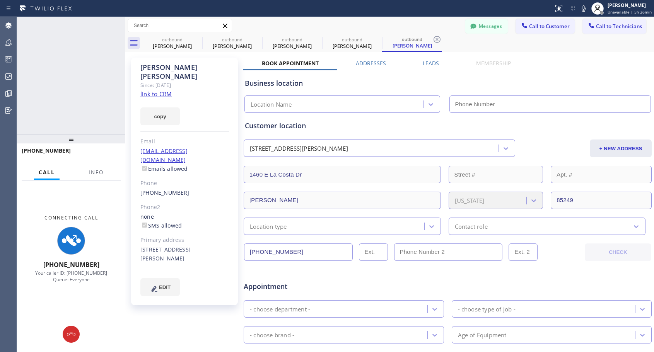
type input "[PHONE_NUMBER]"
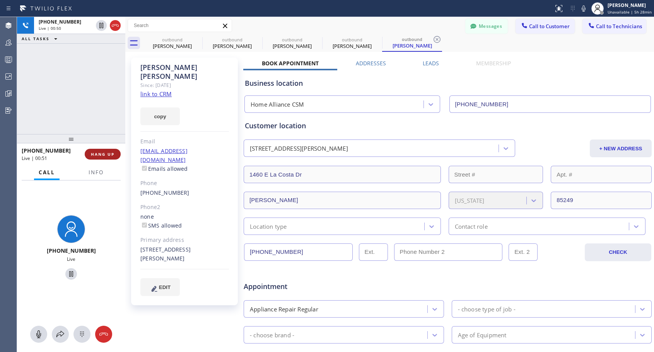
click at [109, 151] on button "HANG UP" at bounding box center [103, 154] width 36 height 11
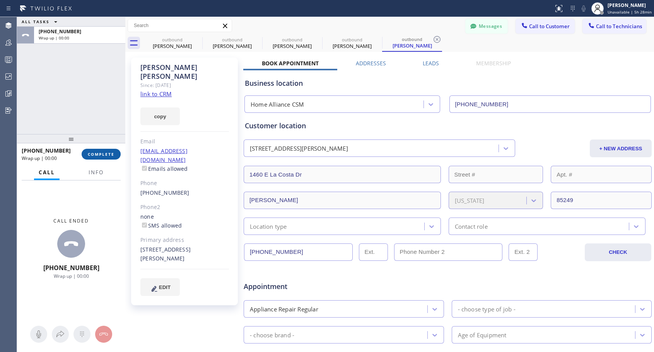
click at [109, 150] on button "COMPLETE" at bounding box center [101, 154] width 39 height 11
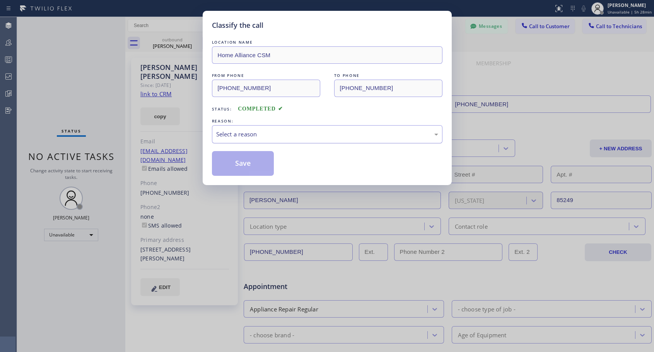
click at [253, 130] on div "Select a reason" at bounding box center [327, 134] width 222 height 9
click at [242, 164] on button "Save" at bounding box center [243, 163] width 62 height 25
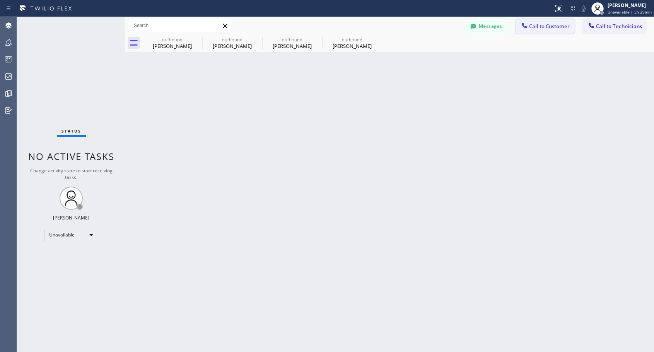
click at [543, 29] on span "Call to Customer" at bounding box center [549, 26] width 41 height 7
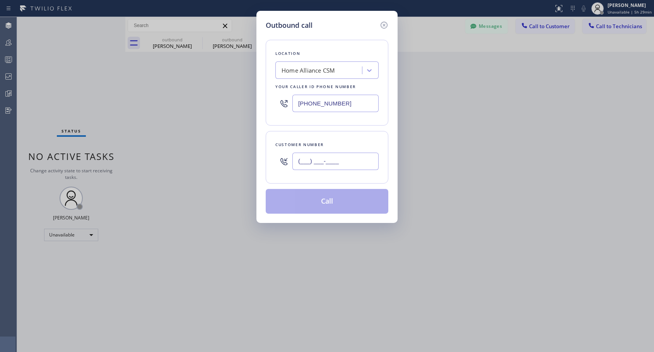
click at [340, 157] on input "(___) ___-____" at bounding box center [335, 161] width 86 height 17
paste input "949) 370-7438"
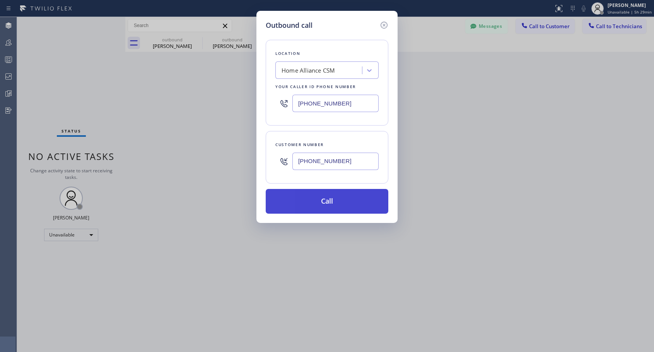
type input "(949) 370-7438"
click at [329, 204] on button "Call" at bounding box center [327, 201] width 123 height 25
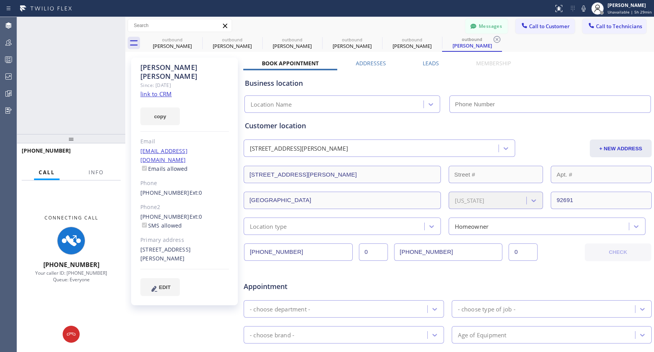
type input "[PHONE_NUMBER]"
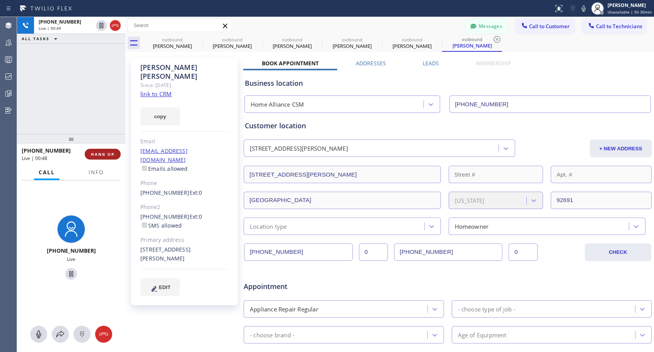
click at [105, 155] on span "HANG UP" at bounding box center [103, 154] width 24 height 5
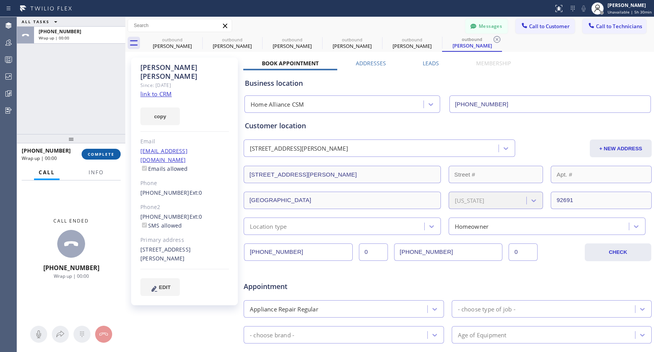
click at [105, 155] on span "COMPLETE" at bounding box center [101, 154] width 27 height 5
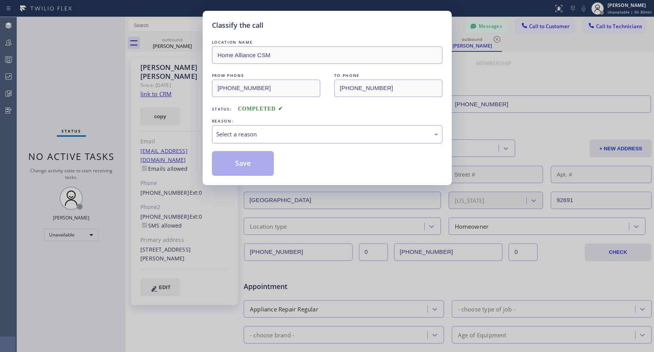
drag, startPoint x: 299, startPoint y: 131, endPoint x: 290, endPoint y: 137, distance: 9.8
click at [297, 133] on div "Select a reason" at bounding box center [327, 134] width 222 height 9
click at [236, 164] on button "Save" at bounding box center [243, 163] width 62 height 25
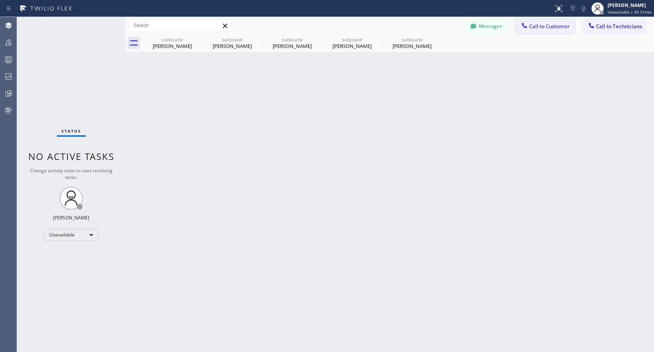
click at [534, 28] on span "Call to Customer" at bounding box center [549, 26] width 41 height 7
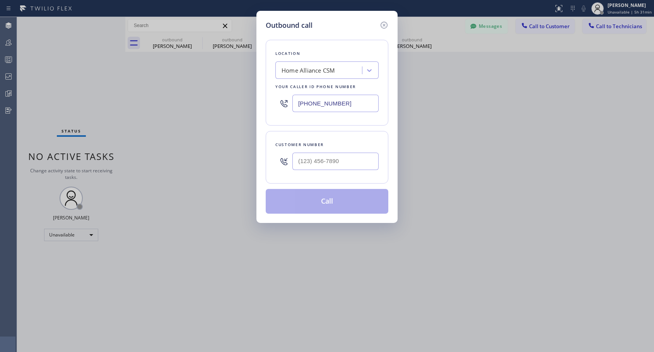
click at [428, 70] on div "Outbound call Location Home Alliance CSM Your caller id phone number (818) 614-…" at bounding box center [327, 176] width 654 height 352
click at [383, 22] on icon at bounding box center [383, 24] width 9 height 9
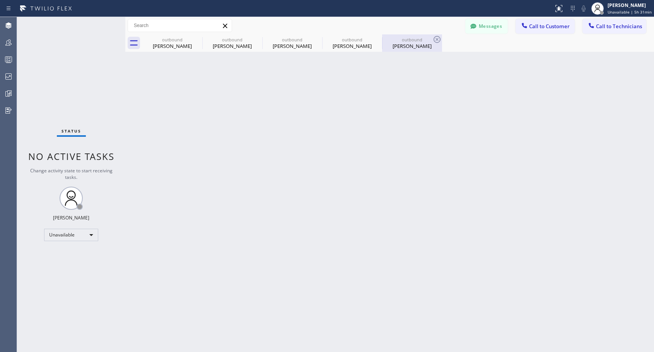
click at [402, 46] on div "Jeffrey Coffman" at bounding box center [412, 46] width 58 height 7
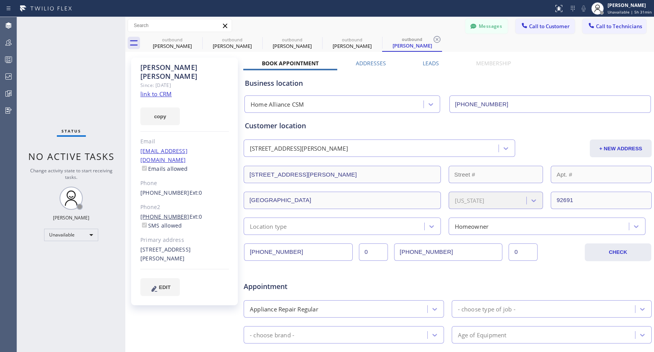
click at [167, 213] on link "(949) 370-7210" at bounding box center [164, 216] width 49 height 7
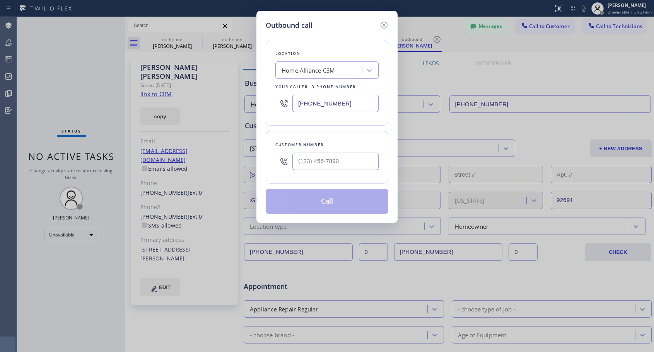
type input "(949) 370-7210"
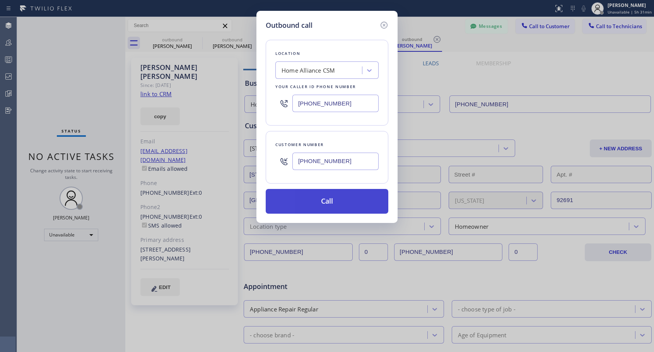
click at [303, 201] on button "Call" at bounding box center [327, 201] width 123 height 25
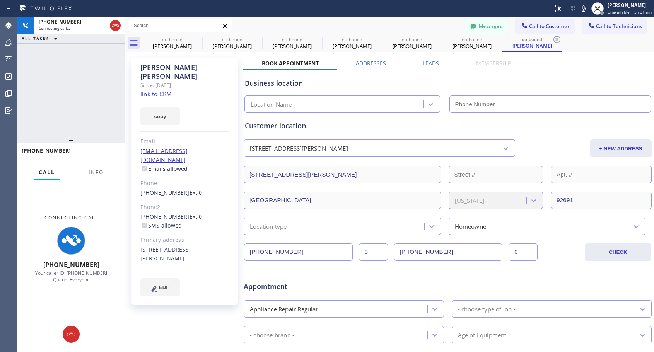
type input "[PHONE_NUMBER]"
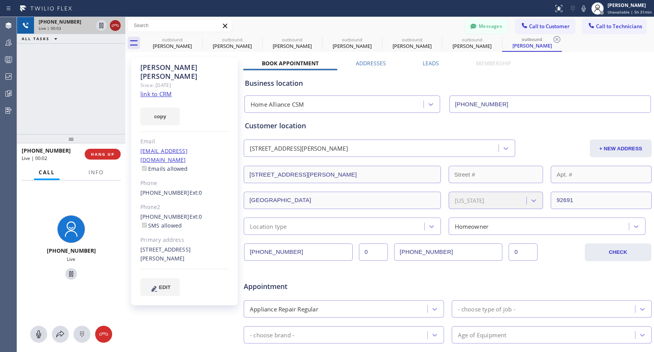
click at [118, 27] on icon at bounding box center [115, 25] width 9 height 9
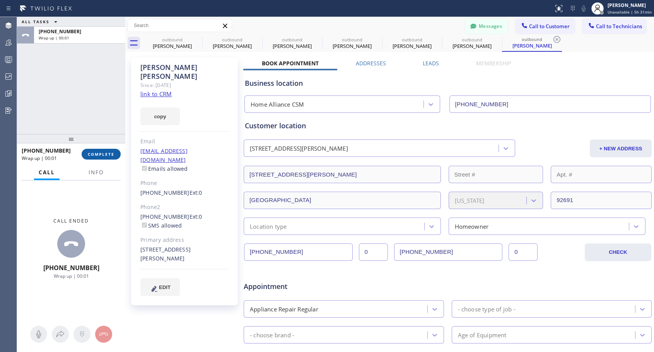
click at [103, 152] on span "COMPLETE" at bounding box center [101, 154] width 27 height 5
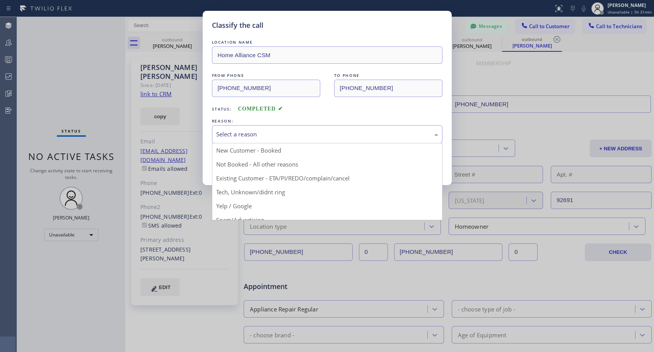
click at [294, 133] on div "Select a reason" at bounding box center [327, 134] width 222 height 9
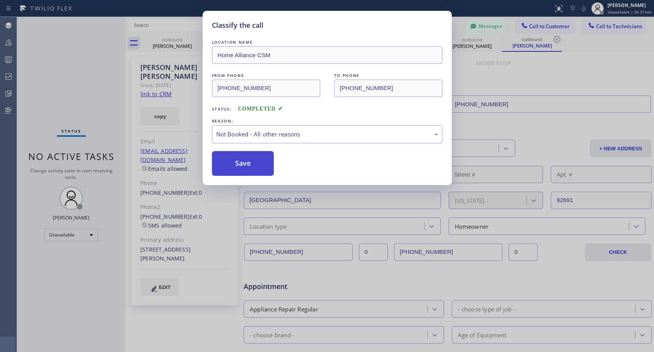
click at [245, 166] on button "Save" at bounding box center [243, 163] width 62 height 25
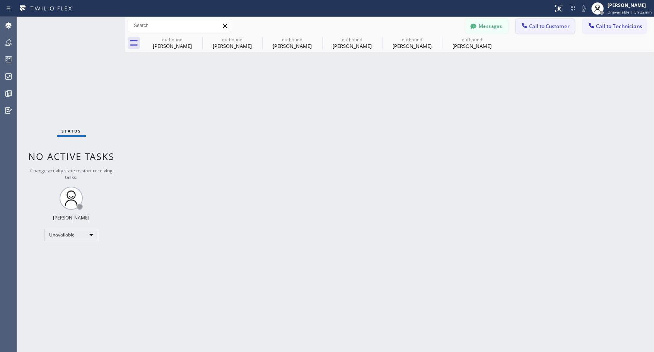
click at [552, 27] on span "Call to Customer" at bounding box center [549, 26] width 41 height 7
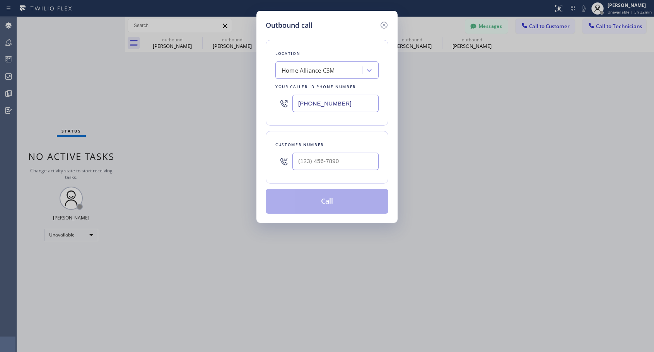
click at [331, 173] on div at bounding box center [335, 161] width 86 height 25
click at [334, 166] on input "(___) ___-____" at bounding box center [335, 161] width 86 height 17
paste input "858) 254-9619"
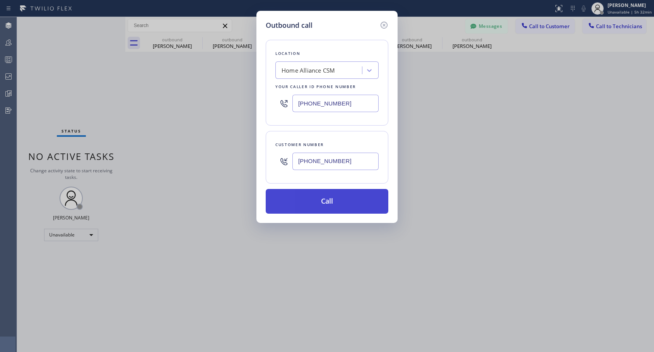
type input "(858) 254-9619"
click at [315, 201] on button "Call" at bounding box center [327, 201] width 123 height 25
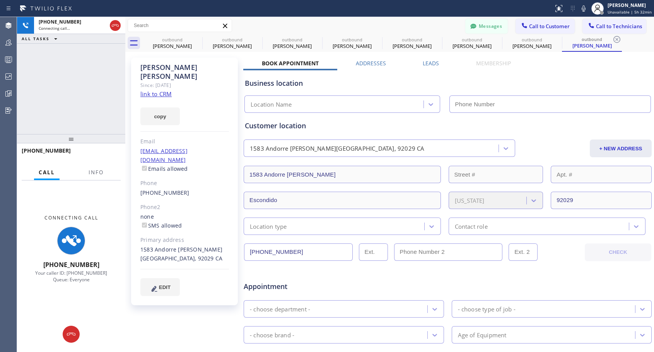
type input "[PHONE_NUMBER]"
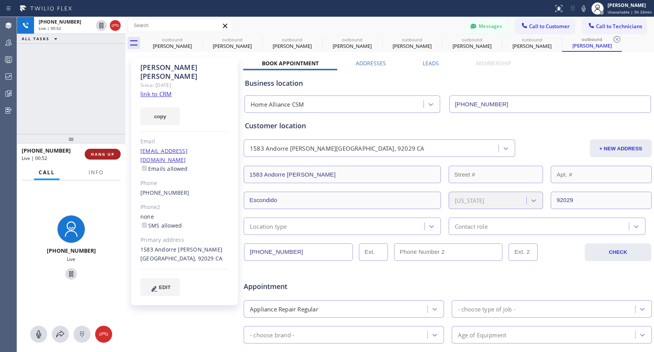
click at [112, 155] on span "HANG UP" at bounding box center [103, 154] width 24 height 5
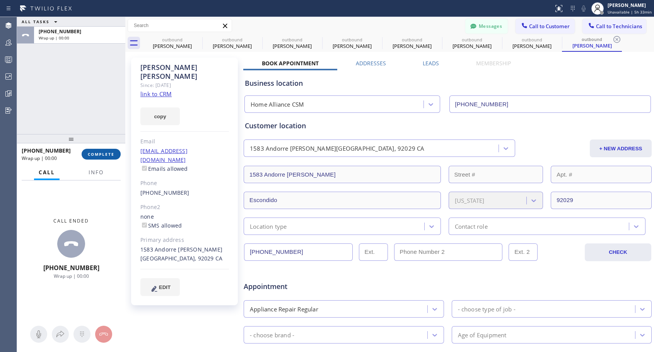
click at [112, 155] on span "COMPLETE" at bounding box center [101, 154] width 27 height 5
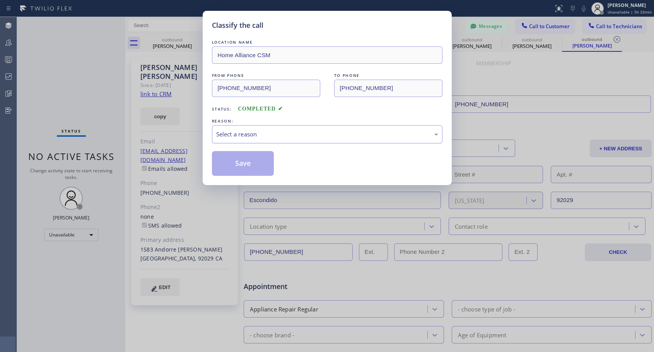
click at [319, 130] on div "Select a reason" at bounding box center [327, 134] width 222 height 9
click at [246, 164] on button "Save" at bounding box center [243, 163] width 62 height 25
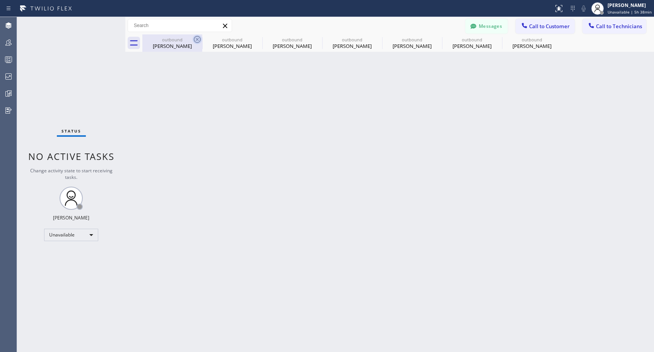
click at [200, 38] on icon at bounding box center [197, 39] width 7 height 7
click at [0, 0] on icon at bounding box center [0, 0] width 0 height 0
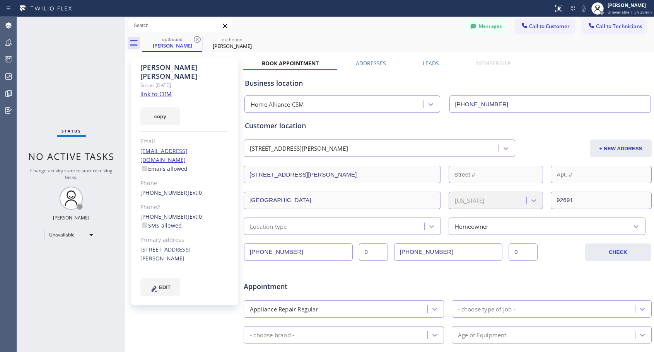
click at [200, 38] on icon at bounding box center [197, 39] width 7 height 7
click at [0, 0] on icon at bounding box center [0, 0] width 0 height 0
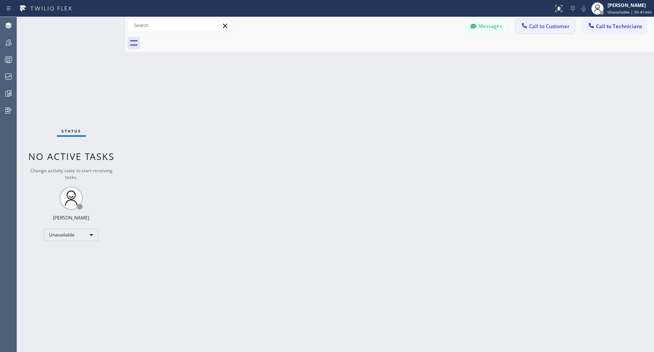
click at [533, 27] on span "Call to Customer" at bounding box center [549, 26] width 41 height 7
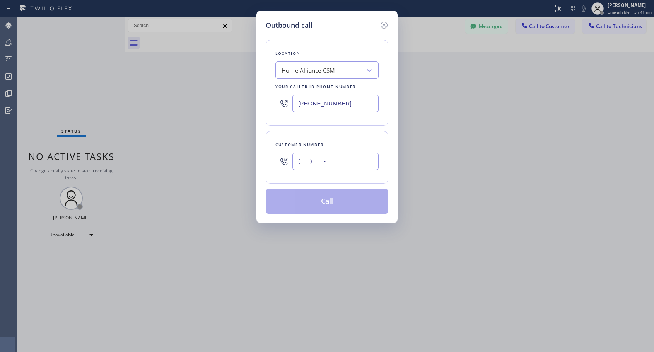
click at [314, 166] on input "(___) ___-____" at bounding box center [335, 161] width 86 height 17
paste input "949) 566-4084"
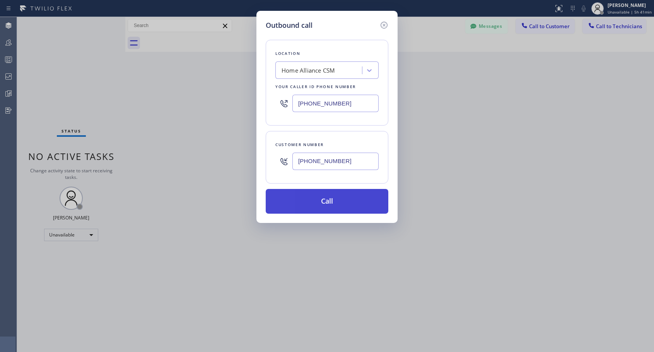
type input "(949) 566-4084"
click at [324, 203] on button "Call" at bounding box center [327, 201] width 123 height 25
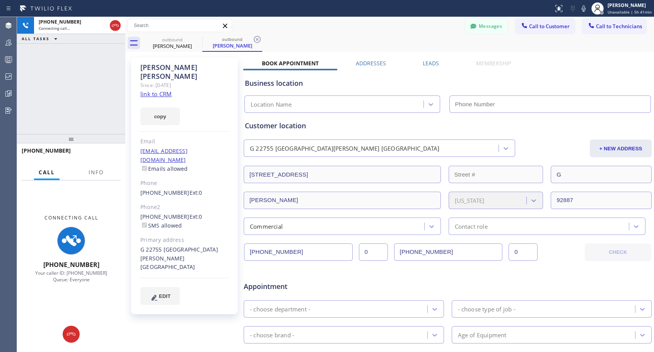
type input "[PHONE_NUMBER]"
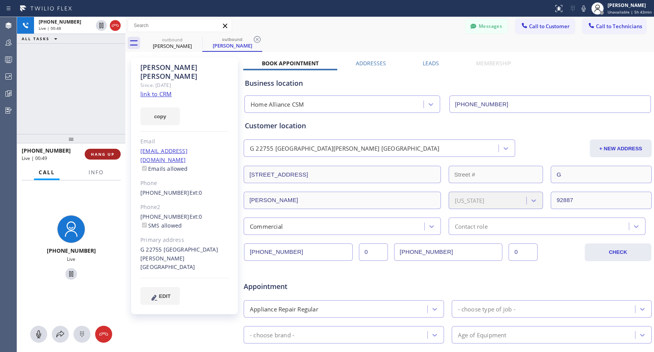
click at [110, 155] on span "HANG UP" at bounding box center [103, 154] width 24 height 5
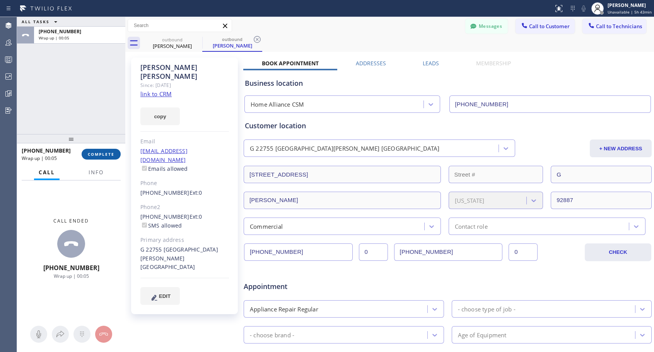
click at [109, 155] on span "COMPLETE" at bounding box center [101, 154] width 27 height 5
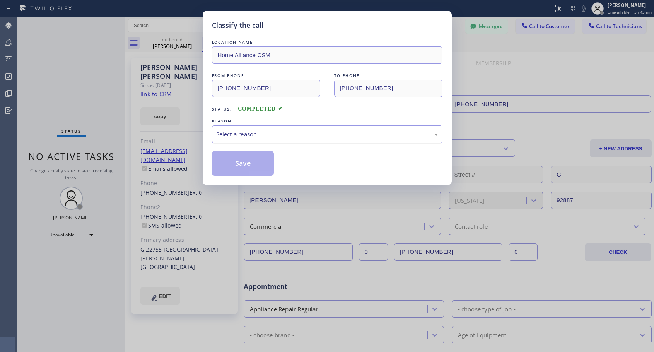
drag, startPoint x: 256, startPoint y: 135, endPoint x: 251, endPoint y: 141, distance: 8.0
click at [256, 134] on div "Select a reason" at bounding box center [327, 134] width 222 height 9
click at [241, 164] on button "Save" at bounding box center [243, 163] width 62 height 25
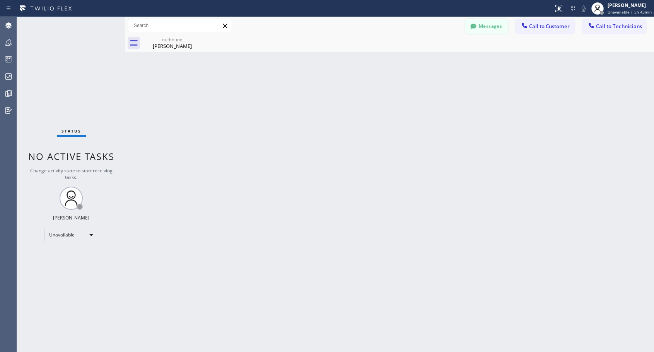
click at [487, 27] on button "Messages" at bounding box center [486, 26] width 43 height 15
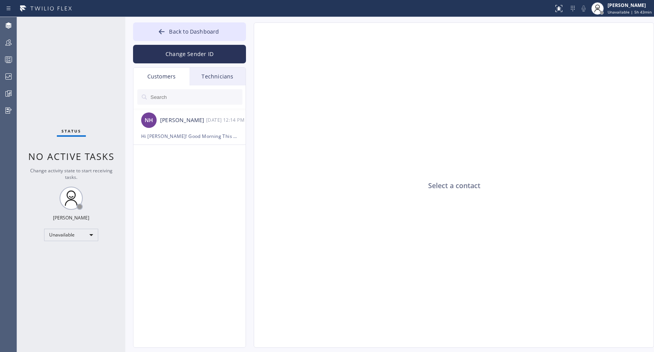
click at [165, 98] on input "text" at bounding box center [196, 96] width 93 height 15
click at [452, 188] on div "Select a contact" at bounding box center [454, 186] width 400 height 326
click at [187, 98] on input "(949) 566-4084" at bounding box center [191, 96] width 82 height 15
click at [235, 95] on icon at bounding box center [235, 96] width 9 height 9
click at [194, 101] on input "text" at bounding box center [196, 96] width 93 height 15
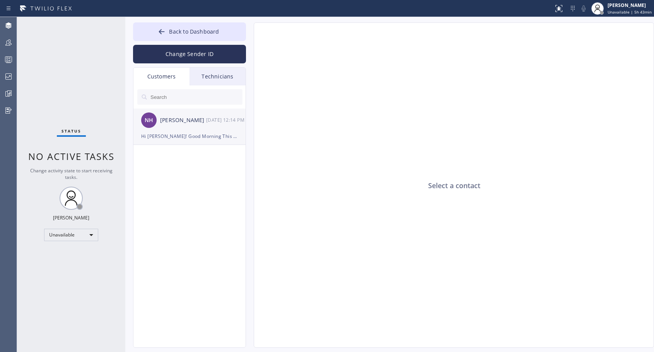
click at [227, 135] on div "Hi [PERSON_NAME]! Good Morning This is Trixie. I am working with tech [PERSON_N…" at bounding box center [189, 136] width 97 height 9
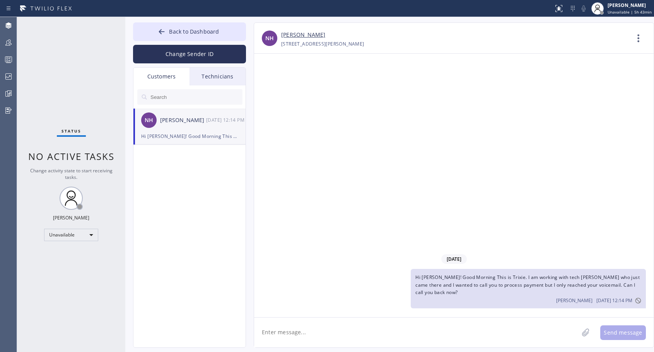
click at [208, 75] on div "Technicians" at bounding box center [217, 77] width 56 height 18
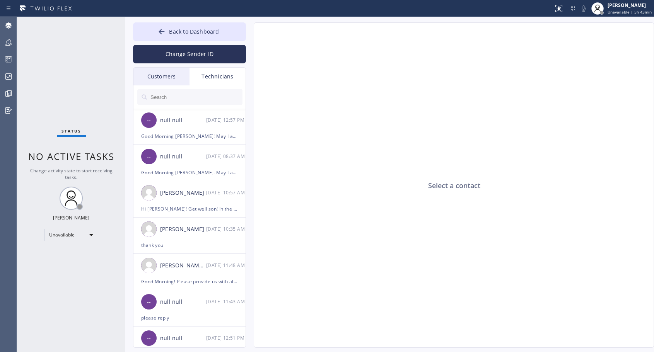
click at [167, 75] on div "Customers" at bounding box center [161, 77] width 56 height 18
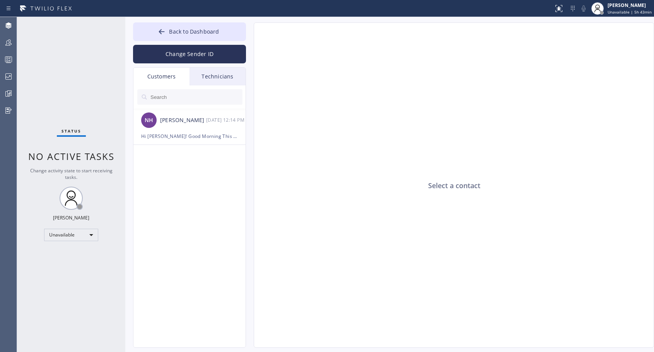
click at [226, 77] on div "Technicians" at bounding box center [217, 77] width 56 height 18
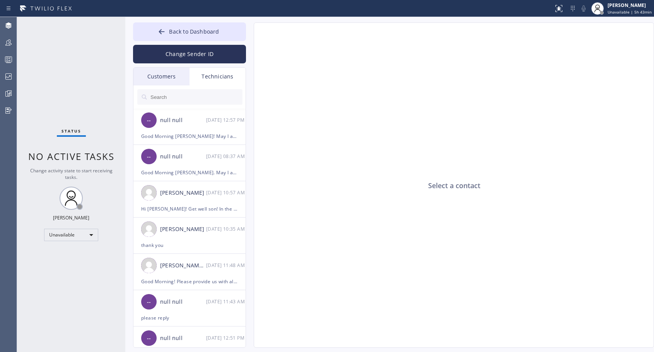
click at [153, 75] on div "Customers" at bounding box center [161, 77] width 56 height 18
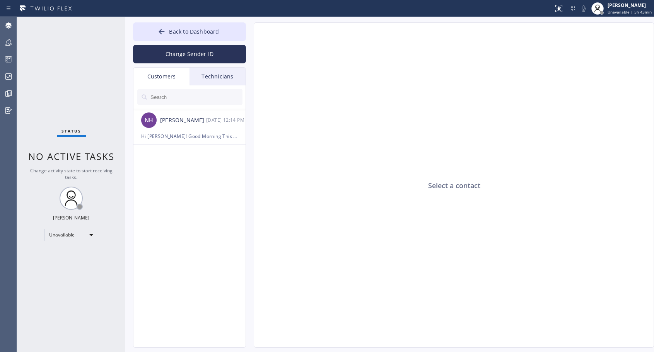
click at [169, 95] on input "text" at bounding box center [196, 96] width 93 height 15
click at [176, 96] on input "text" at bounding box center [196, 96] width 93 height 15
click at [199, 97] on input "(949) 566-4084" at bounding box center [191, 96] width 82 height 15
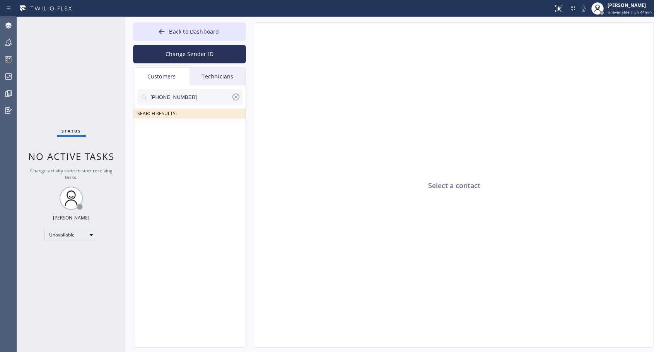
click at [220, 76] on div "Technicians" at bounding box center [217, 77] width 56 height 18
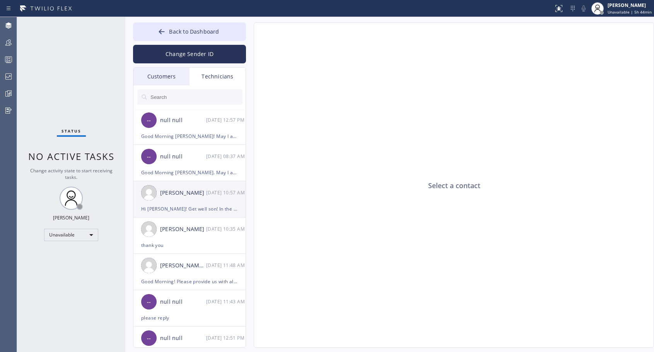
click at [180, 199] on div "Marcelo Sosa 03/05 10:57 AM" at bounding box center [189, 192] width 113 height 23
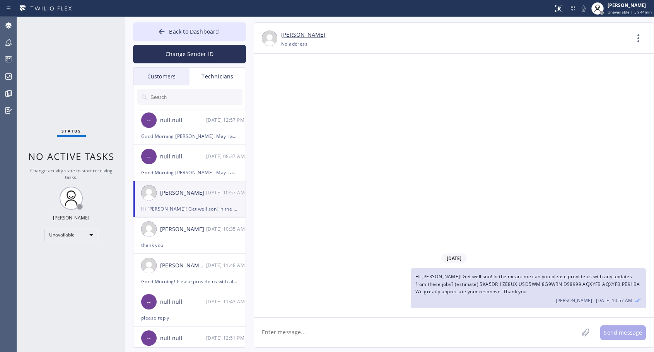
click at [419, 324] on textarea at bounding box center [416, 333] width 324 height 30
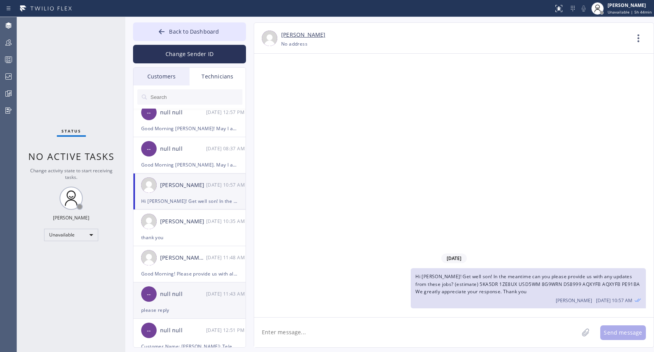
scroll to position [15, 0]
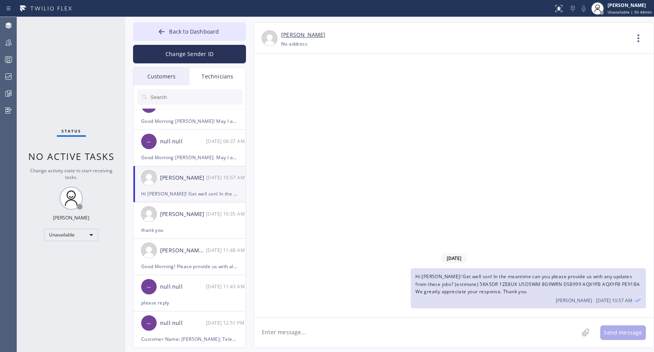
click at [155, 78] on div "Customers" at bounding box center [161, 77] width 56 height 18
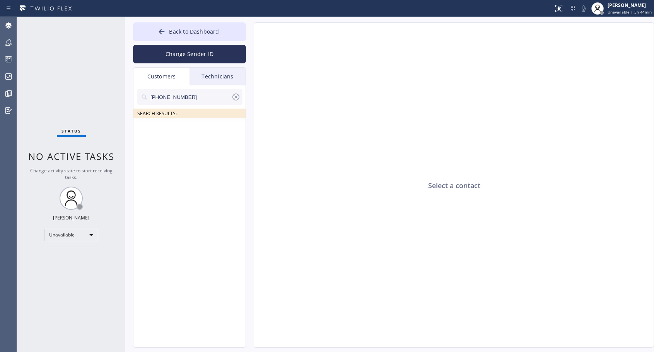
click at [178, 99] on input "(949) 566-4084" at bounding box center [191, 96] width 82 height 15
click at [235, 97] on icon at bounding box center [235, 97] width 7 height 7
click at [162, 29] on icon at bounding box center [162, 32] width 8 height 8
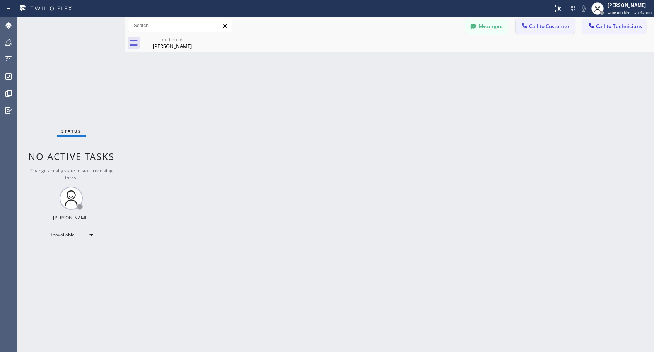
click at [532, 27] on span "Call to Customer" at bounding box center [549, 26] width 41 height 7
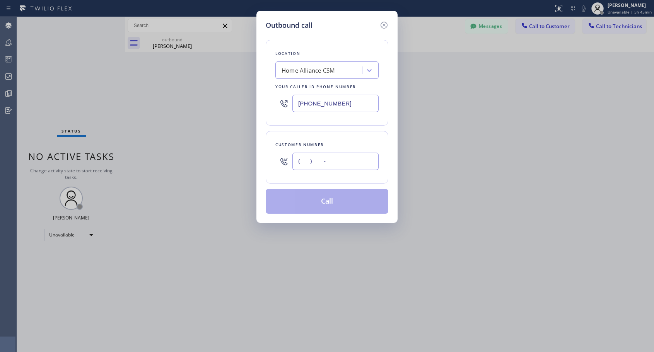
click at [339, 158] on input "(___) ___-____" at bounding box center [335, 161] width 86 height 17
paste input "510) 861-9179"
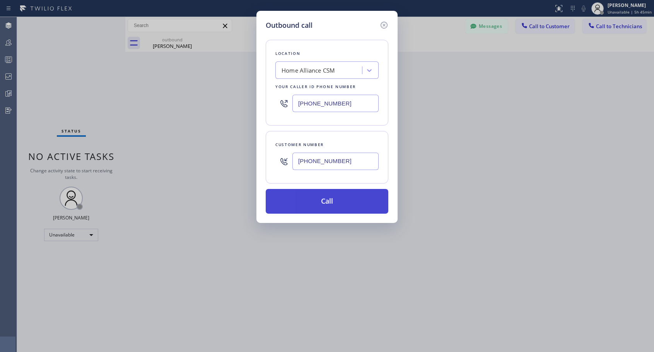
type input "(510) 861-9179"
click at [332, 203] on button "Call" at bounding box center [327, 201] width 123 height 25
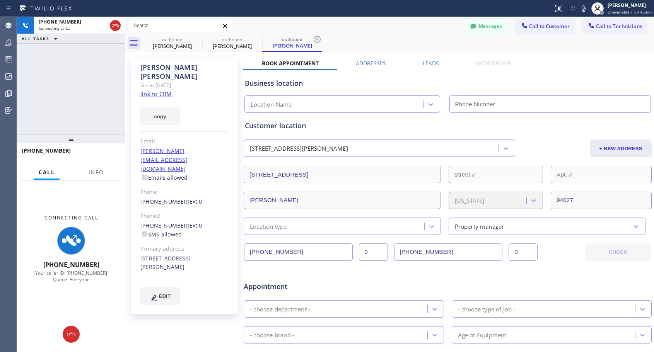
type input "[PHONE_NUMBER]"
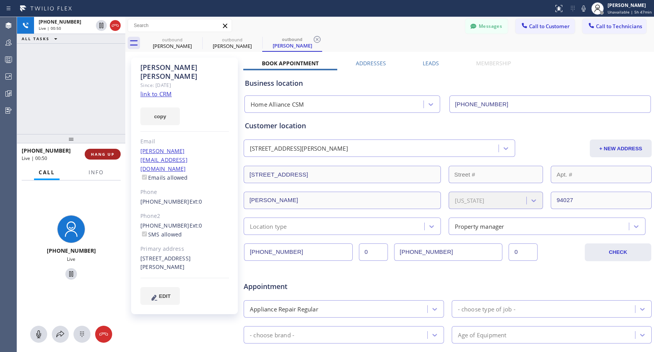
click at [105, 158] on button "HANG UP" at bounding box center [103, 154] width 36 height 11
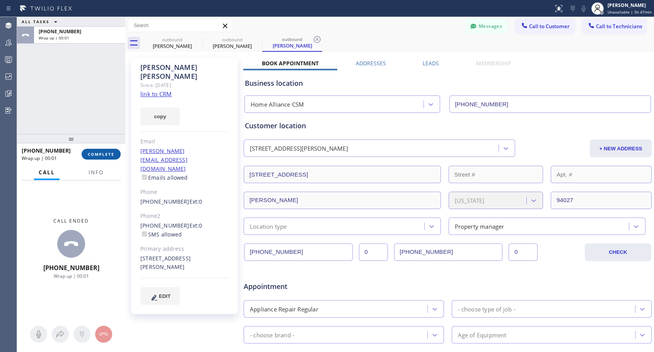
click at [105, 155] on span "COMPLETE" at bounding box center [101, 154] width 27 height 5
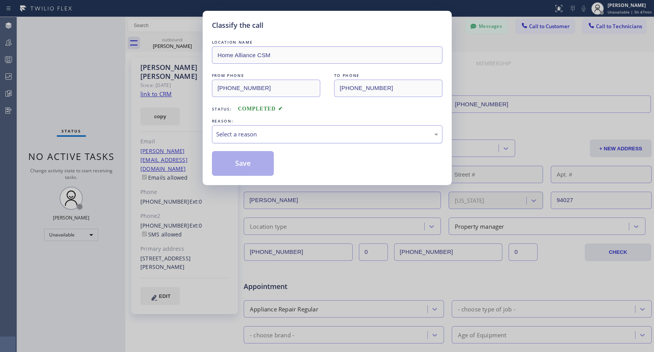
click at [291, 139] on div "Select a reason" at bounding box center [327, 134] width 230 height 18
click at [244, 163] on button "Save" at bounding box center [243, 163] width 62 height 25
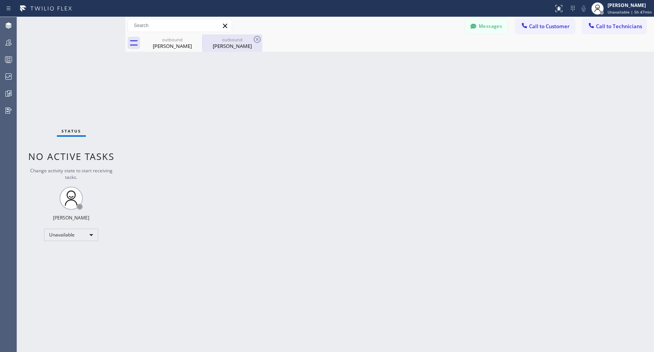
click at [223, 44] on div "Stephanie Cunha" at bounding box center [232, 46] width 58 height 7
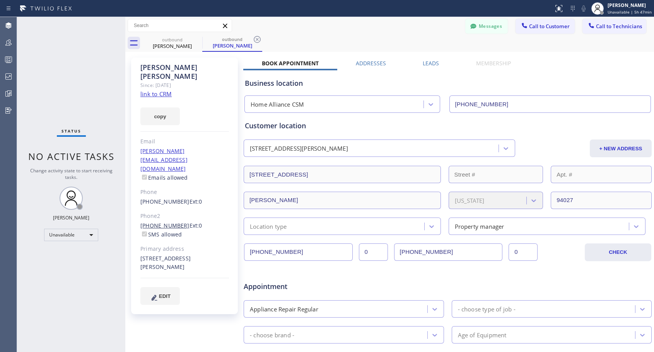
click at [154, 222] on link "(706) 651-1751" at bounding box center [164, 225] width 49 height 7
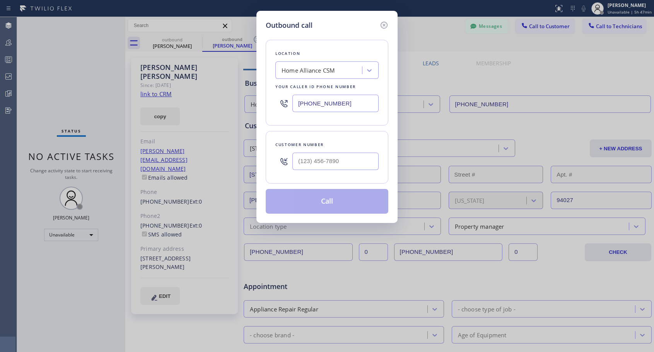
type input "(706) 651-1751"
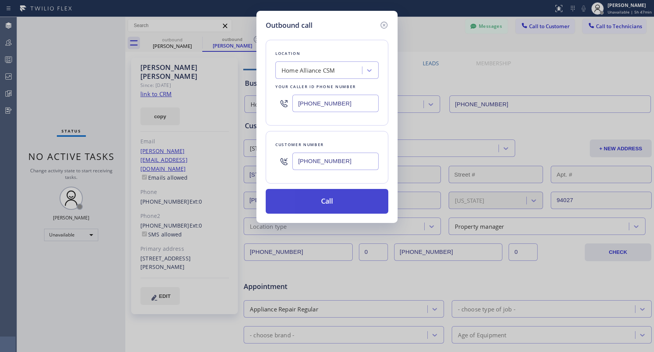
click at [314, 201] on button "Call" at bounding box center [327, 201] width 123 height 25
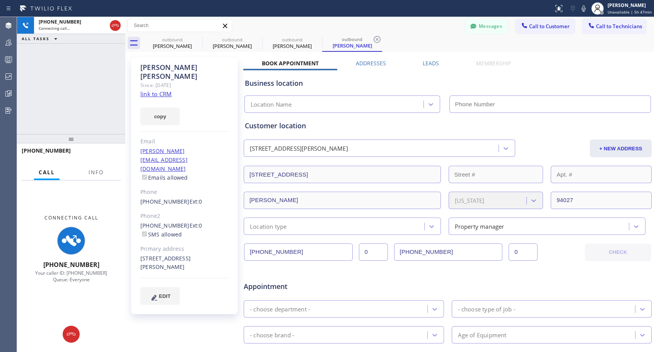
type input "[PHONE_NUMBER]"
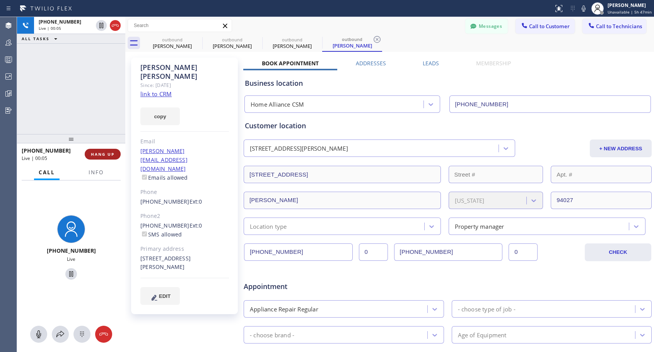
click at [94, 154] on span "HANG UP" at bounding box center [103, 154] width 24 height 5
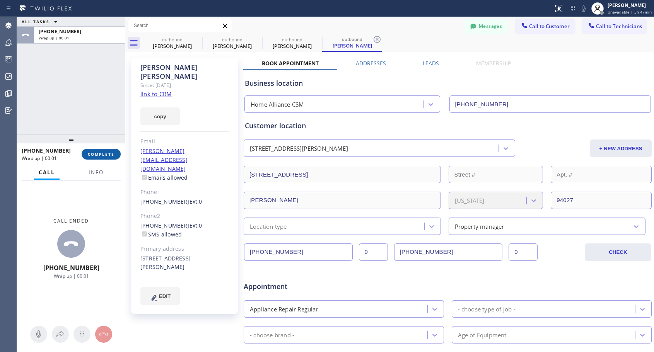
click at [95, 154] on span "COMPLETE" at bounding box center [101, 154] width 27 height 5
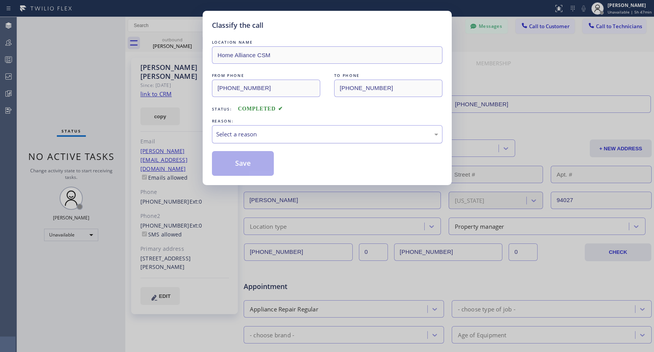
click at [296, 132] on div "Select a reason" at bounding box center [327, 134] width 222 height 9
click at [244, 165] on button "Save" at bounding box center [243, 163] width 62 height 25
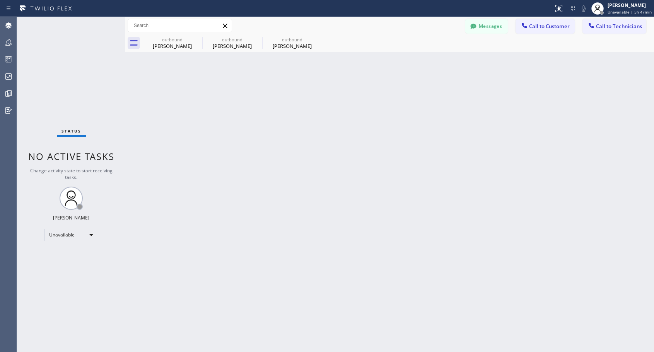
drag, startPoint x: 530, startPoint y: 29, endPoint x: 430, endPoint y: 60, distance: 104.7
click at [530, 29] on span "Call to Customer" at bounding box center [549, 26] width 41 height 7
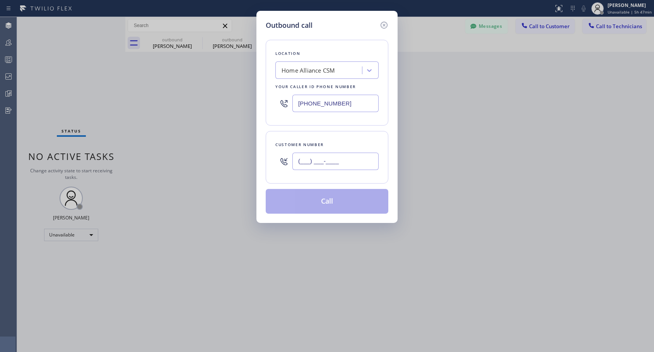
click at [295, 160] on input "(___) ___-____" at bounding box center [335, 161] width 86 height 17
paste input "949) 285-7865"
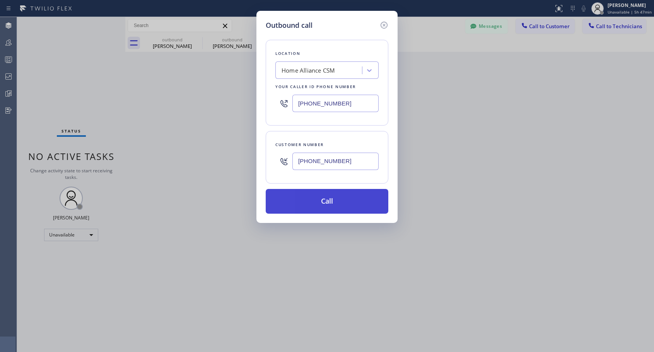
type input "(949) 285-7865"
click at [326, 202] on button "Call" at bounding box center [327, 201] width 123 height 25
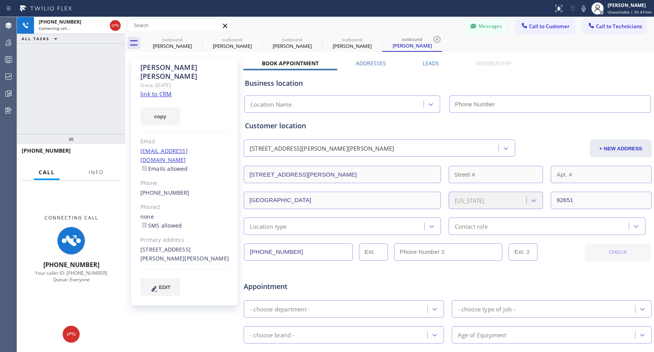
type input "[PHONE_NUMBER]"
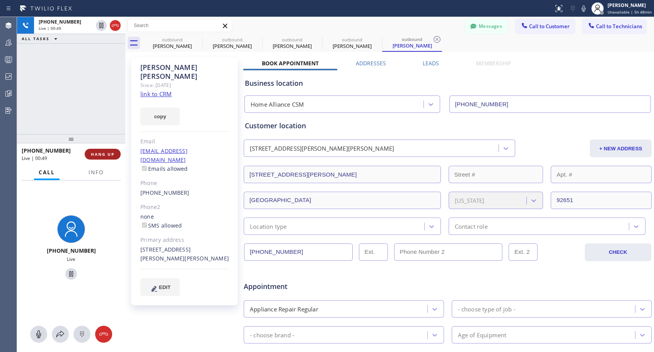
click at [107, 152] on span "HANG UP" at bounding box center [103, 154] width 24 height 5
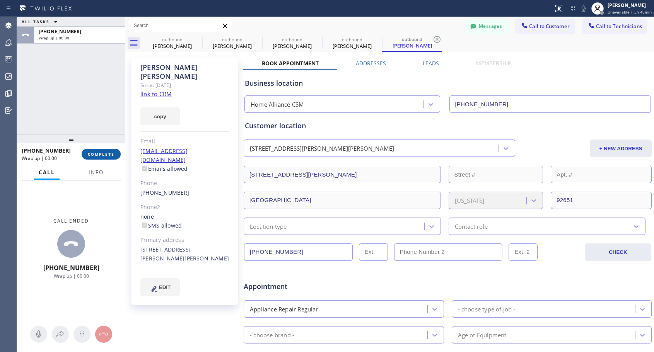
click at [109, 152] on span "COMPLETE" at bounding box center [101, 154] width 27 height 5
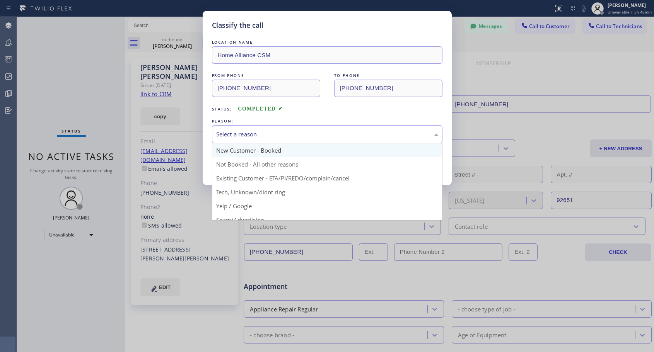
drag, startPoint x: 386, startPoint y: 136, endPoint x: 335, endPoint y: 150, distance: 52.3
click at [381, 136] on div "Select a reason" at bounding box center [327, 134] width 222 height 9
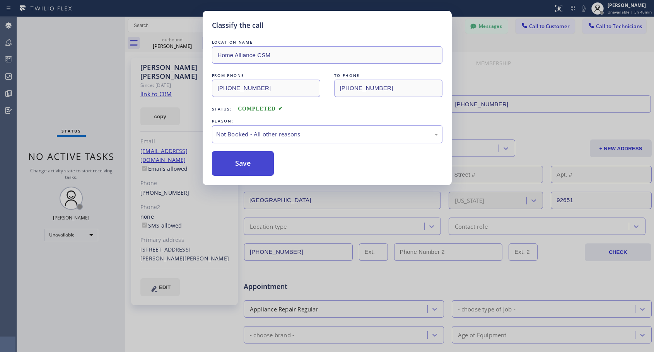
click at [263, 168] on button "Save" at bounding box center [243, 163] width 62 height 25
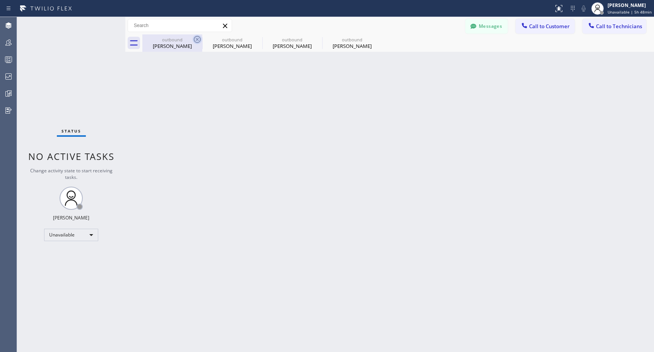
click at [197, 40] on icon at bounding box center [197, 39] width 7 height 7
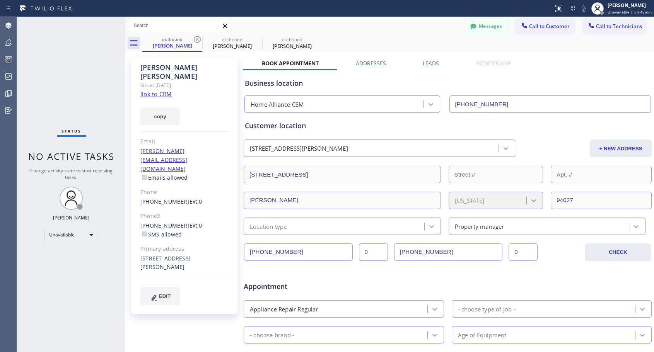
click at [197, 40] on icon at bounding box center [197, 39] width 7 height 7
click at [0, 0] on icon at bounding box center [0, 0] width 0 height 0
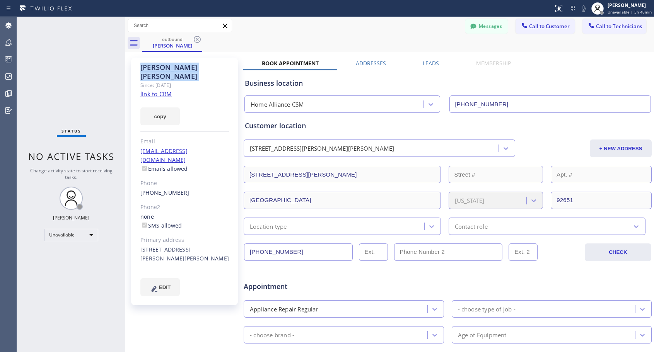
click at [197, 40] on icon at bounding box center [197, 39] width 7 height 7
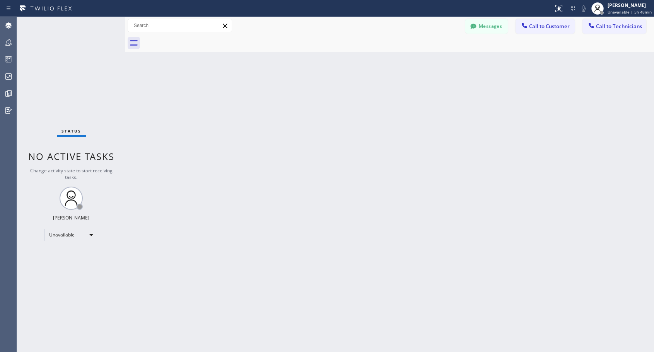
click at [197, 40] on div at bounding box center [398, 42] width 512 height 17
click at [553, 27] on span "Call to Customer" at bounding box center [549, 26] width 41 height 7
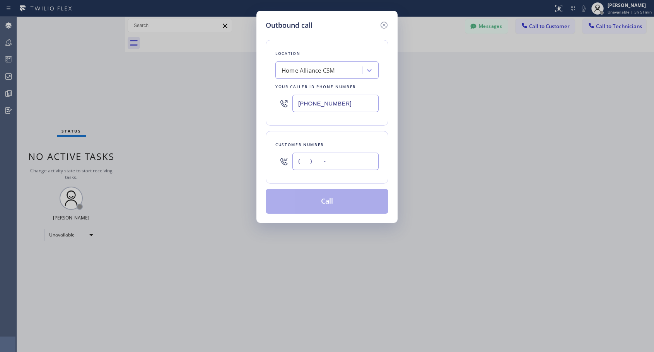
click at [333, 162] on input "(___) ___-____" at bounding box center [335, 161] width 86 height 17
paste input "310) 471-2843"
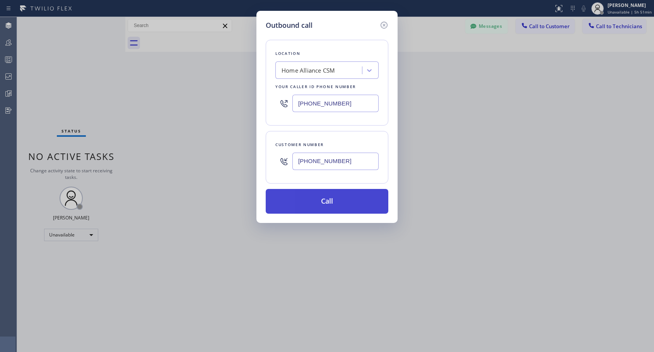
type input "(310) 471-2843"
click at [330, 198] on button "Call" at bounding box center [327, 201] width 123 height 25
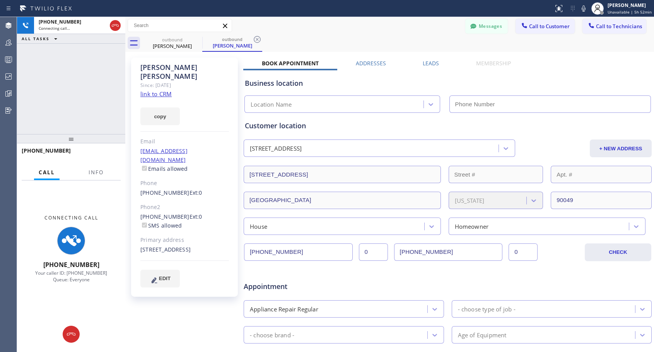
type input "[PHONE_NUMBER]"
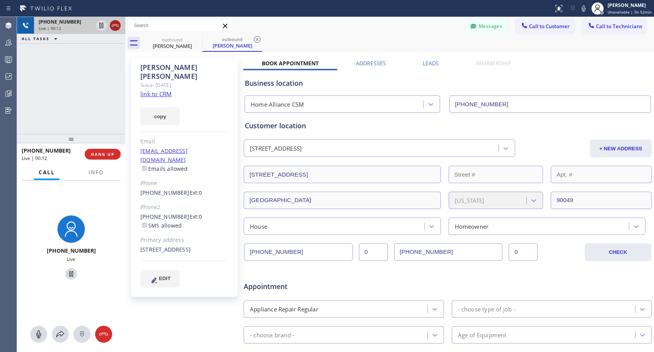
click at [117, 26] on icon at bounding box center [115, 25] width 9 height 9
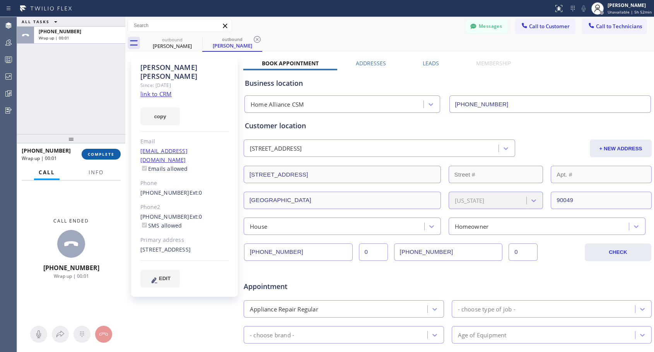
click at [91, 155] on span "COMPLETE" at bounding box center [101, 154] width 27 height 5
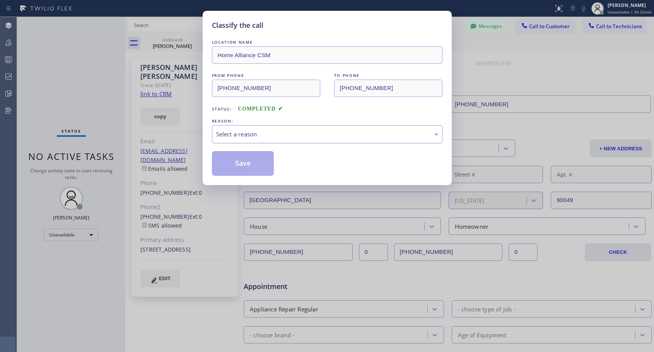
click at [298, 141] on div "Select a reason" at bounding box center [327, 134] width 230 height 18
click at [256, 164] on button "Save" at bounding box center [243, 163] width 62 height 25
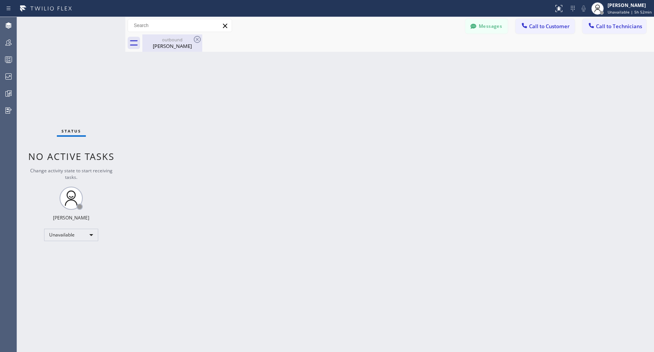
click at [174, 46] on div "Suzanne Davidow" at bounding box center [172, 46] width 58 height 7
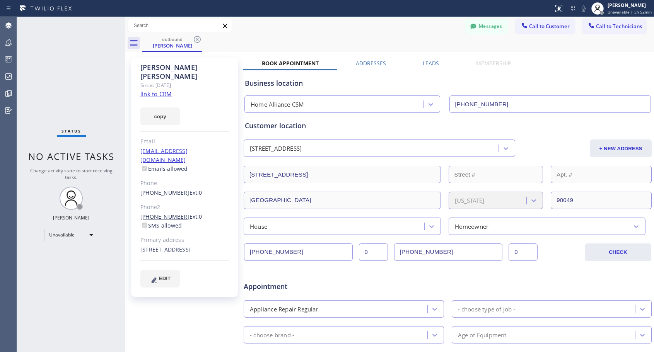
click at [157, 213] on link "(310) 600-5391" at bounding box center [164, 216] width 49 height 7
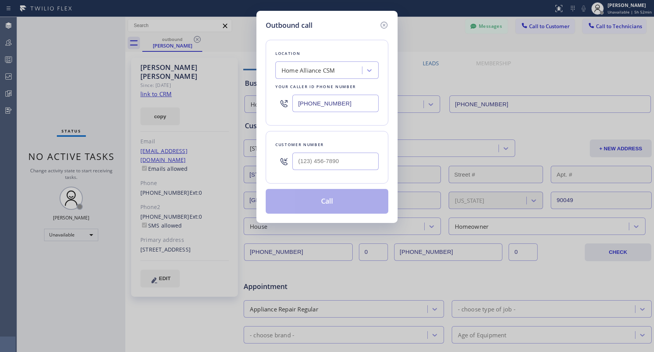
type input "(310) 600-5391"
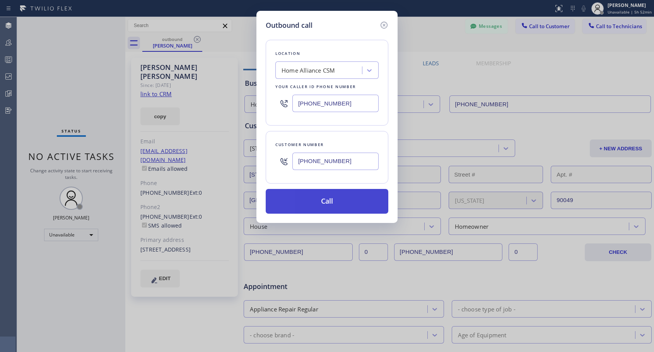
click at [371, 211] on button "Call" at bounding box center [327, 201] width 123 height 25
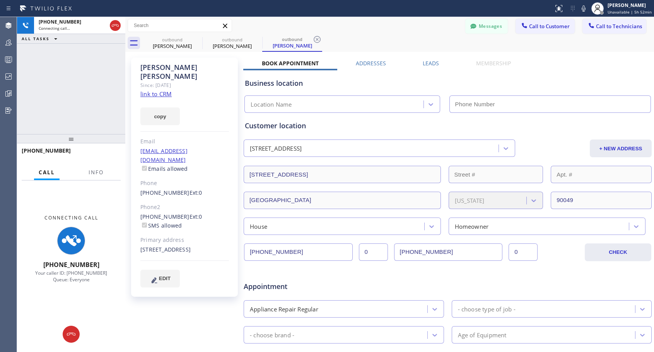
type input "[PHONE_NUMBER]"
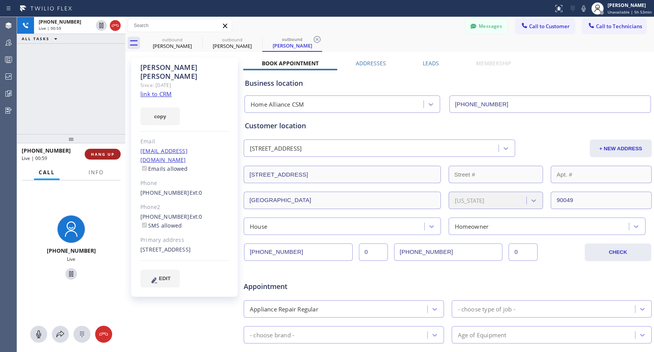
click at [106, 153] on span "HANG UP" at bounding box center [103, 154] width 24 height 5
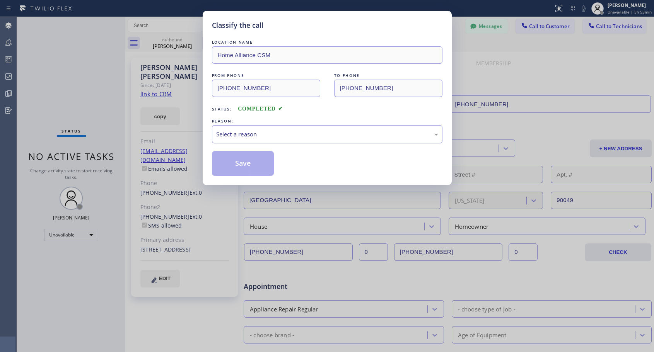
click at [318, 134] on div "Select a reason" at bounding box center [327, 134] width 222 height 9
click at [263, 161] on button "Save" at bounding box center [243, 163] width 62 height 25
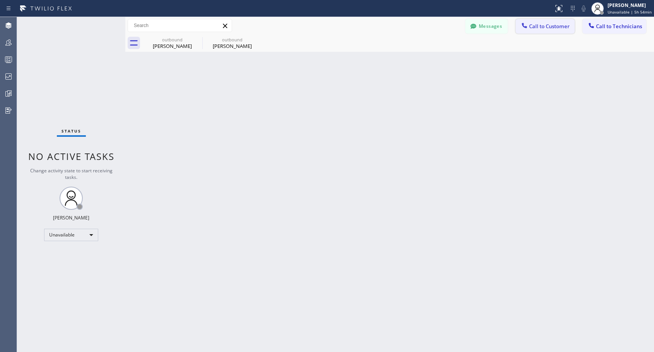
click at [548, 29] on span "Call to Customer" at bounding box center [549, 26] width 41 height 7
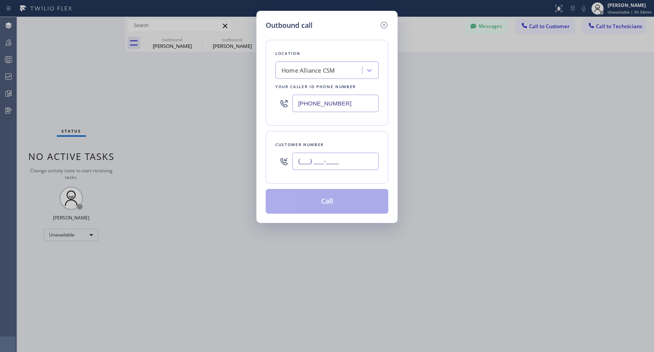
click at [334, 162] on input "(___) ___-____" at bounding box center [335, 161] width 86 height 17
paste input "408) 402-2718"
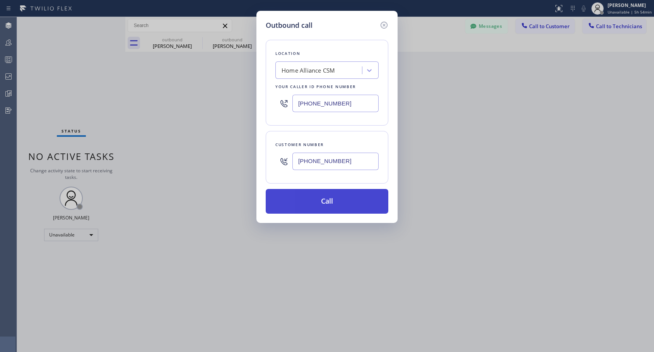
type input "(408) 402-2718"
click at [328, 203] on button "Call" at bounding box center [327, 201] width 123 height 25
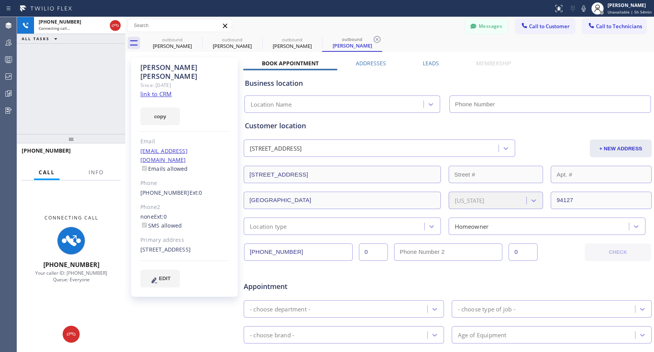
type input "[PHONE_NUMBER]"
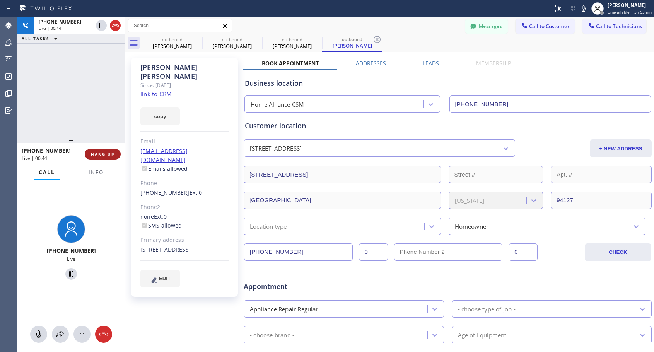
click at [107, 156] on span "HANG UP" at bounding box center [103, 154] width 24 height 5
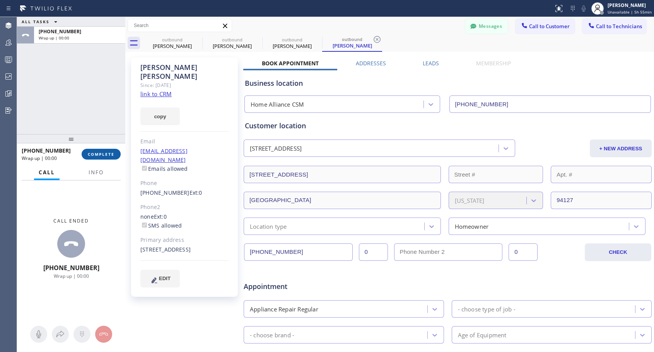
click at [107, 156] on span "COMPLETE" at bounding box center [101, 154] width 27 height 5
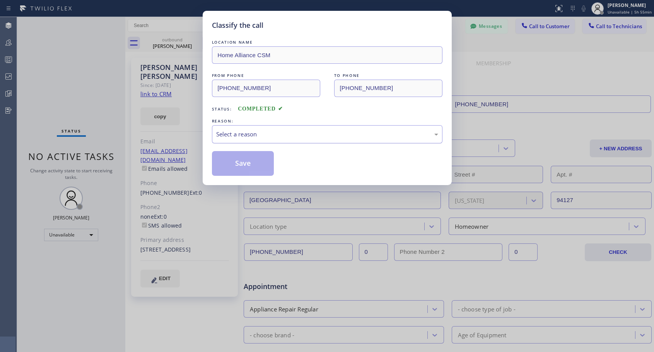
click at [247, 130] on div "Select a reason" at bounding box center [327, 134] width 222 height 9
click at [235, 160] on button "Save" at bounding box center [243, 163] width 62 height 25
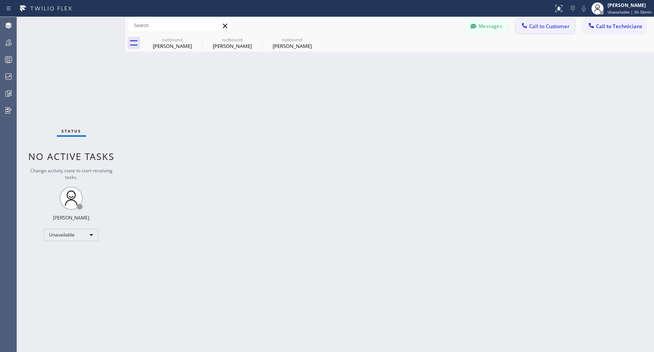
click at [542, 29] on span "Call to Customer" at bounding box center [549, 26] width 41 height 7
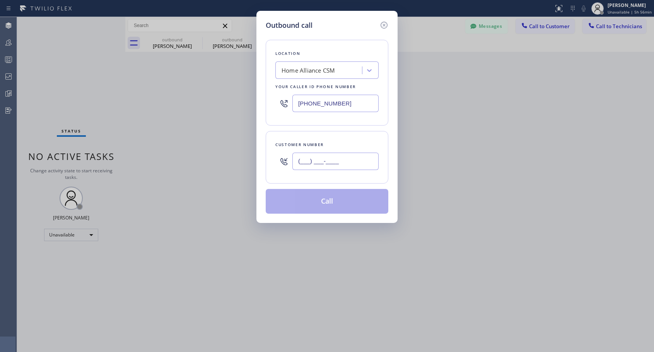
click at [327, 160] on input "(___) ___-____" at bounding box center [335, 161] width 86 height 17
paste input "917) 373-5824"
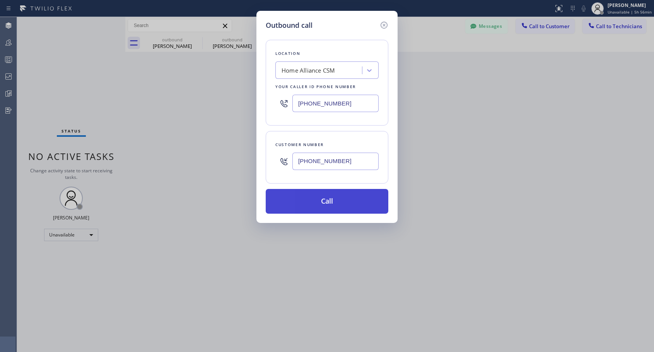
type input "(917) 373-5824"
click at [325, 201] on button "Call" at bounding box center [327, 201] width 123 height 25
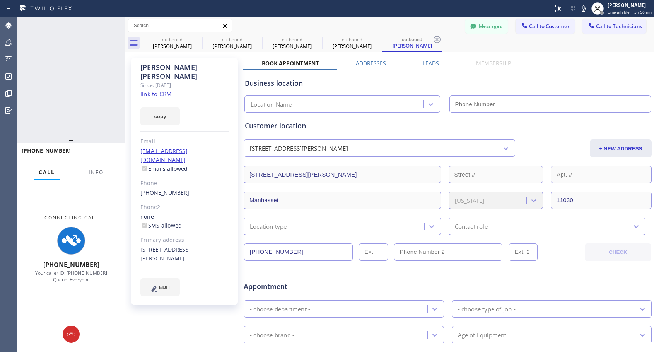
type input "[PHONE_NUMBER]"
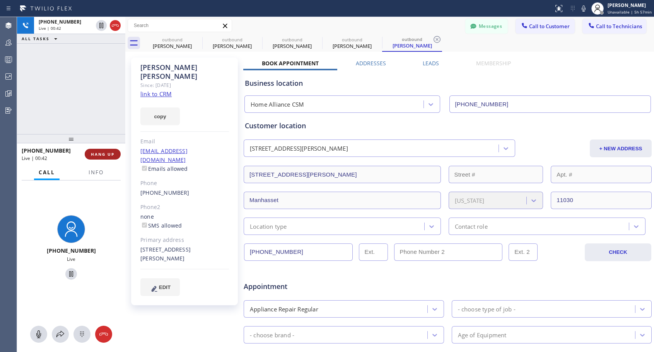
click at [109, 152] on span "HANG UP" at bounding box center [103, 154] width 24 height 5
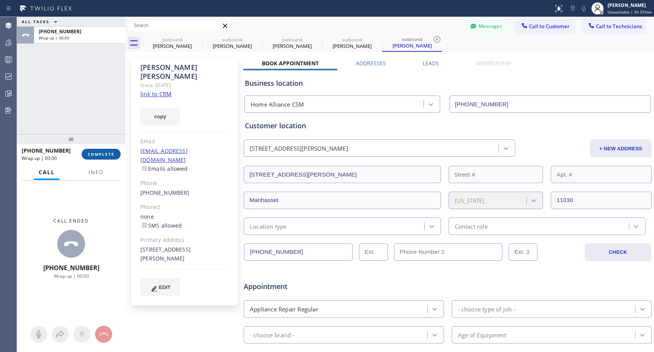
click at [109, 152] on span "COMPLETE" at bounding box center [101, 154] width 27 height 5
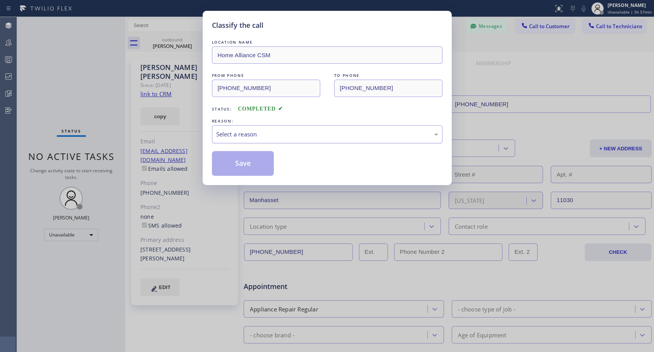
click at [275, 131] on div "Select a reason" at bounding box center [327, 134] width 222 height 9
click at [232, 164] on button "Save" at bounding box center [243, 163] width 62 height 25
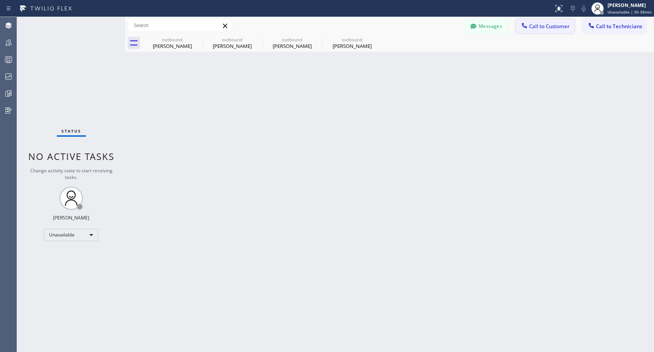
click at [524, 23] on icon at bounding box center [524, 26] width 8 height 8
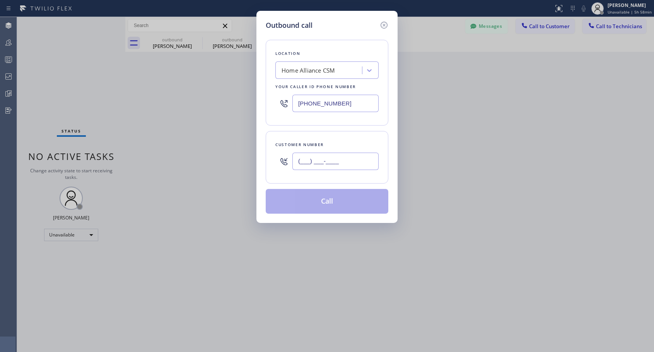
click at [324, 159] on input "(___) ___-____" at bounding box center [335, 161] width 86 height 17
paste input "303) 717-2436"
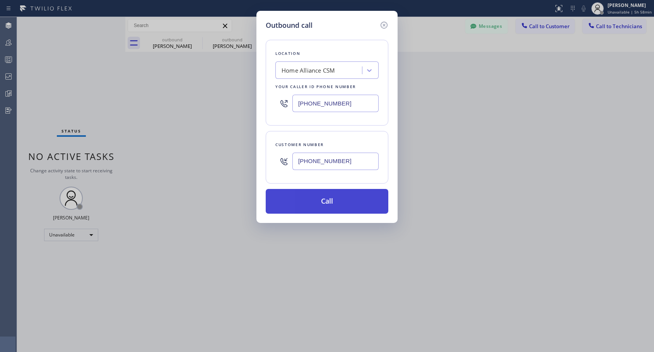
type input "(303) 717-2436"
click at [315, 198] on button "Call" at bounding box center [327, 201] width 123 height 25
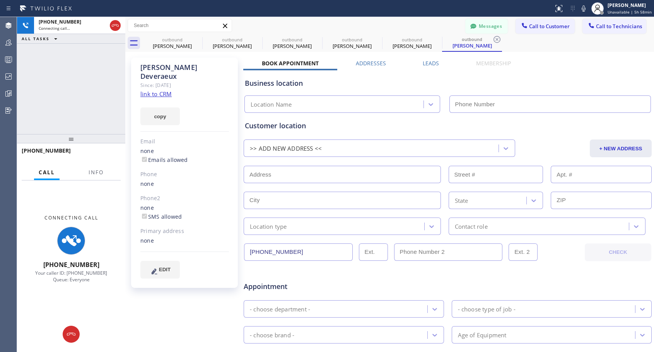
type input "[PHONE_NUMBER]"
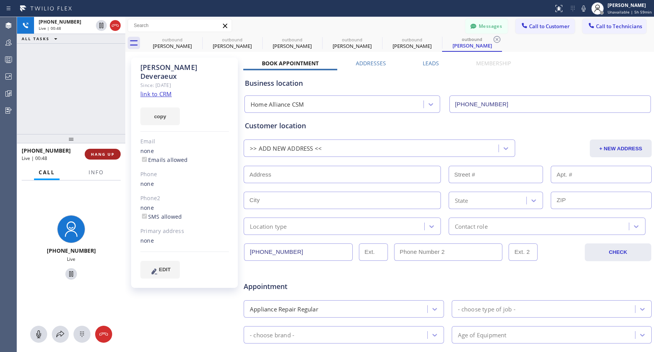
click at [112, 154] on span "HANG UP" at bounding box center [103, 154] width 24 height 5
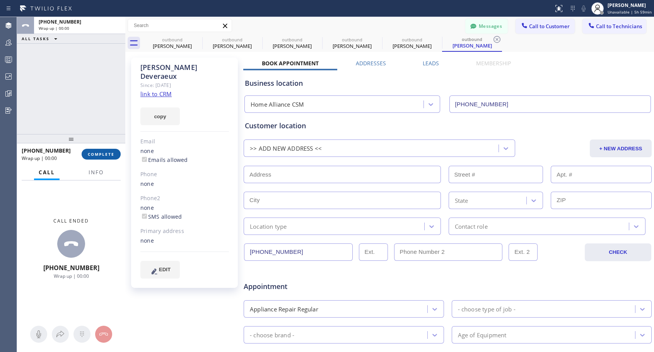
click at [112, 154] on span "COMPLETE" at bounding box center [101, 154] width 27 height 5
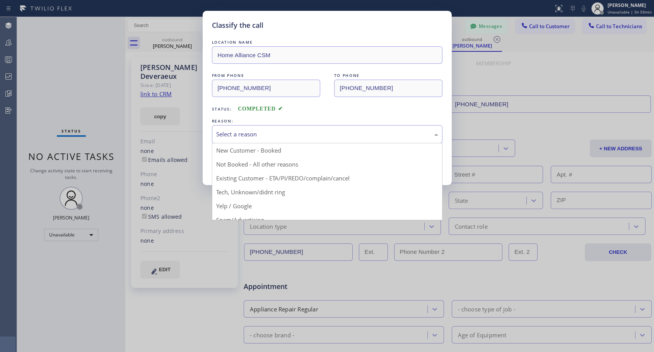
click at [273, 134] on div "Select a reason" at bounding box center [327, 134] width 222 height 9
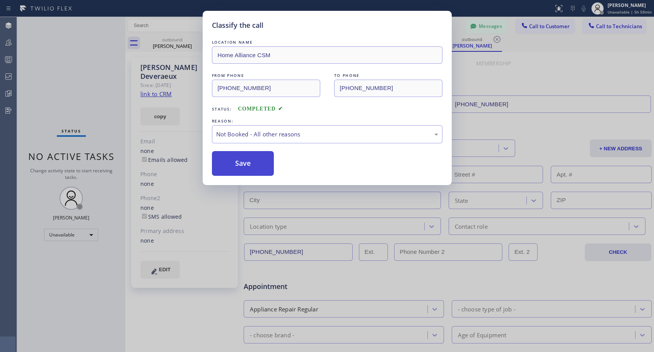
click at [245, 162] on button "Save" at bounding box center [243, 163] width 62 height 25
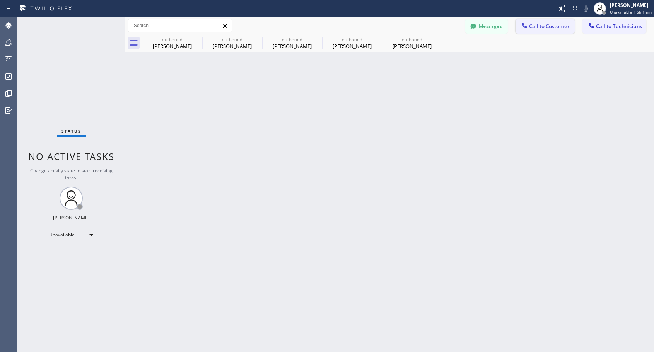
click at [554, 25] on span "Call to Customer" at bounding box center [549, 26] width 41 height 7
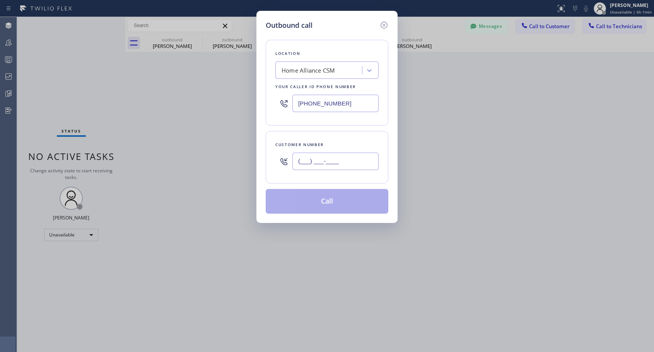
click at [333, 160] on input "(___) ___-____" at bounding box center [335, 161] width 86 height 17
paste input "310) 779-2555"
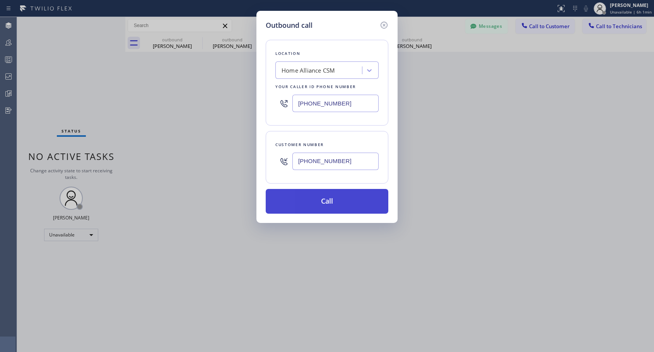
type input "(310) 779-2555"
click at [319, 205] on button "Call" at bounding box center [327, 201] width 123 height 25
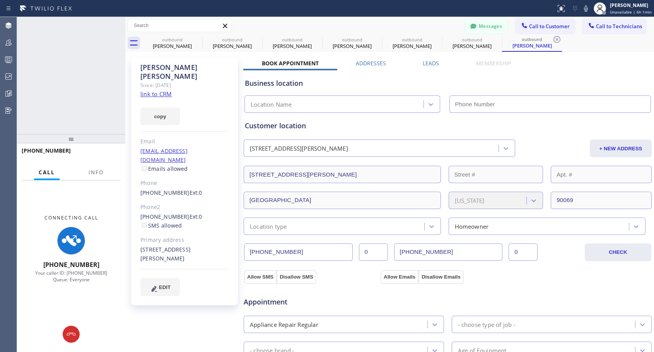
type input "[PHONE_NUMBER]"
